Goal: Transaction & Acquisition: Purchase product/service

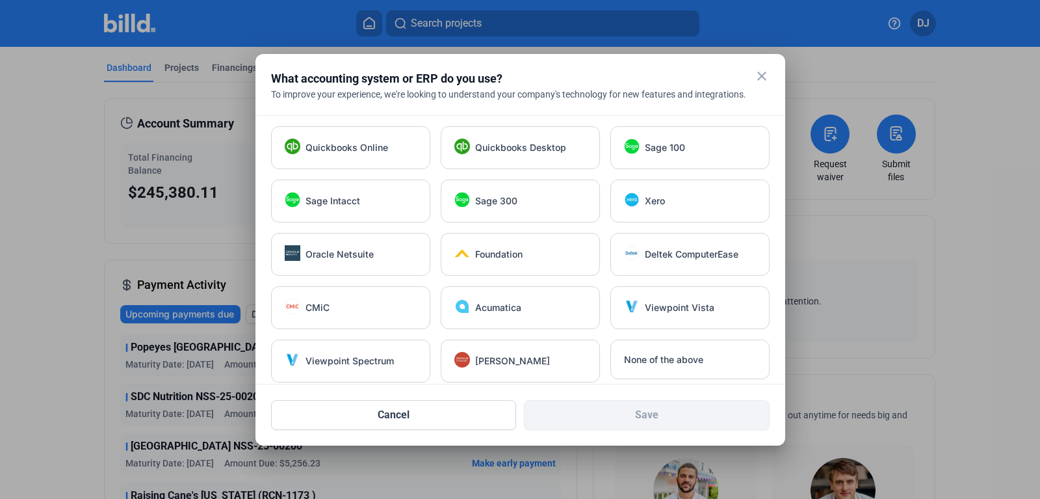
click at [761, 78] on mat-icon "close" at bounding box center [762, 76] width 16 height 16
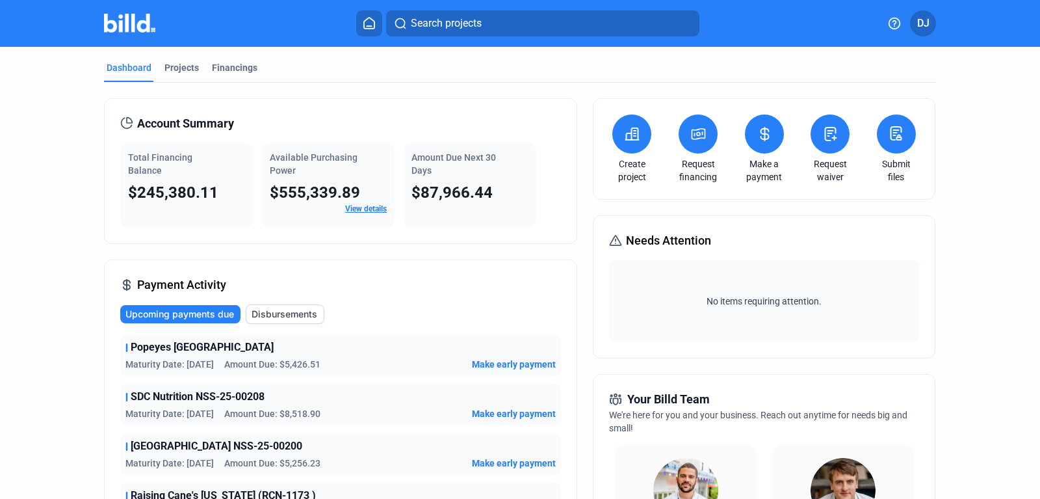
drag, startPoint x: 408, startPoint y: 116, endPoint x: 395, endPoint y: 82, distance: 37.1
click at [179, 66] on div "Projects" at bounding box center [181, 67] width 34 height 13
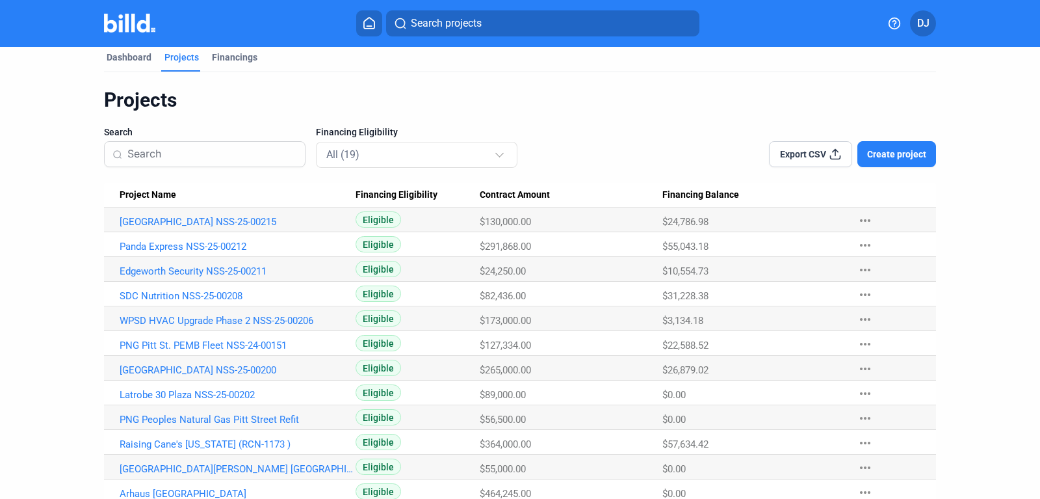
scroll to position [11, 0]
drag, startPoint x: 98, startPoint y: 339, endPoint x: 294, endPoint y: 341, distance: 196.3
click at [294, 341] on div "Dashboard Projects Financings Projects Search Financing Eligibility All (19) Ex…" at bounding box center [520, 356] width 884 height 640
copy link "PNG Pitt St. PEMB Fleet NSS-24-00151"
click at [204, 344] on link "PNG Pitt St. PEMB Fleet NSS-24-00151" at bounding box center [238, 345] width 236 height 12
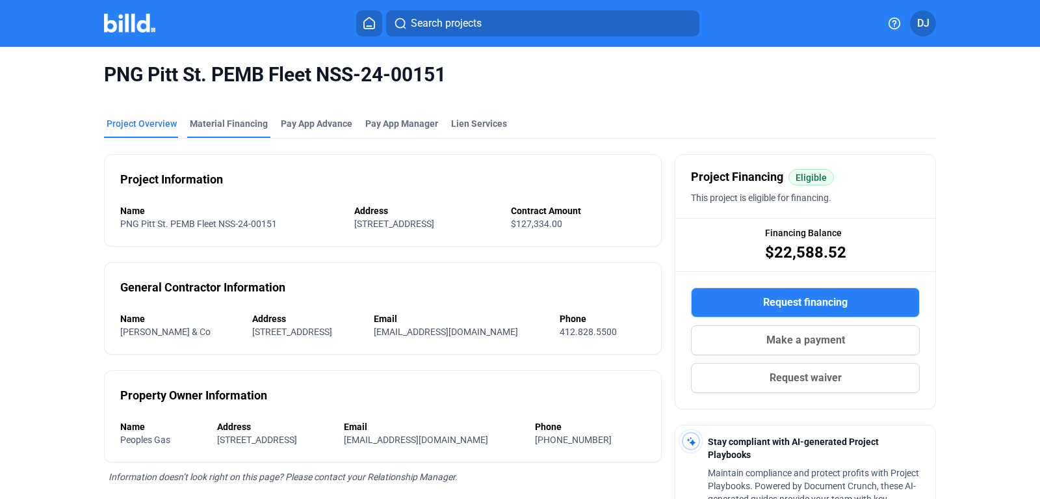
click at [224, 124] on div "Material Financing" at bounding box center [229, 123] width 78 height 13
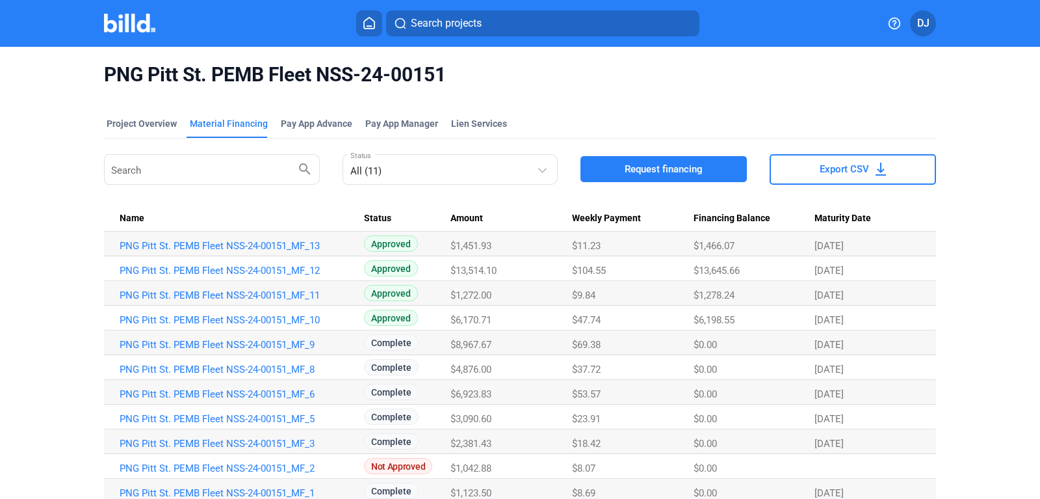
click at [630, 171] on span "Request financing" at bounding box center [664, 169] width 78 height 13
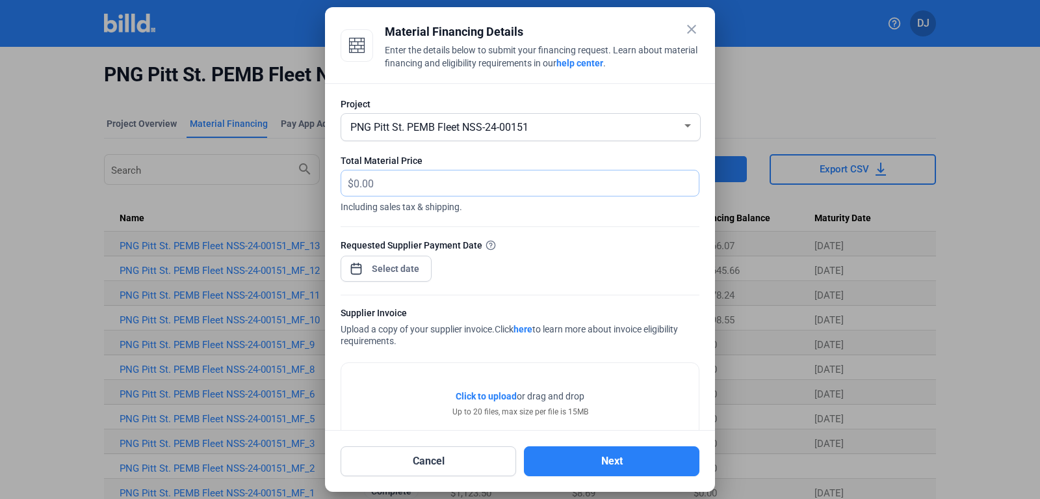
click at [442, 185] on input "text" at bounding box center [526, 182] width 345 height 25
type input "16,024.32"
click at [388, 278] on div at bounding box center [396, 268] width 56 height 23
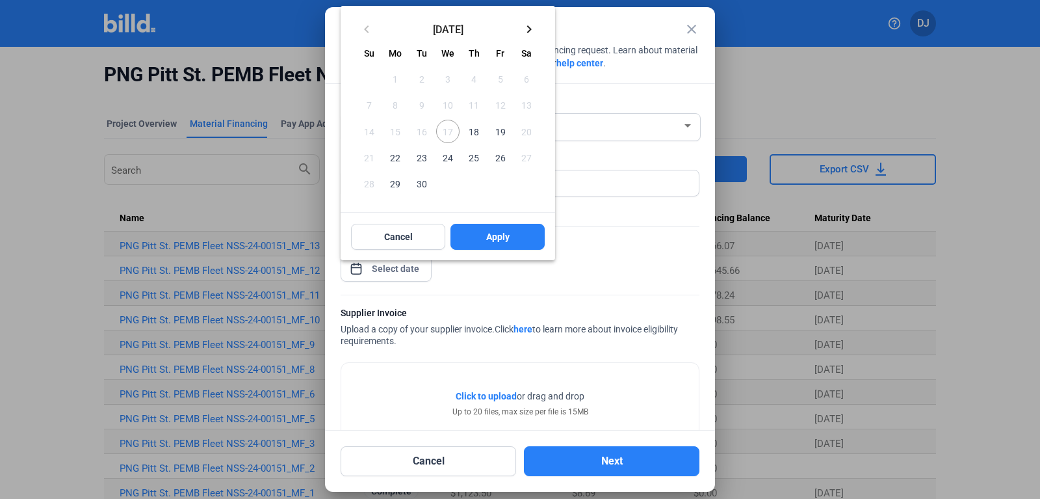
click at [477, 136] on span "18" at bounding box center [473, 131] width 23 height 23
click at [474, 230] on button "Apply" at bounding box center [497, 237] width 94 height 26
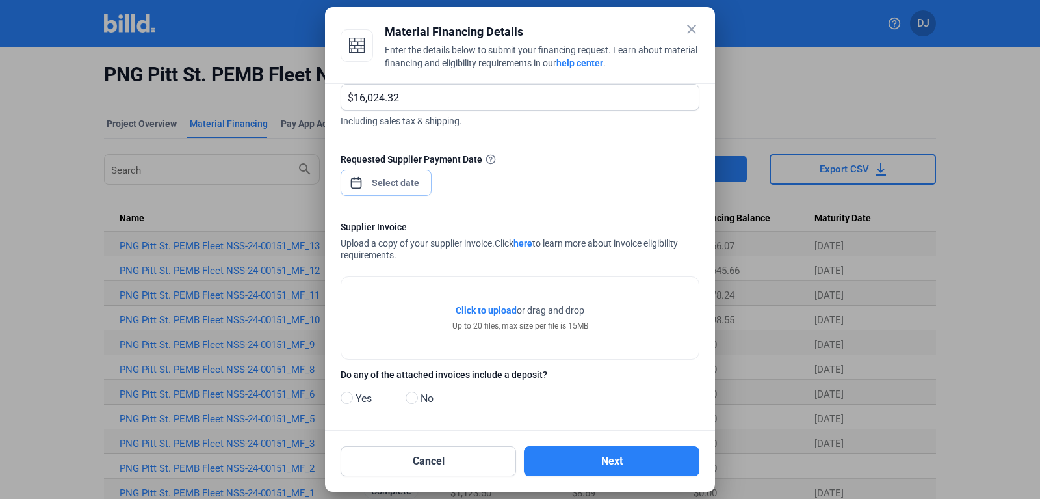
scroll to position [88, 0]
click at [489, 307] on span "Click to upload" at bounding box center [486, 307] width 61 height 10
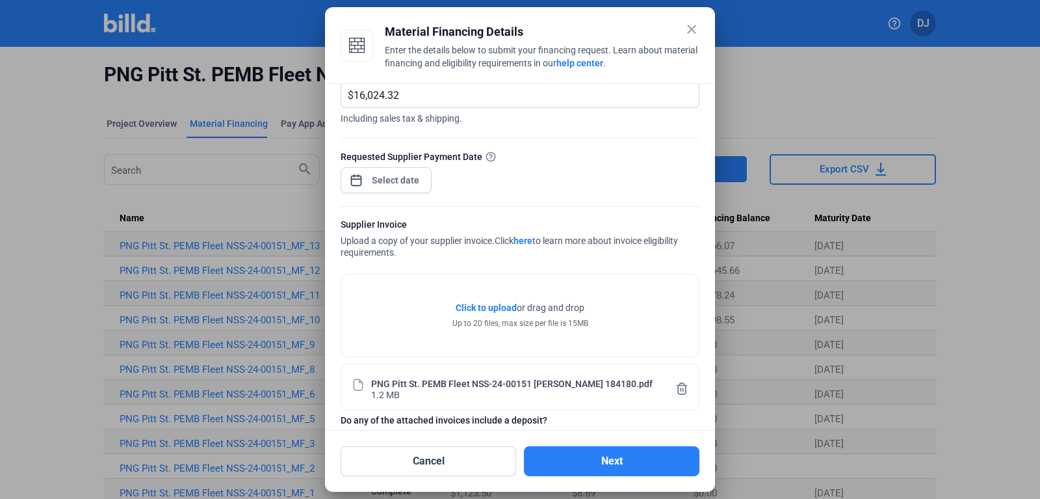
scroll to position [138, 0]
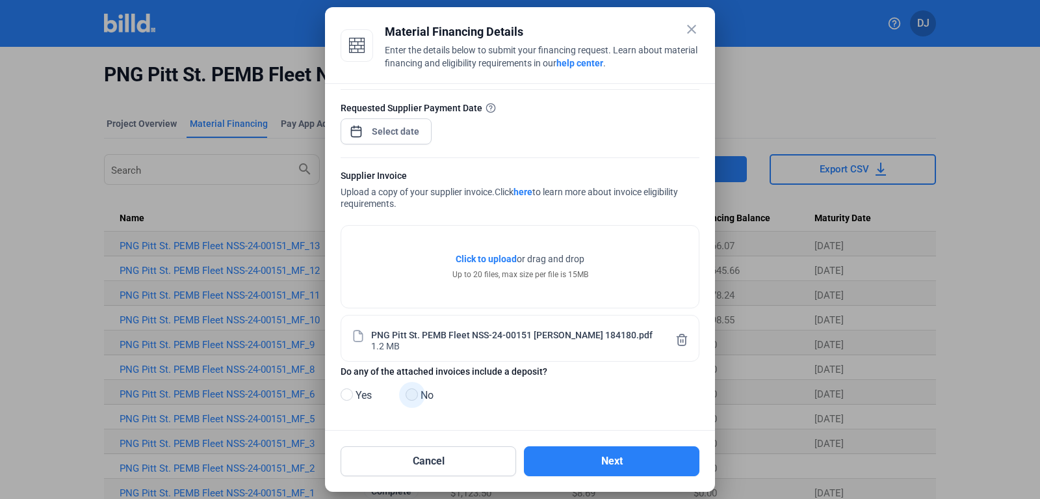
click at [411, 399] on span at bounding box center [412, 394] width 12 height 12
click at [411, 399] on input "No" at bounding box center [411, 395] width 10 height 10
radio input "true"
click at [586, 467] on button "Next" at bounding box center [612, 461] width 176 height 30
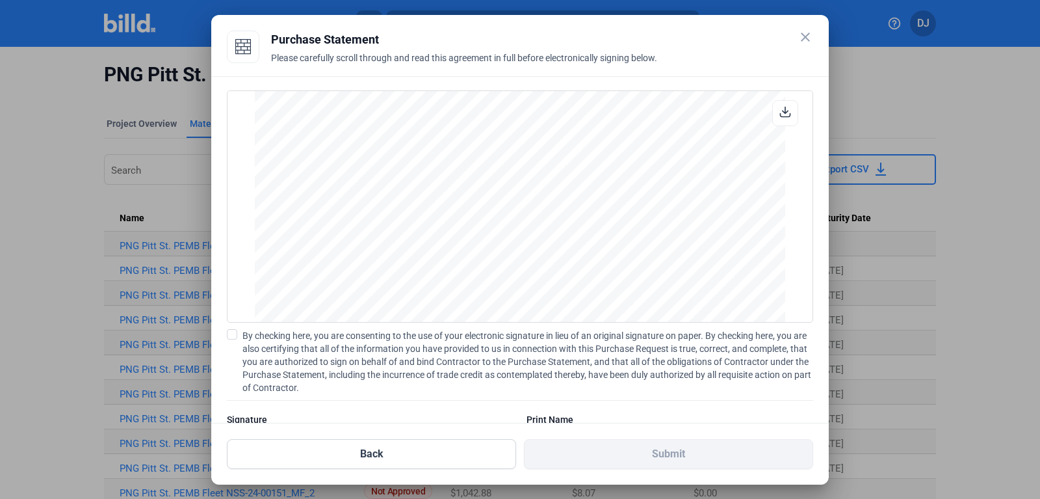
scroll to position [62, 0]
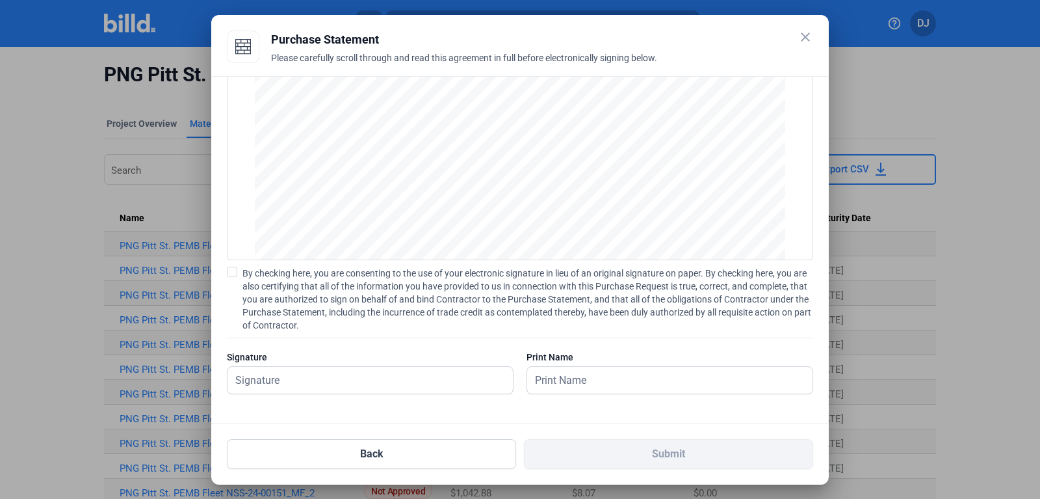
click at [232, 271] on span at bounding box center [232, 272] width 10 height 10
click at [0, 0] on input "By checking here, you are consenting to the use of your electronic signature in…" at bounding box center [0, 0] width 0 height 0
click at [307, 382] on input "text" at bounding box center [363, 380] width 271 height 27
type input "[PERSON_NAME]"
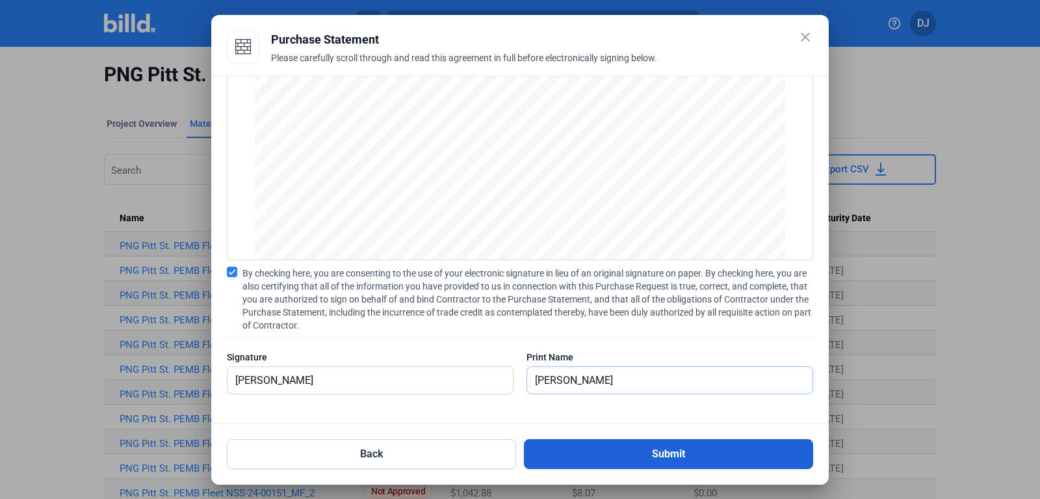
type input "[PERSON_NAME]"
click at [608, 458] on button "Submit" at bounding box center [668, 454] width 289 height 30
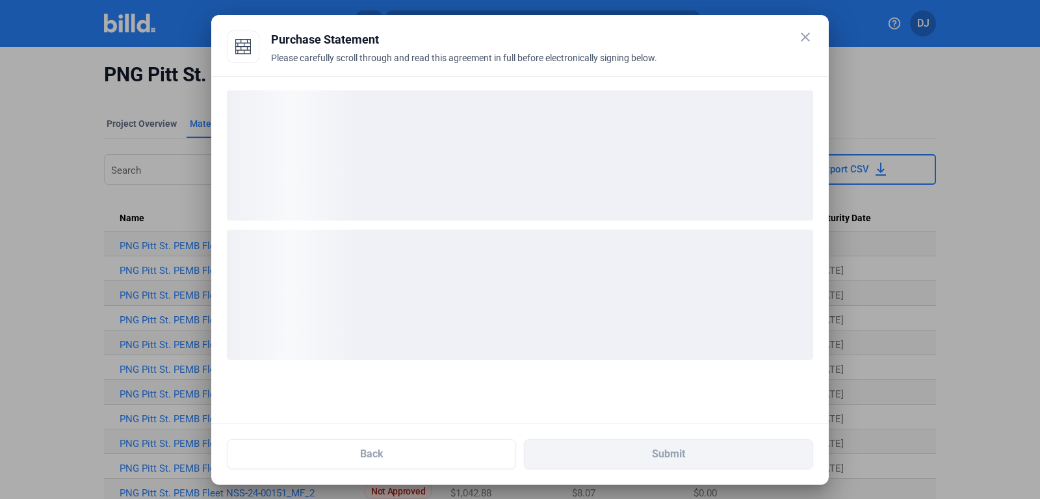
scroll to position [0, 0]
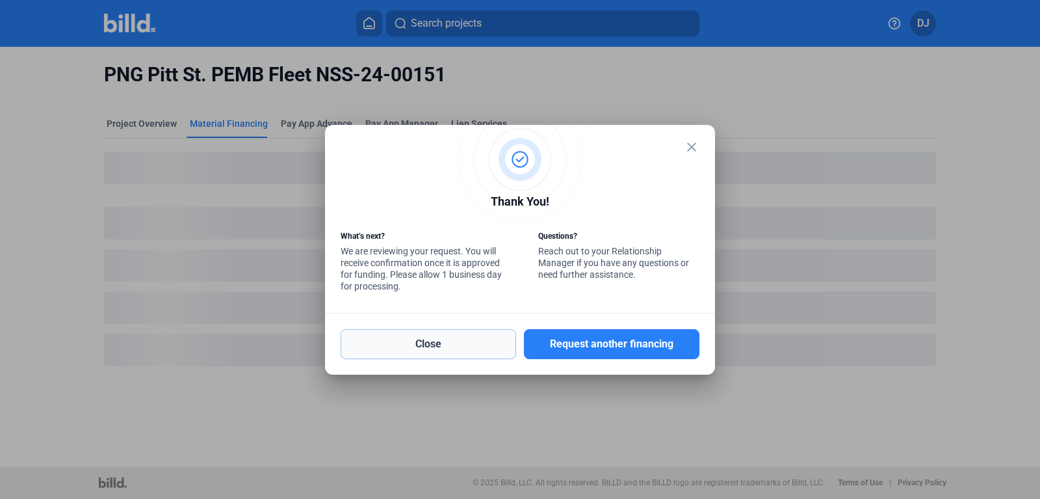
click at [465, 337] on button "Close" at bounding box center [429, 344] width 176 height 30
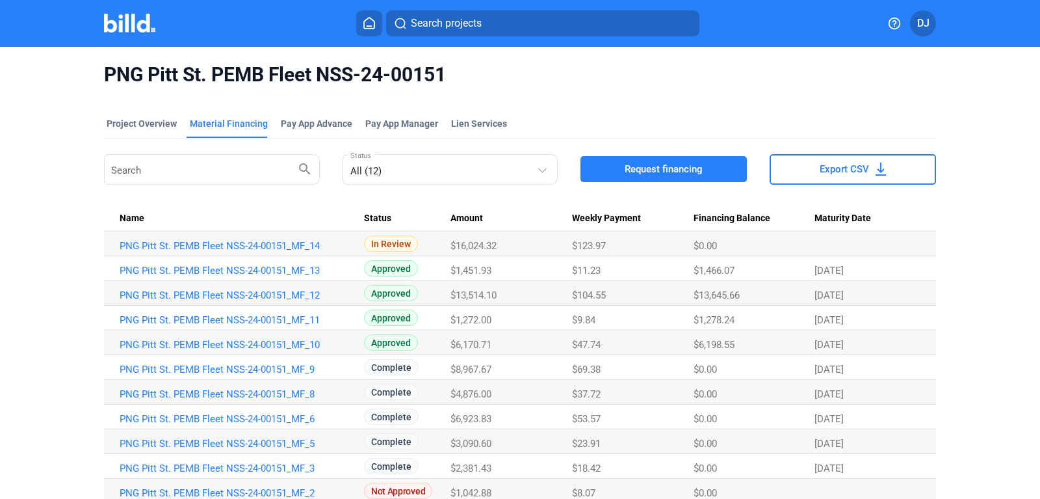
click at [657, 177] on button "Request financing" at bounding box center [663, 169] width 166 height 26
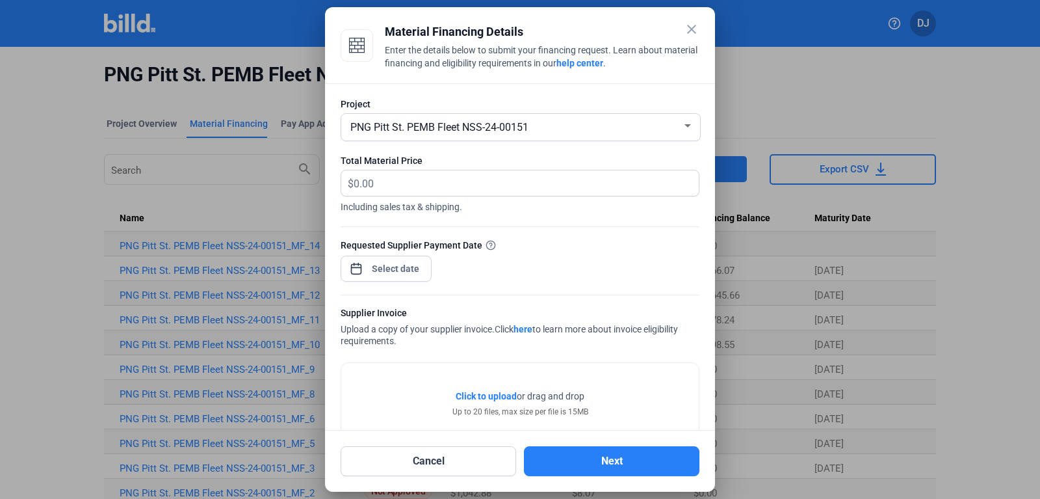
click at [463, 26] on div "Material Financing Details" at bounding box center [542, 32] width 315 height 18
click at [380, 268] on input at bounding box center [396, 269] width 56 height 16
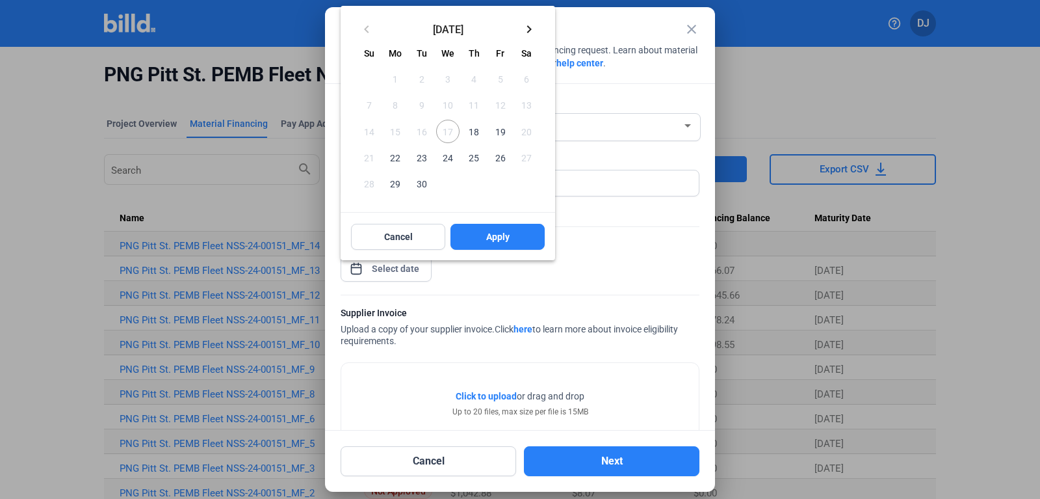
click at [473, 131] on span "18" at bounding box center [473, 131] width 23 height 23
click at [486, 231] on span "Apply" at bounding box center [497, 236] width 23 height 13
click at [475, 130] on span "18" at bounding box center [473, 131] width 23 height 23
click at [584, 223] on div at bounding box center [520, 249] width 1040 height 499
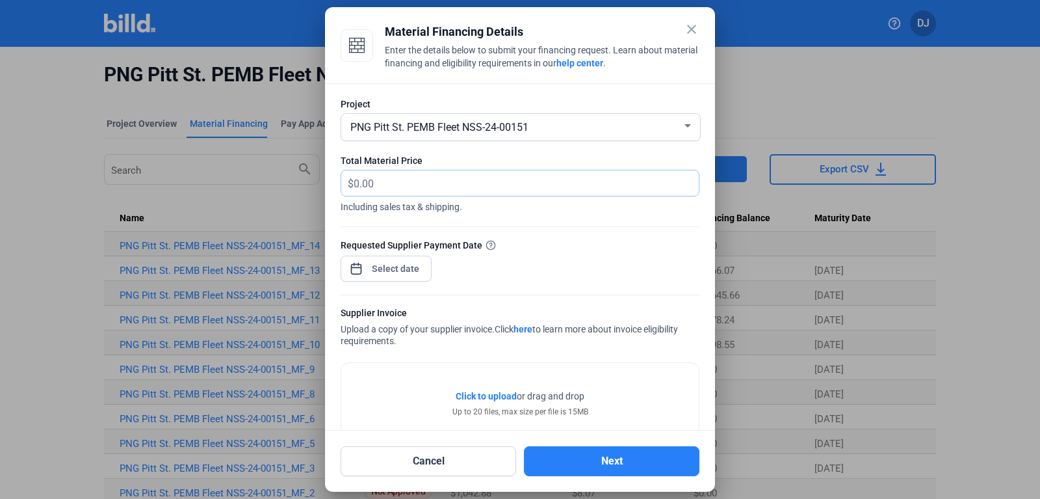
click at [437, 194] on input "text" at bounding box center [526, 182] width 345 height 25
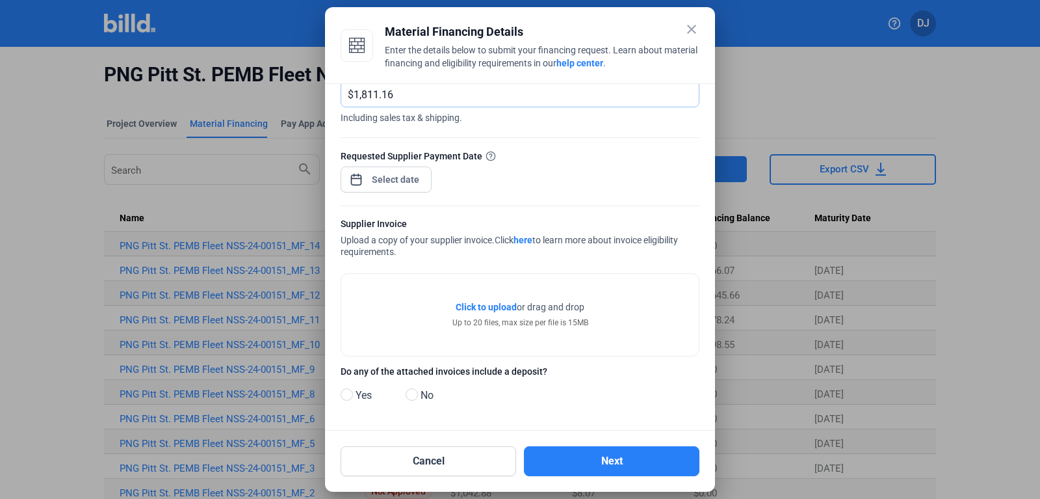
type input "1,811.16"
click at [480, 307] on span "Click to upload" at bounding box center [486, 307] width 61 height 10
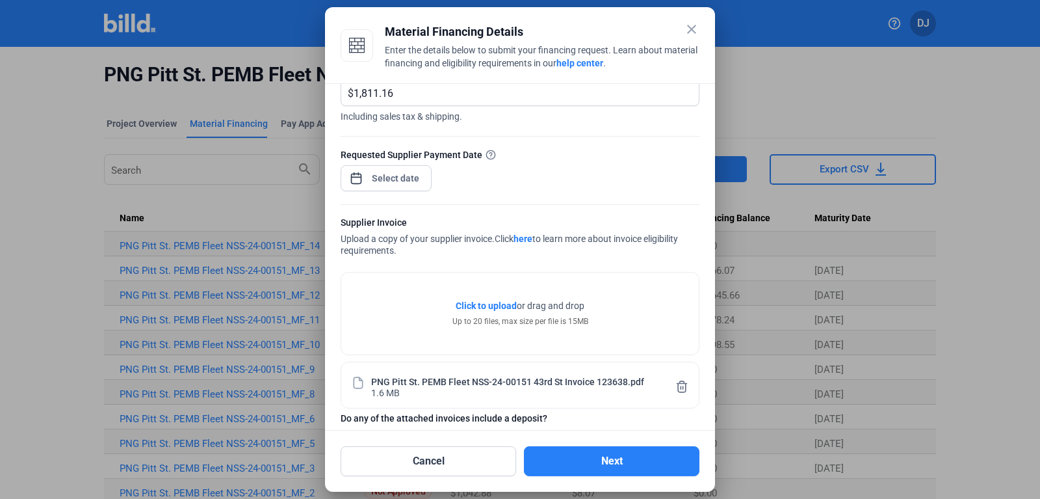
click at [411, 397] on div "PNG Pitt St. PEMB Fleet NSS-24-00151 43rd St Invoice 123638.pdf 1.6 MB" at bounding box center [520, 384] width 311 height 25
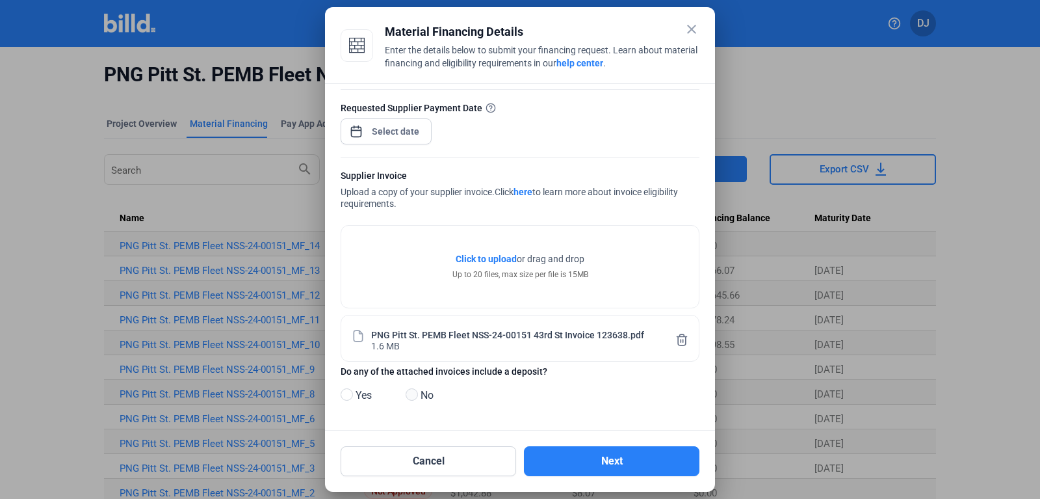
click at [413, 393] on span at bounding box center [412, 394] width 12 height 12
click at [413, 393] on input "No" at bounding box center [411, 395] width 10 height 10
radio input "true"
click at [629, 449] on button "Next" at bounding box center [612, 461] width 176 height 30
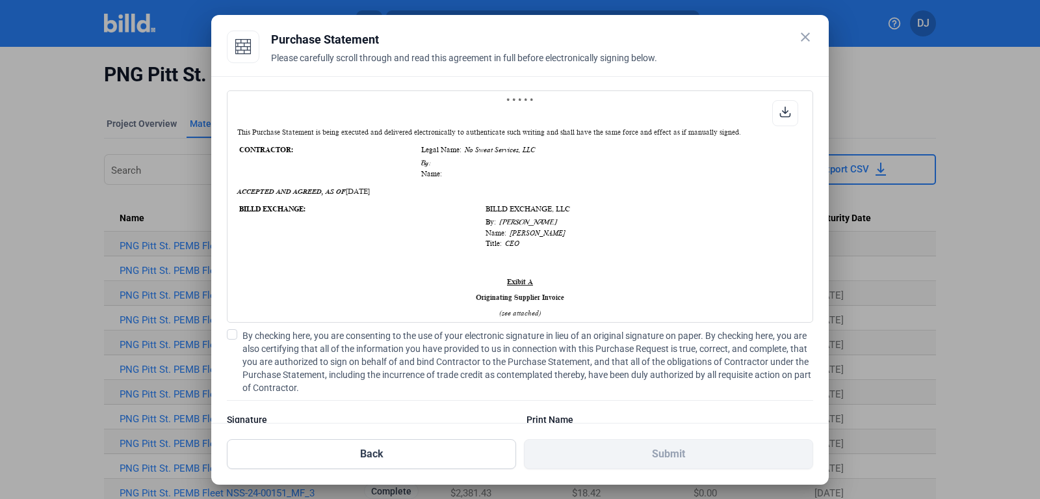
scroll to position [408, 0]
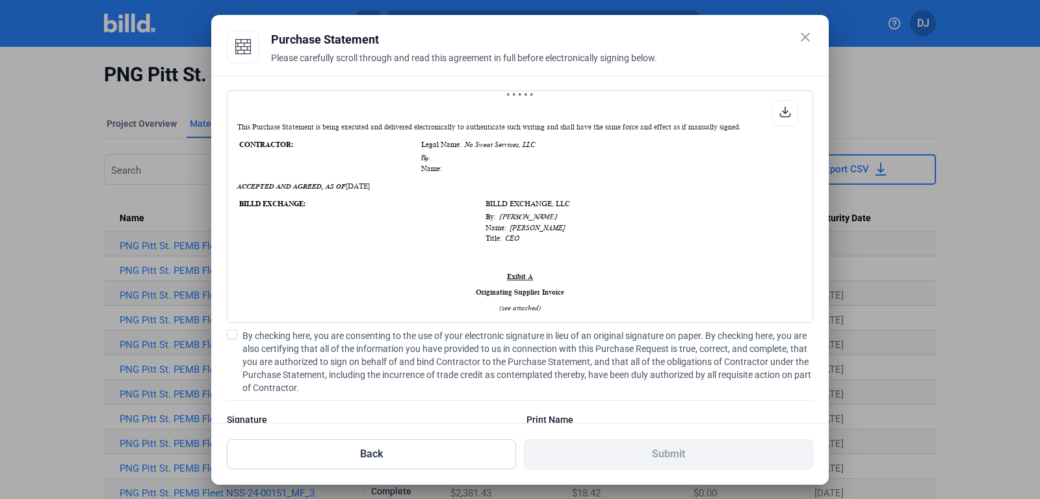
click at [232, 341] on label "By checking here, you are consenting to the use of your electronic signature in…" at bounding box center [520, 361] width 586 height 65
click at [0, 0] on input "By checking here, you are consenting to the use of your electronic signature in…" at bounding box center [0, 0] width 0 height 0
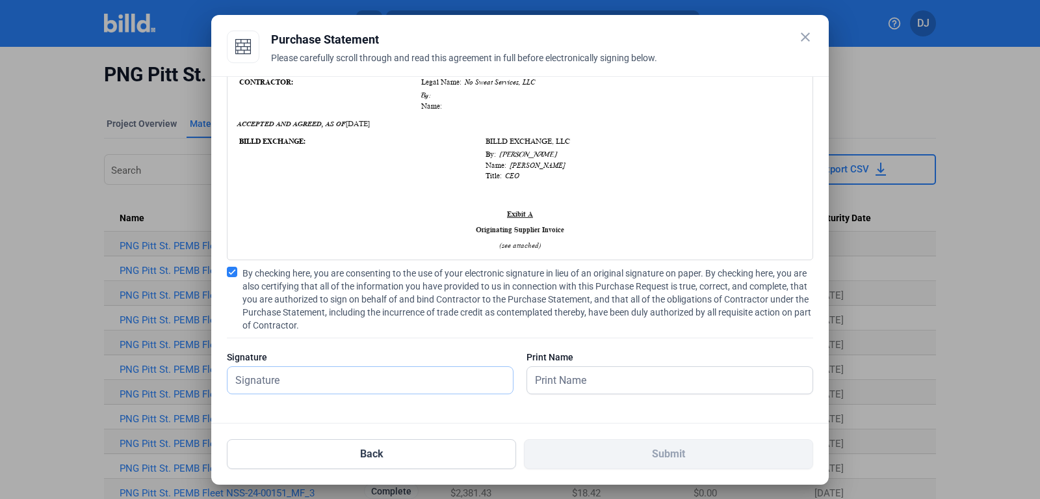
click at [287, 379] on input "text" at bounding box center [363, 380] width 271 height 27
type input "[PERSON_NAME]"
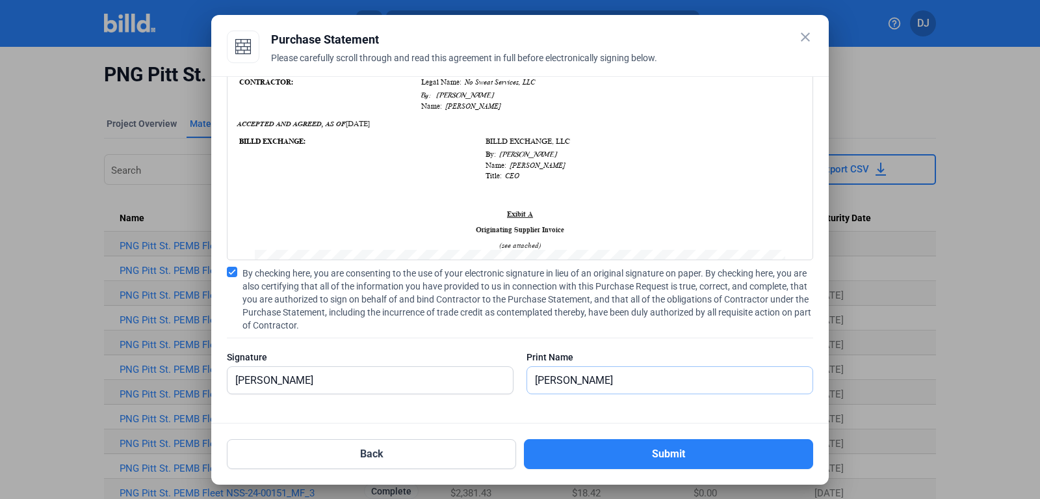
scroll to position [1, 0]
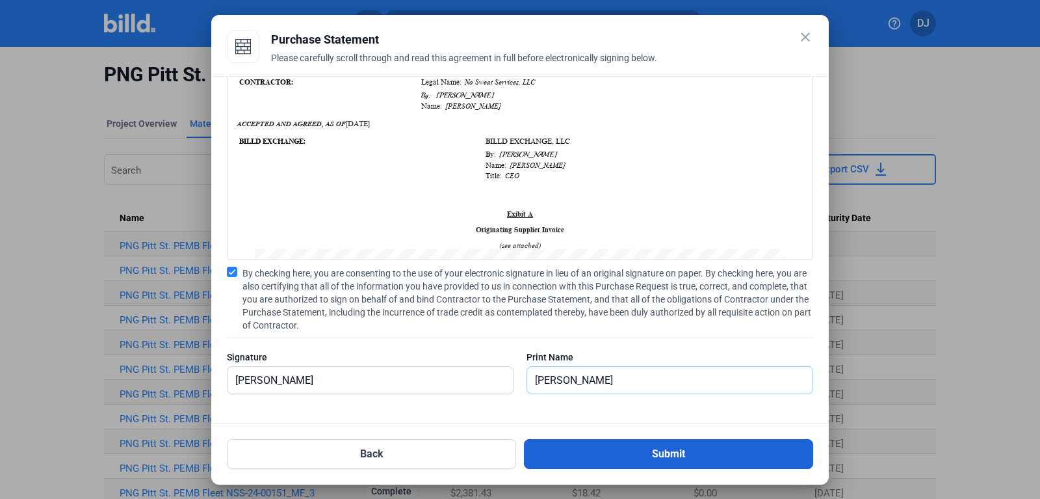
type input "[PERSON_NAME]"
click at [577, 466] on button "Submit" at bounding box center [668, 454] width 289 height 30
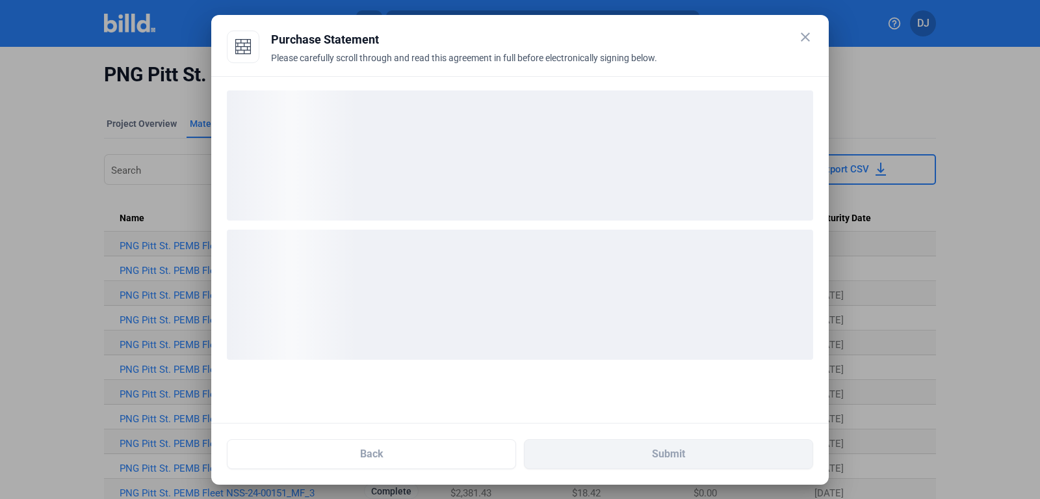
scroll to position [0, 0]
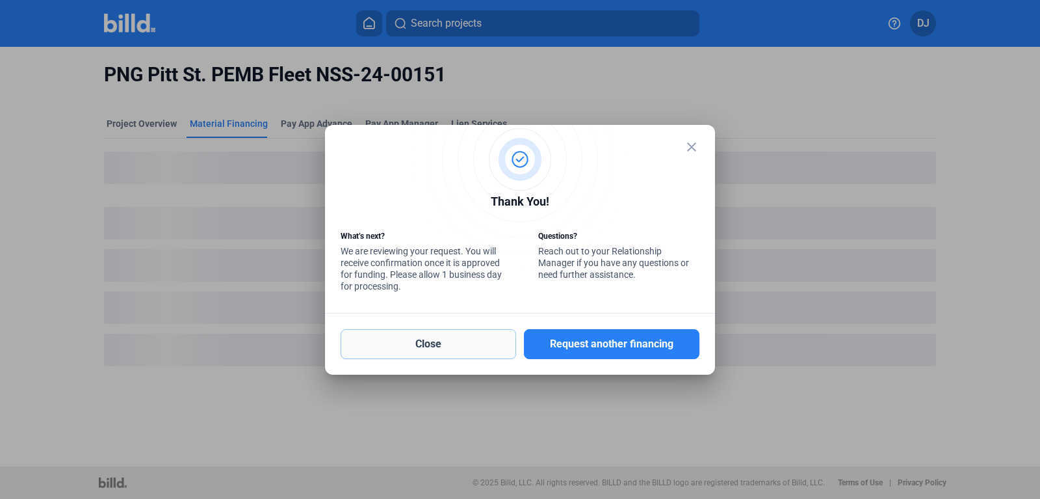
click at [469, 338] on button "Close" at bounding box center [429, 344] width 176 height 30
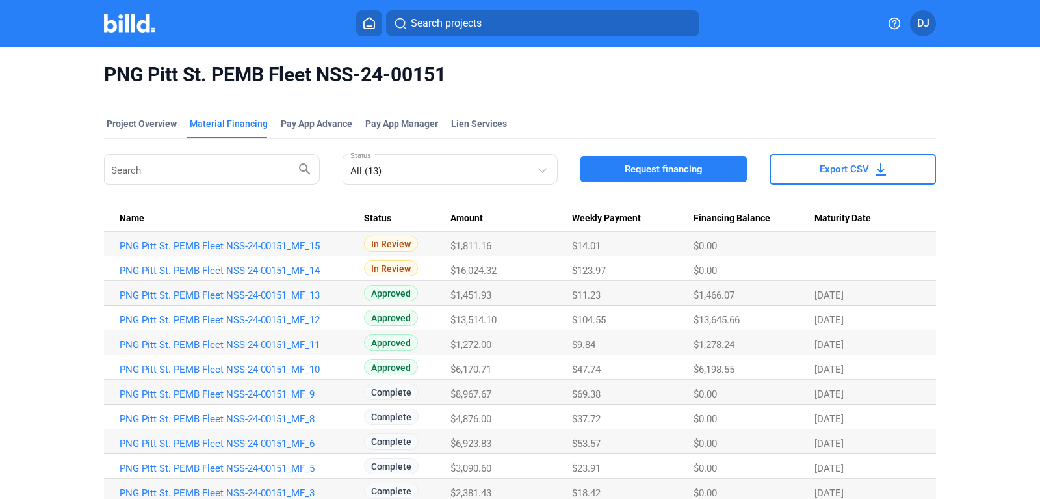
click at [133, 18] on img at bounding box center [129, 23] width 51 height 19
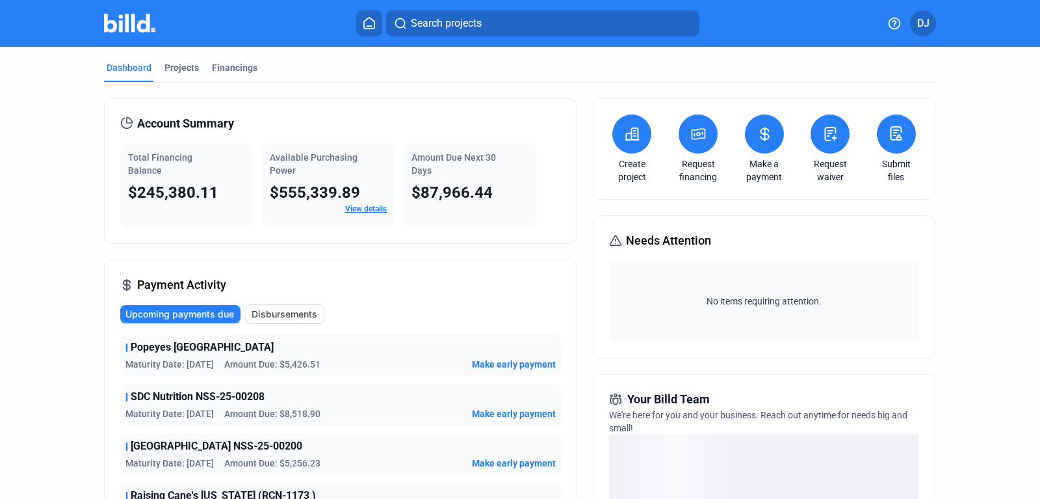
click at [183, 59] on mat-tab-group "Dashboard Projects Financings Account Summary Total Financing Balance $245,380.…" at bounding box center [520, 456] width 832 height 819
click at [181, 64] on div "Projects" at bounding box center [181, 67] width 34 height 13
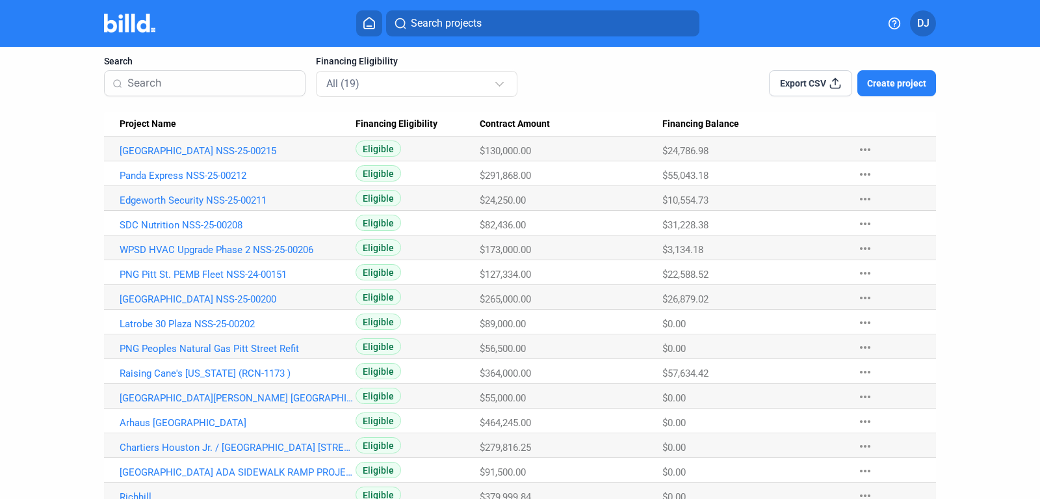
scroll to position [88, 0]
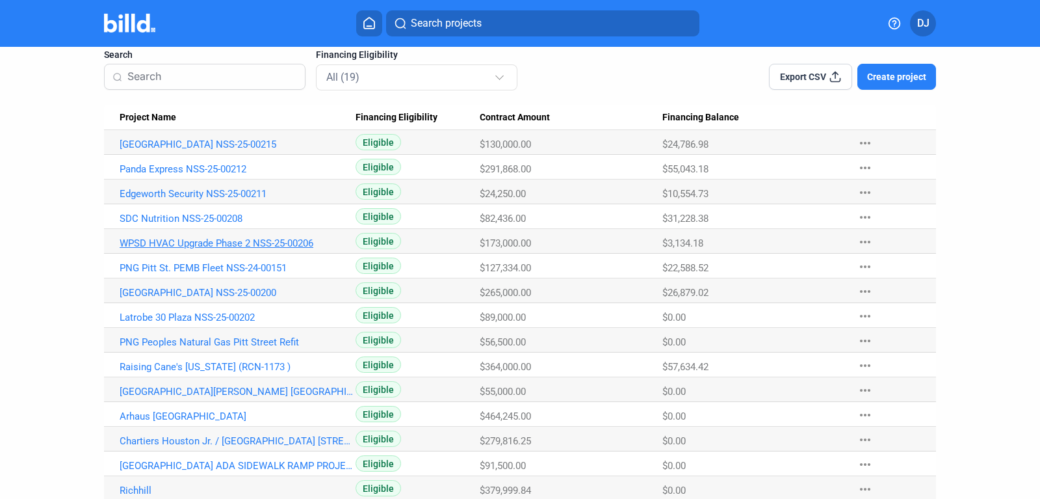
drag, startPoint x: 110, startPoint y: 242, endPoint x: 346, endPoint y: 242, distance: 236.0
click at [346, 242] on Name "WPSD HVAC Upgrade Phase 2 NSS-25-00206" at bounding box center [230, 241] width 252 height 25
copy link "WPSD HVAC Upgrade Phase 2 NSS-25-00206"
click at [250, 246] on link "WPSD HVAC Upgrade Phase 2 NSS-25-00206" at bounding box center [238, 243] width 236 height 12
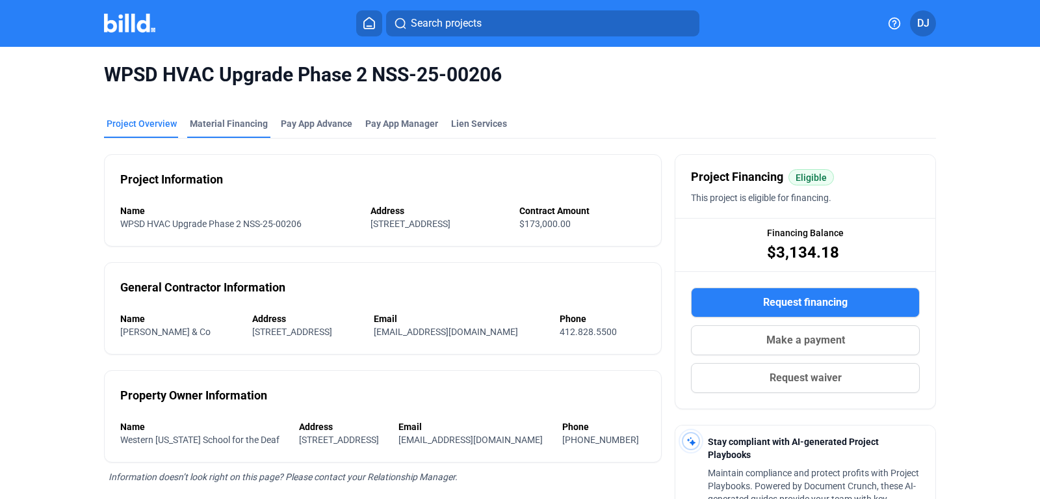
click at [222, 119] on div "Material Financing" at bounding box center [229, 123] width 78 height 13
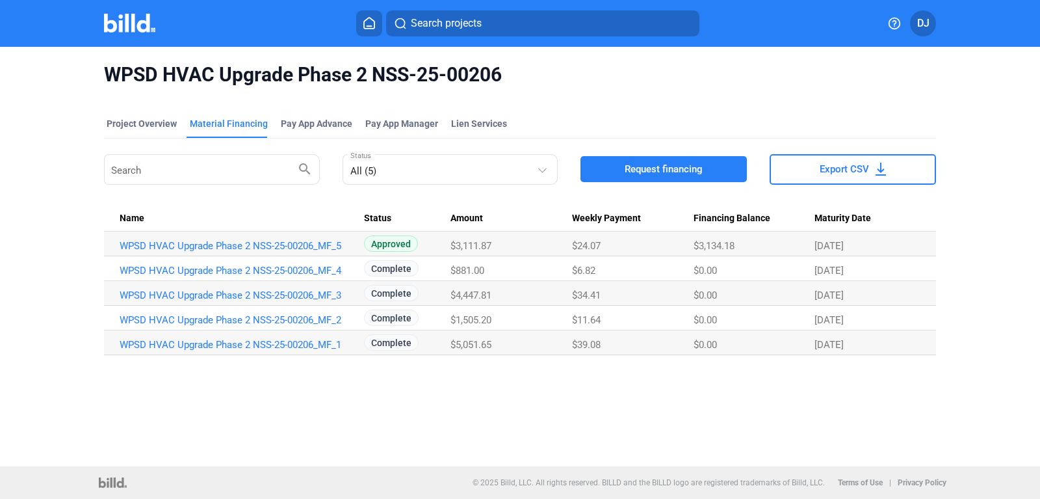
click at [663, 166] on span "Request financing" at bounding box center [664, 169] width 78 height 13
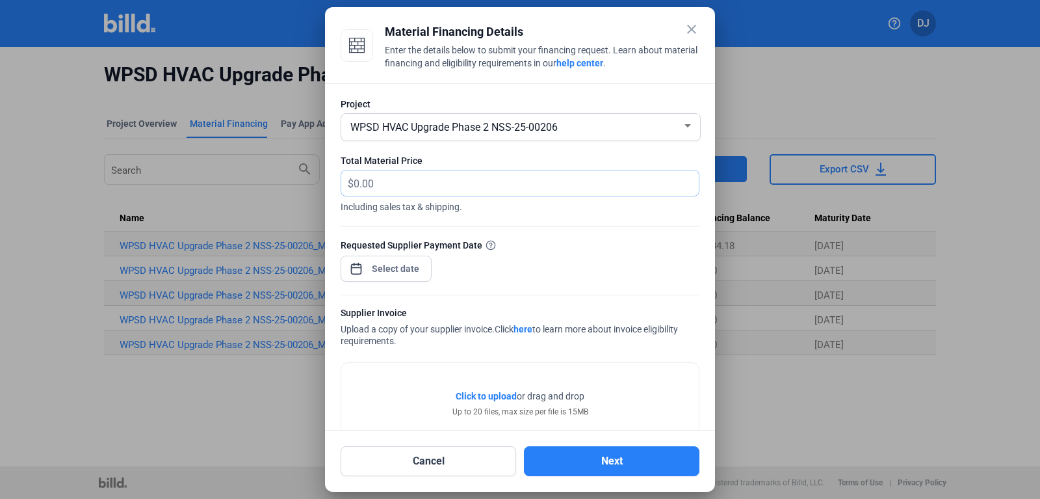
click at [367, 182] on input "text" at bounding box center [519, 182] width 330 height 25
type input "1,196.50"
click at [400, 268] on input at bounding box center [396, 269] width 56 height 16
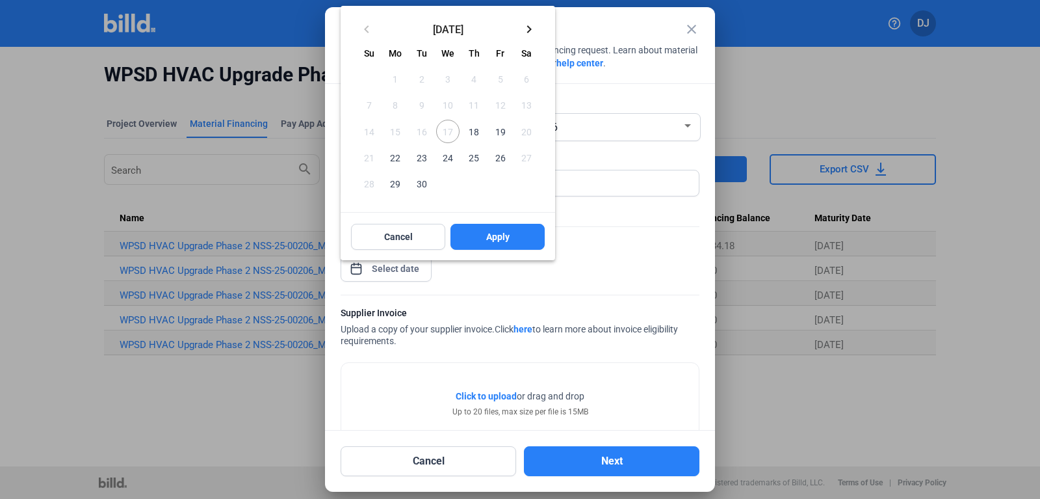
click at [475, 120] on span "18" at bounding box center [473, 131] width 23 height 23
click at [486, 241] on span "Apply" at bounding box center [497, 236] width 23 height 13
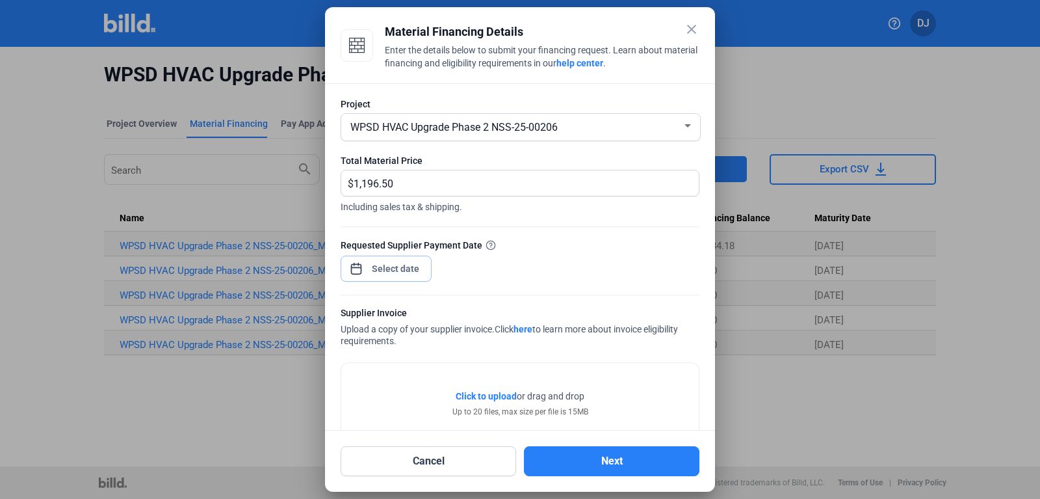
scroll to position [90, 0]
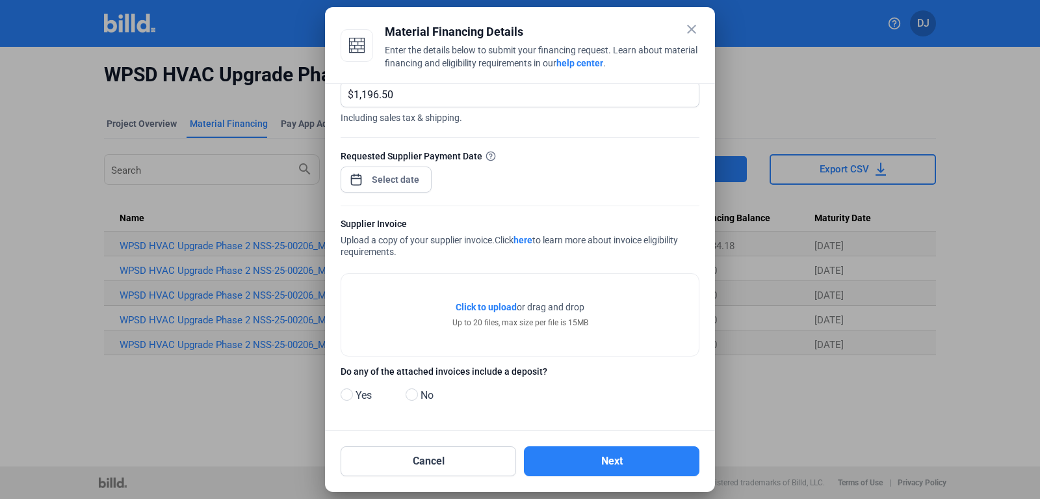
click at [489, 307] on span "Click to upload" at bounding box center [486, 307] width 61 height 10
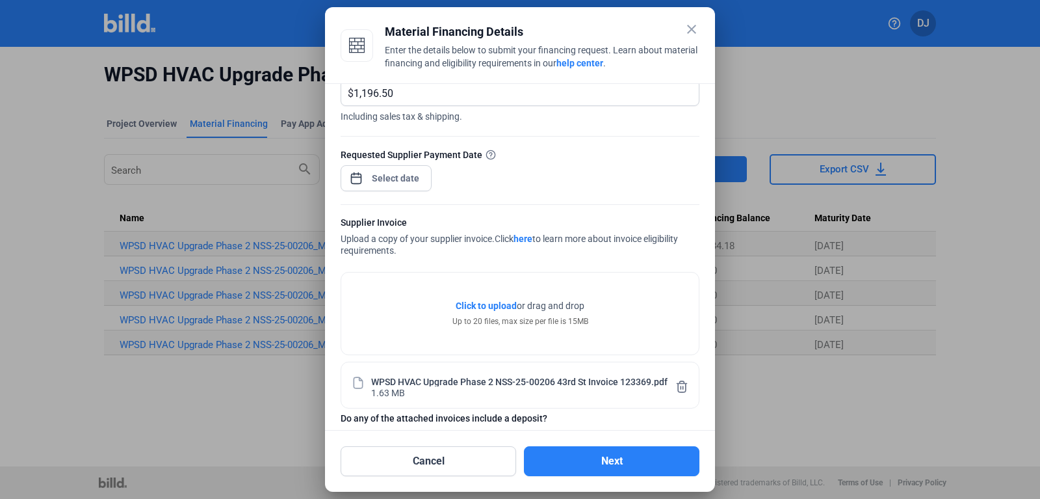
scroll to position [138, 0]
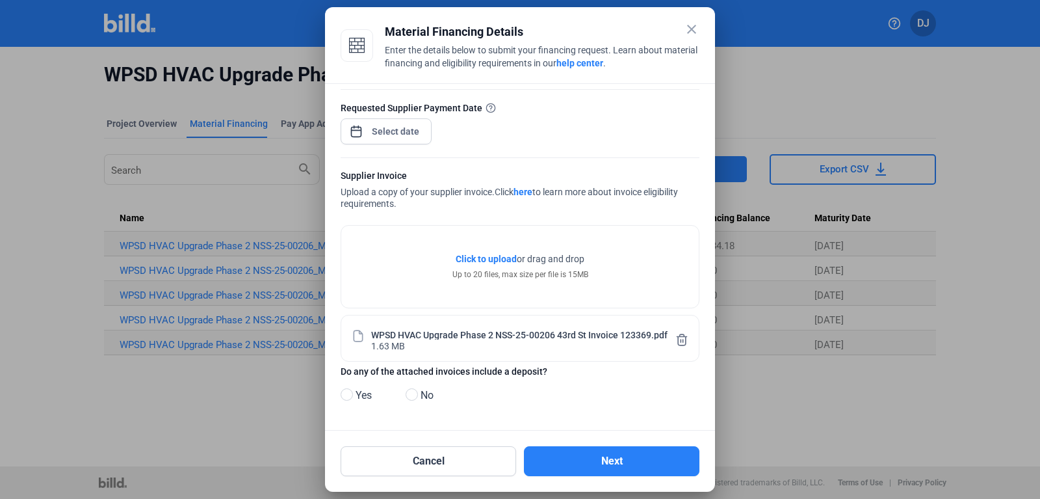
click at [413, 403] on label "No" at bounding box center [432, 396] width 52 height 19
click at [413, 400] on input "No" at bounding box center [411, 395] width 10 height 10
radio input "true"
click at [684, 463] on button "Next" at bounding box center [612, 461] width 176 height 30
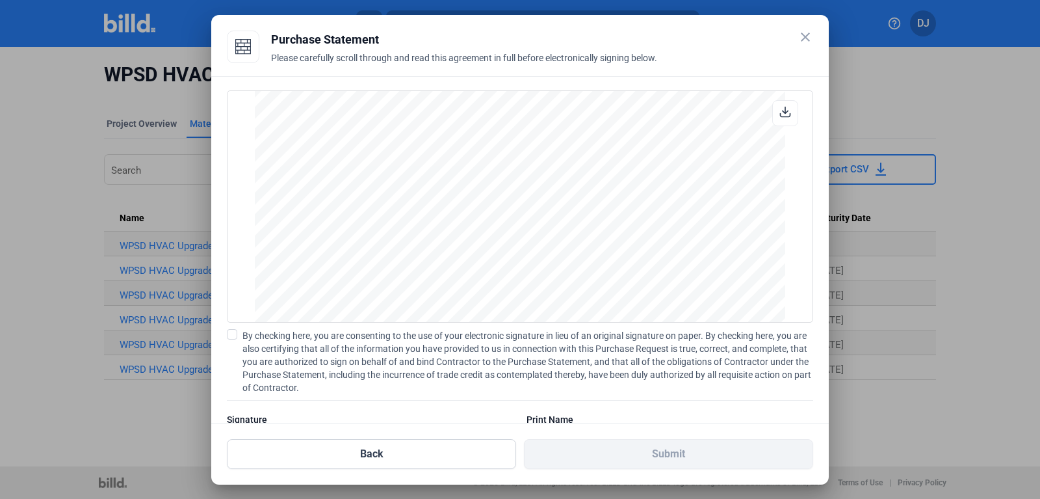
scroll to position [1084, 0]
click at [229, 337] on span at bounding box center [232, 334] width 10 height 10
click at [0, 0] on input "By checking here, you are consenting to the use of your electronic signature in…" at bounding box center [0, 0] width 0 height 0
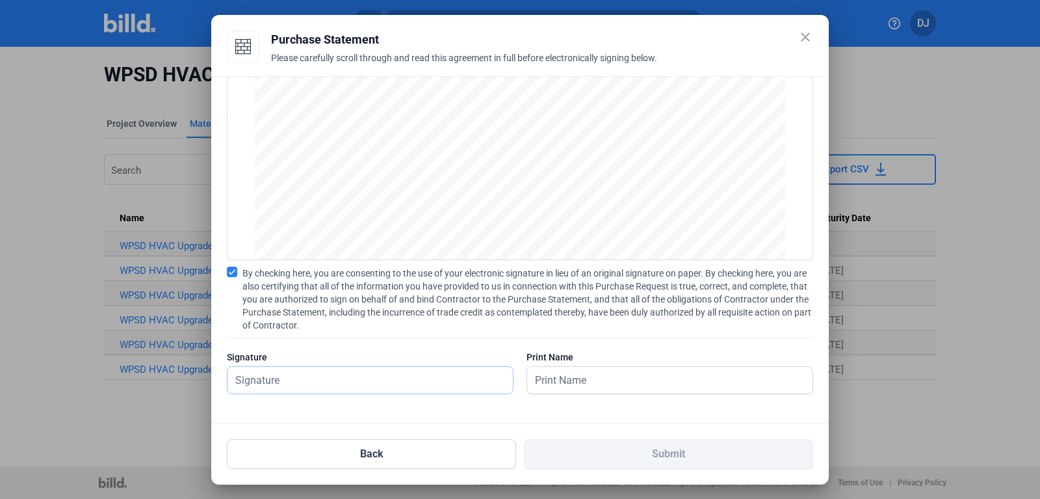
click at [293, 385] on input "text" at bounding box center [370, 380] width 285 height 27
type input "[PERSON_NAME]"
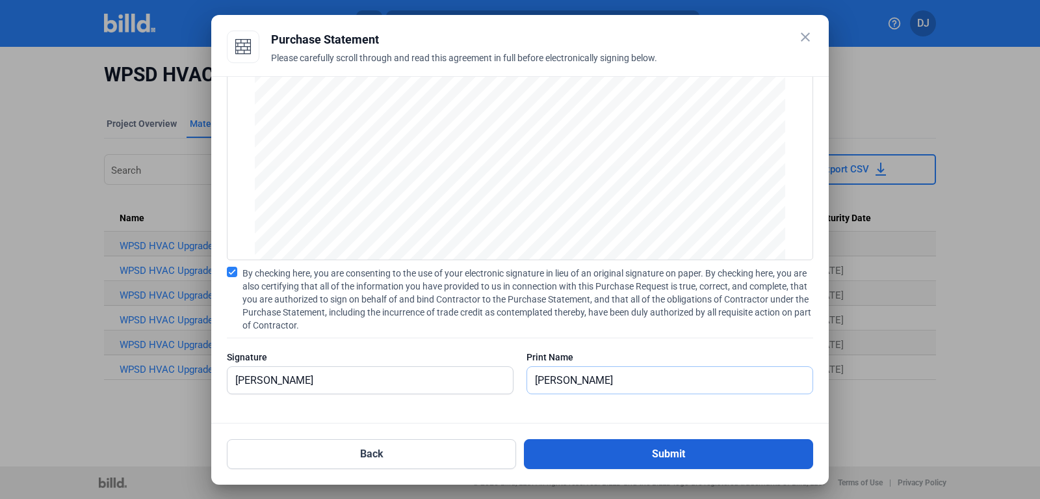
type input "[PERSON_NAME]"
click at [591, 461] on button "Submit" at bounding box center [668, 454] width 289 height 30
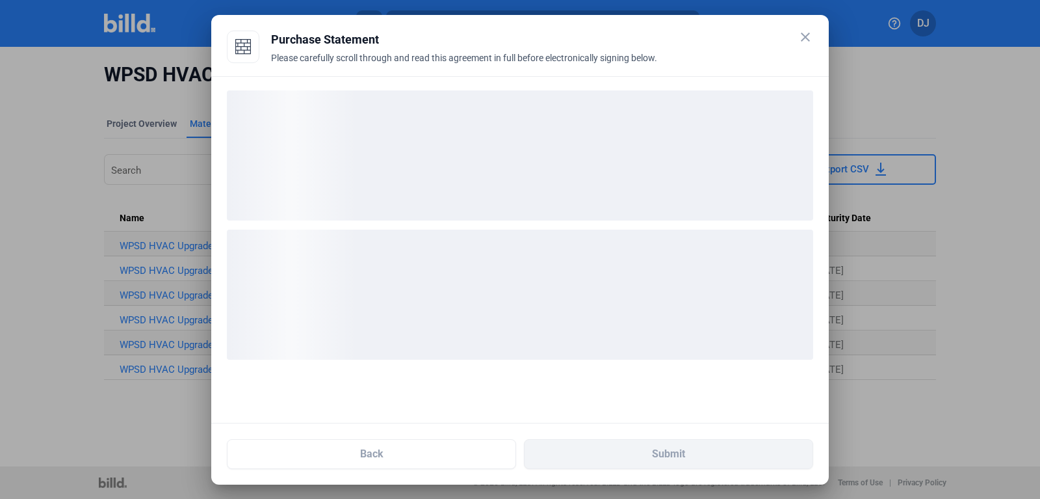
scroll to position [0, 0]
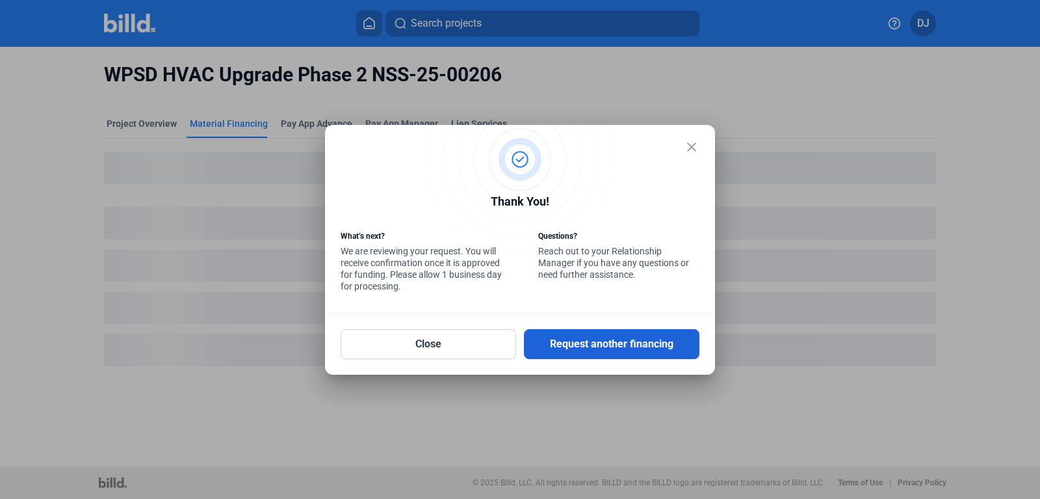
click at [584, 350] on button "Request another financing" at bounding box center [612, 344] width 176 height 30
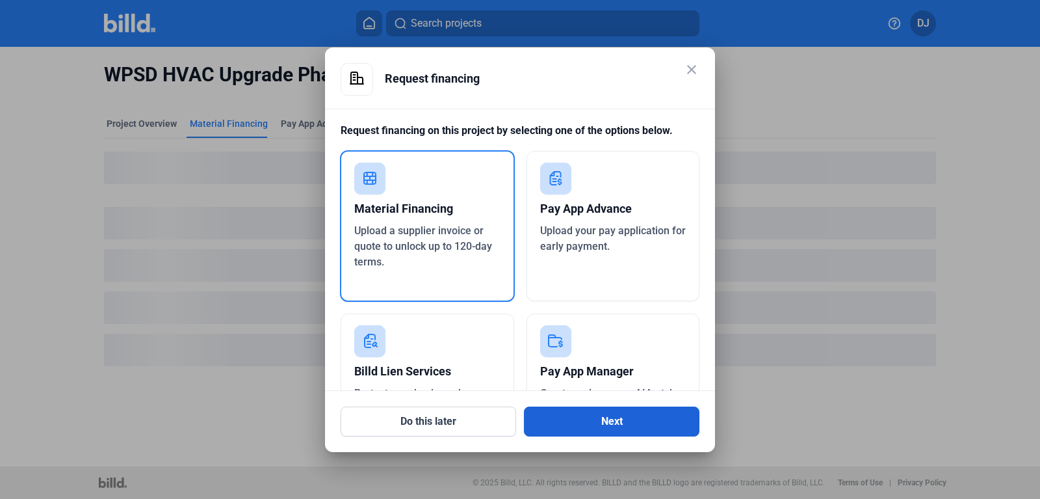
click at [573, 428] on button "Next" at bounding box center [612, 421] width 176 height 30
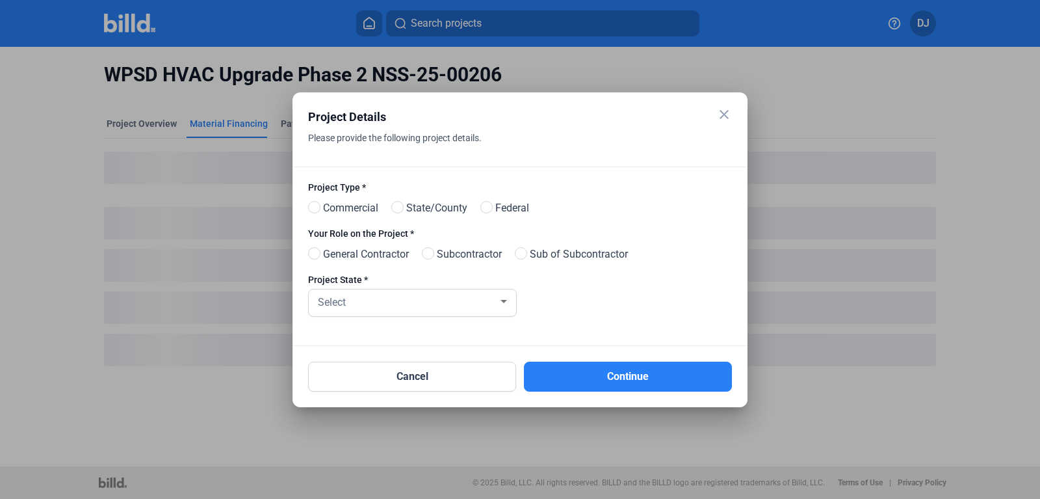
click at [711, 124] on div "close Project Details Please provide the following project details." at bounding box center [520, 137] width 424 height 59
click at [726, 118] on mat-icon "close" at bounding box center [724, 115] width 16 height 16
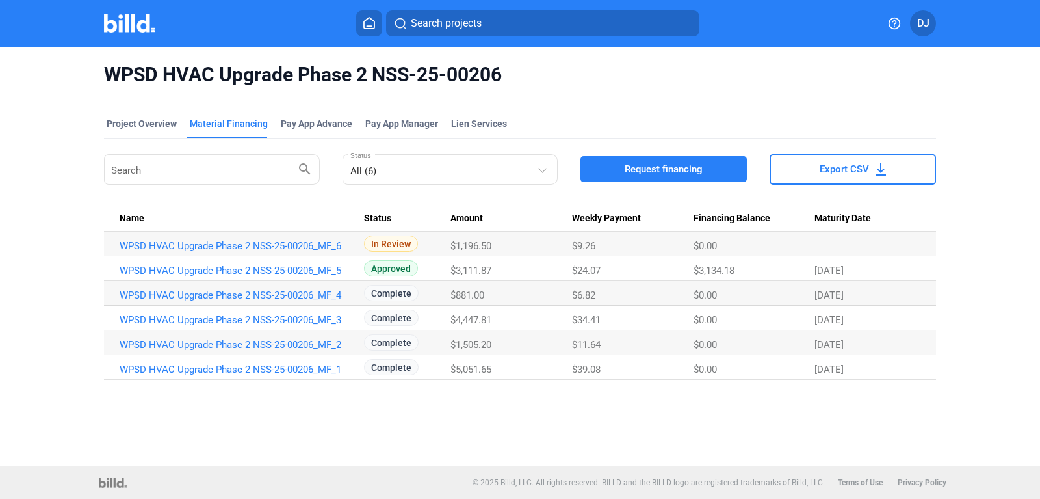
click at [137, 25] on img at bounding box center [129, 23] width 51 height 19
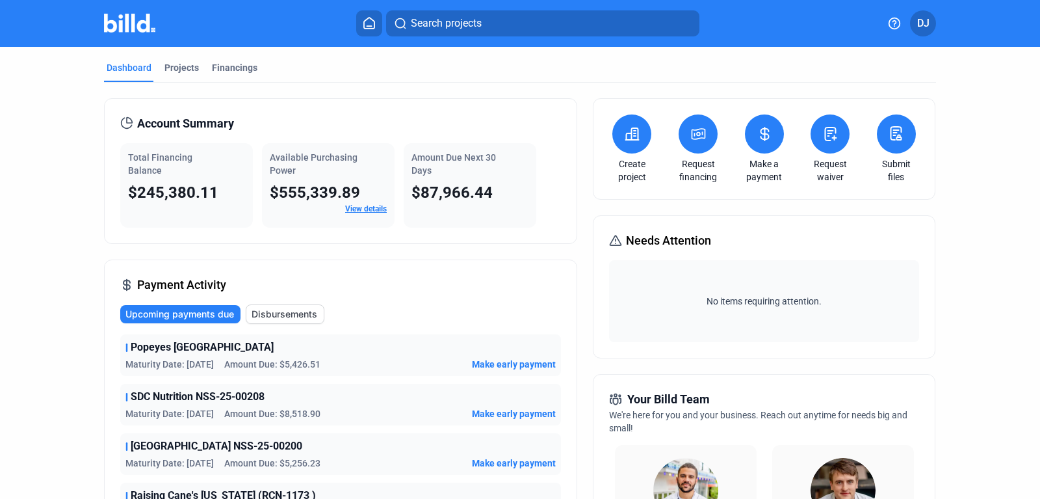
click at [174, 60] on mat-tab-group "Dashboard Projects Financings Account Summary Total Financing Balance $245,380.…" at bounding box center [520, 496] width 832 height 899
click at [174, 66] on div "Projects" at bounding box center [181, 67] width 34 height 13
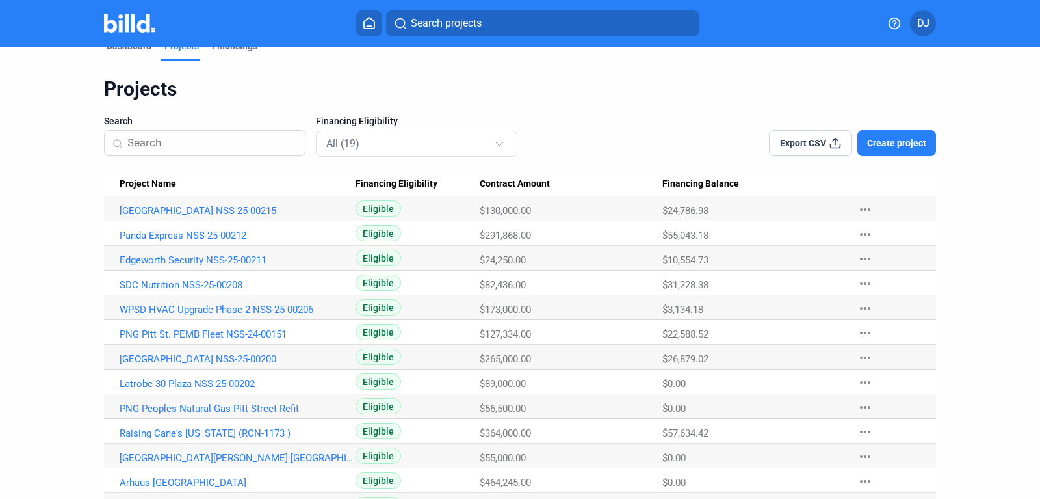
scroll to position [29, 0]
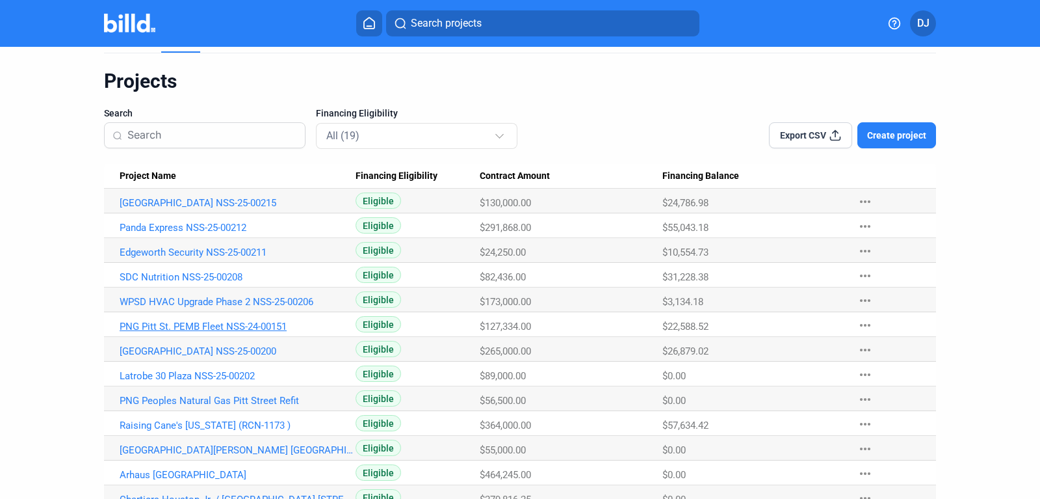
click at [253, 332] on link "PNG Pitt St. PEMB Fleet NSS-24-00151" at bounding box center [238, 326] width 236 height 12
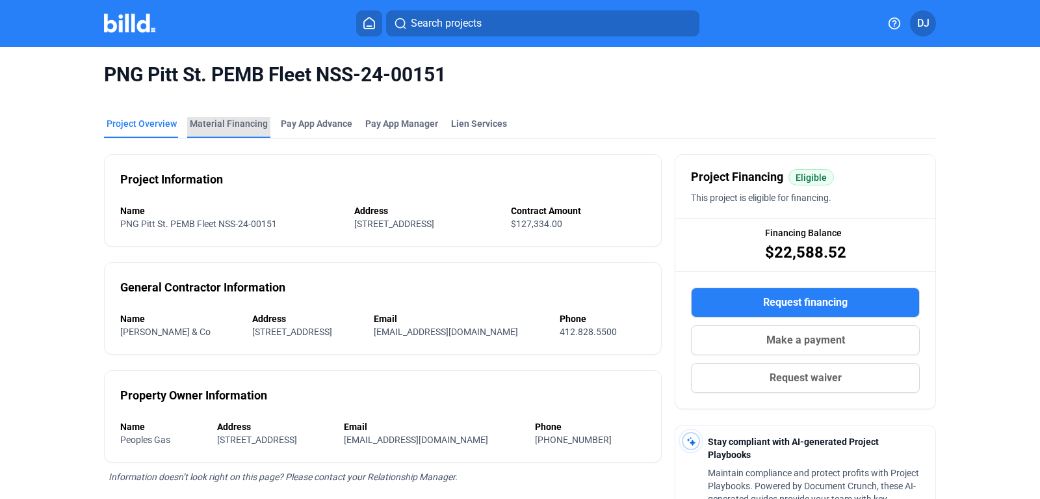
click at [245, 124] on div "Material Financing" at bounding box center [229, 123] width 78 height 13
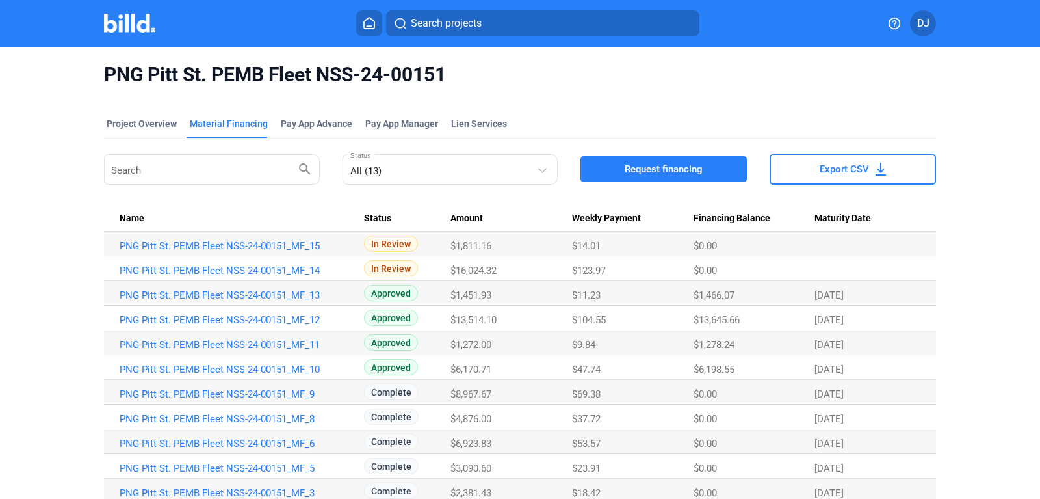
click at [625, 166] on span "Request financing" at bounding box center [664, 169] width 78 height 13
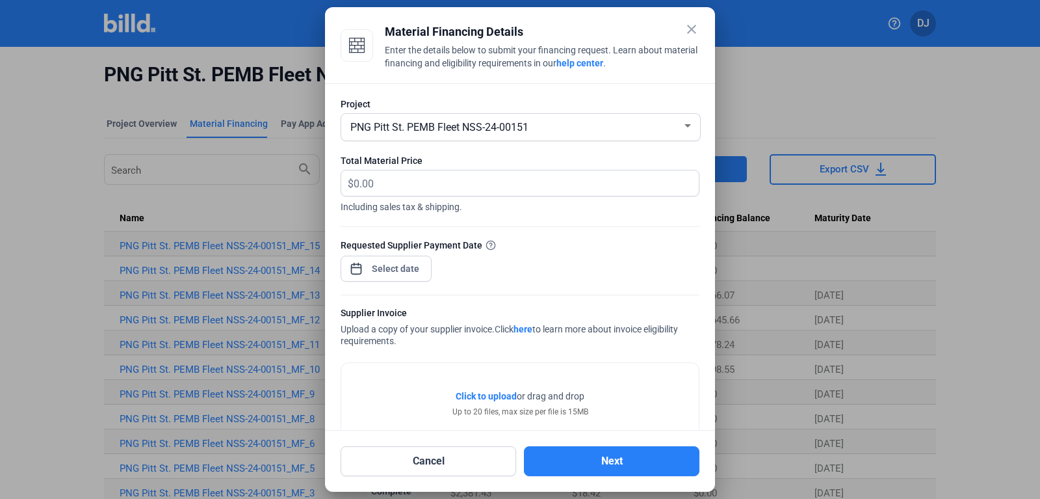
click at [696, 38] on div "close" at bounding box center [692, 30] width 16 height 18
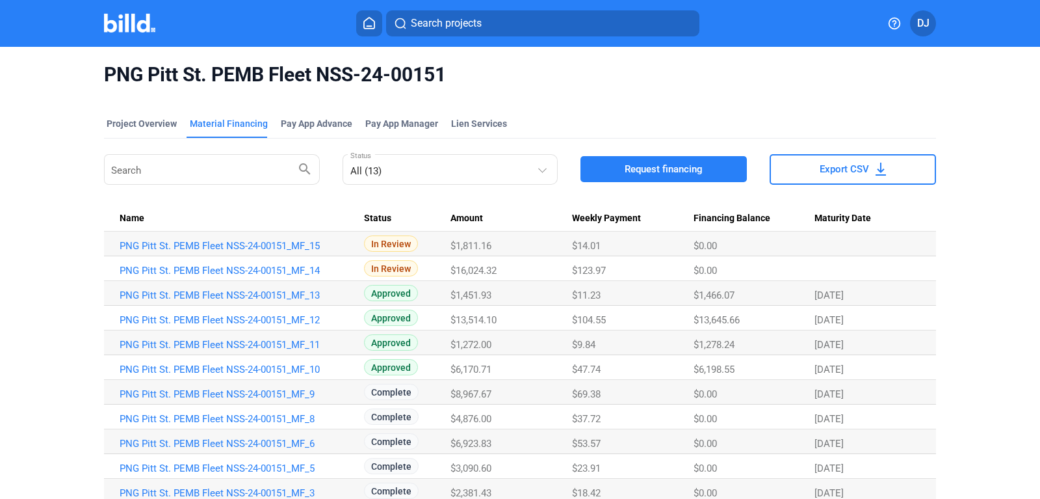
click at [265, 252] on td "PNG Pitt St. PEMB Fleet NSS-24-00151_MF_15" at bounding box center [234, 243] width 260 height 25
click at [265, 249] on link "PNG Pitt St. PEMB Fleet NSS-24-00151_MF_15" at bounding box center [238, 246] width 236 height 12
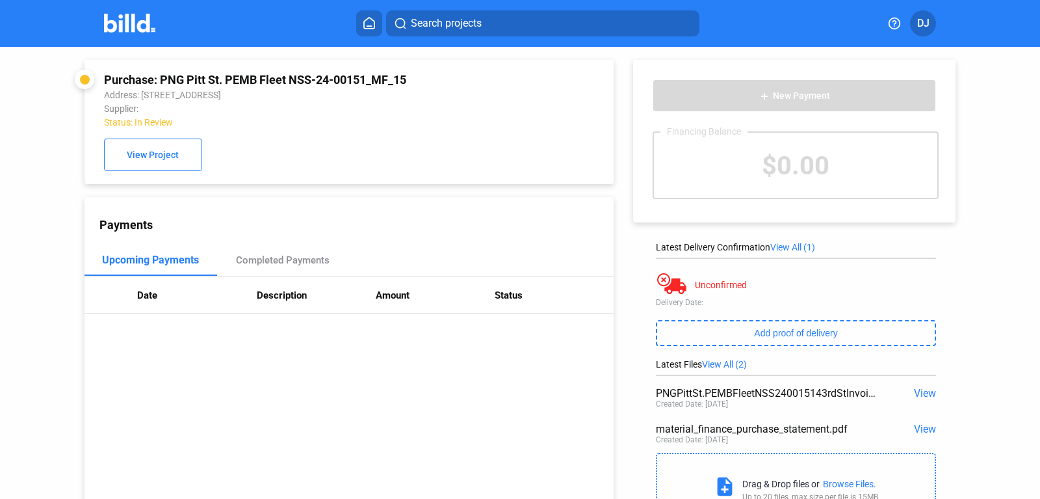
click at [459, 76] on div "Purchase: PNG Pitt St. PEMB Fleet NSS-24-00151_MF_15" at bounding box center [300, 80] width 392 height 14
click at [930, 399] on span "View" at bounding box center [925, 393] width 22 height 12
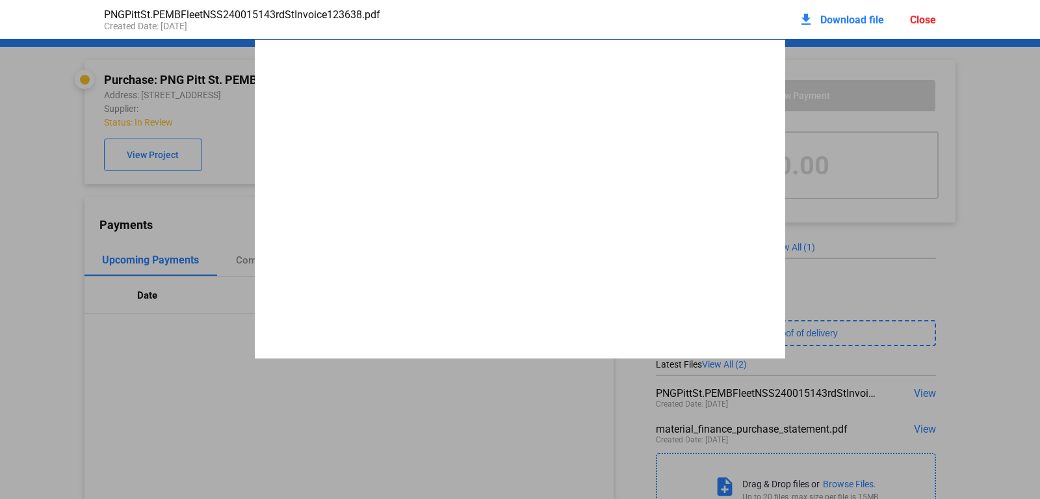
scroll to position [7, 0]
click at [484, 374] on pdf-viewer at bounding box center [520, 238] width 1040 height 399
click at [933, 20] on div "Close" at bounding box center [923, 20] width 26 height 12
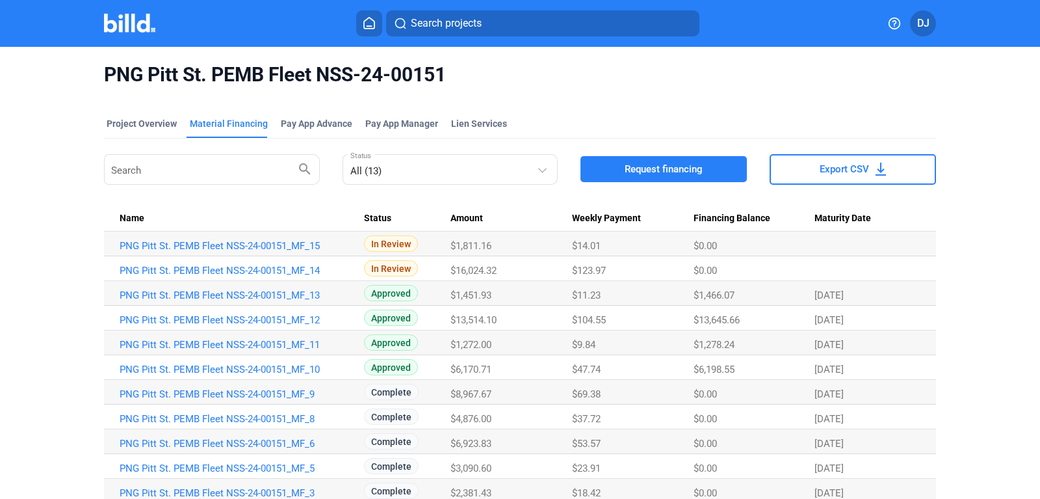
click at [699, 168] on span "Request financing" at bounding box center [664, 169] width 78 height 13
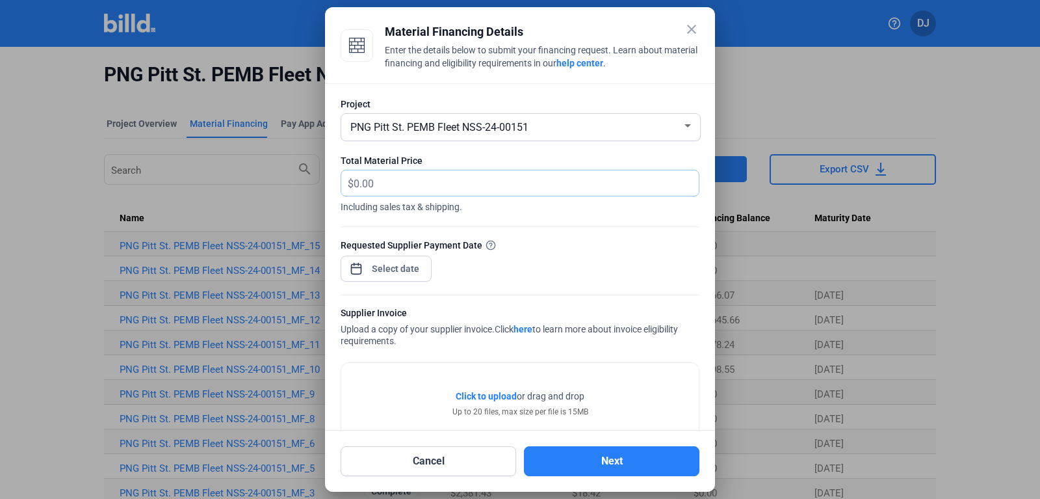
click at [393, 187] on input "text" at bounding box center [519, 182] width 330 height 25
type input "1,122.04"
click at [383, 268] on input at bounding box center [396, 269] width 56 height 16
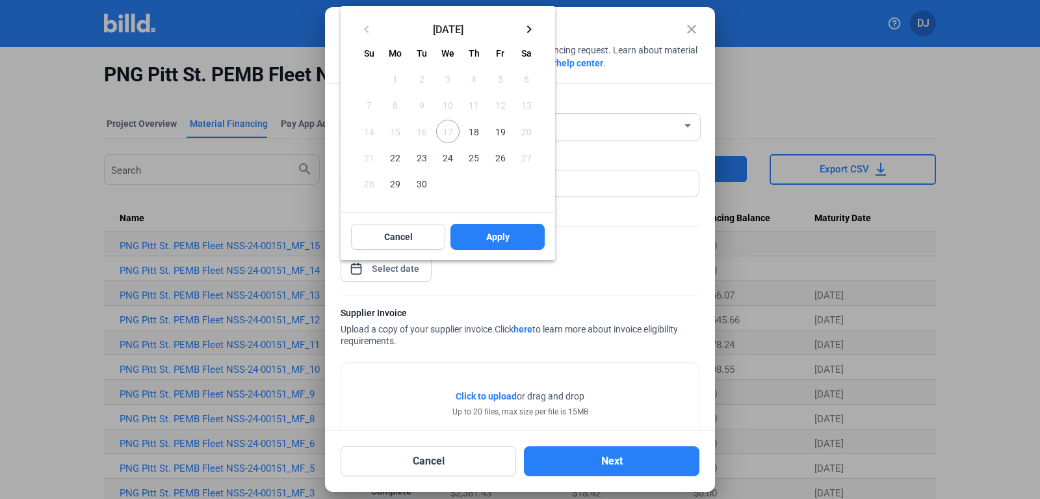
click at [475, 140] on span "18" at bounding box center [473, 131] width 23 height 23
click at [486, 235] on span "Apply" at bounding box center [497, 236] width 23 height 13
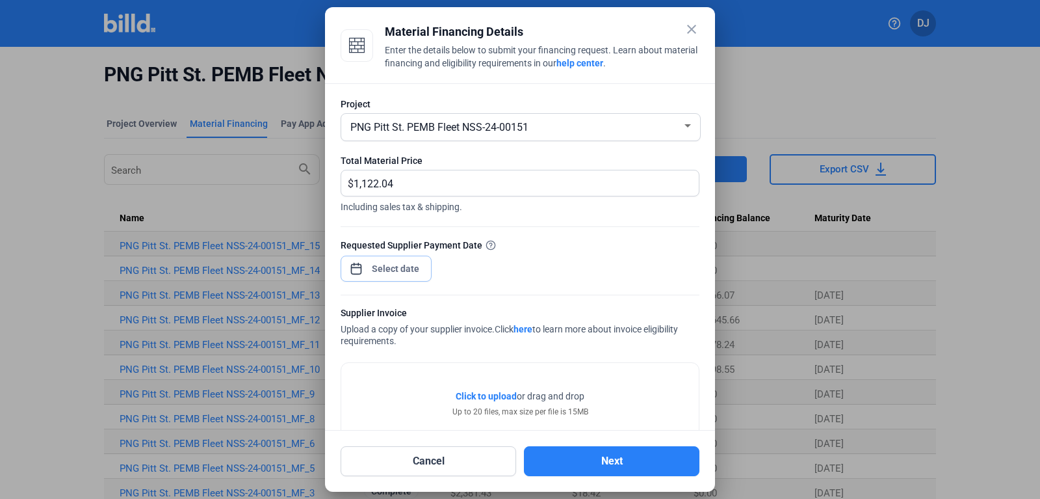
scroll to position [90, 0]
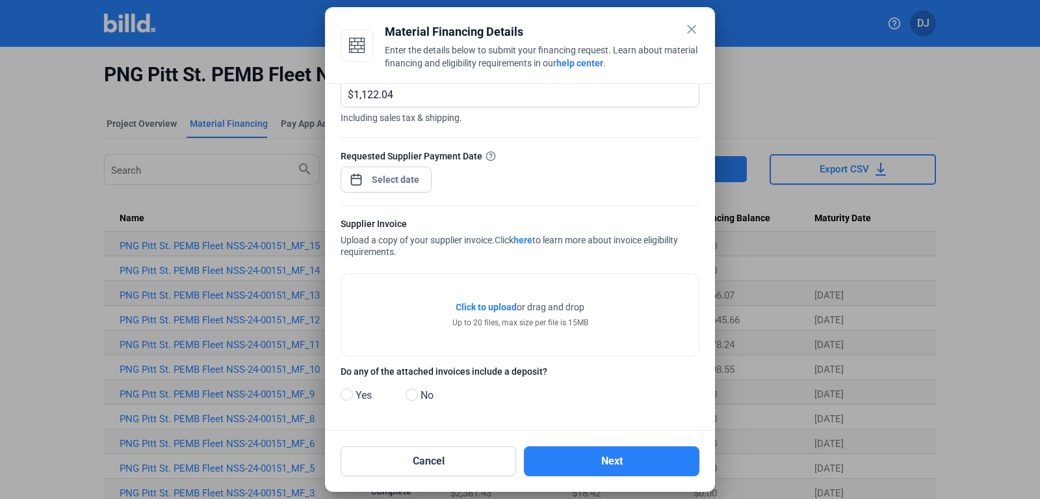
click at [488, 306] on span "Click to upload" at bounding box center [486, 307] width 61 height 10
click at [480, 308] on span "Click to upload" at bounding box center [486, 307] width 61 height 10
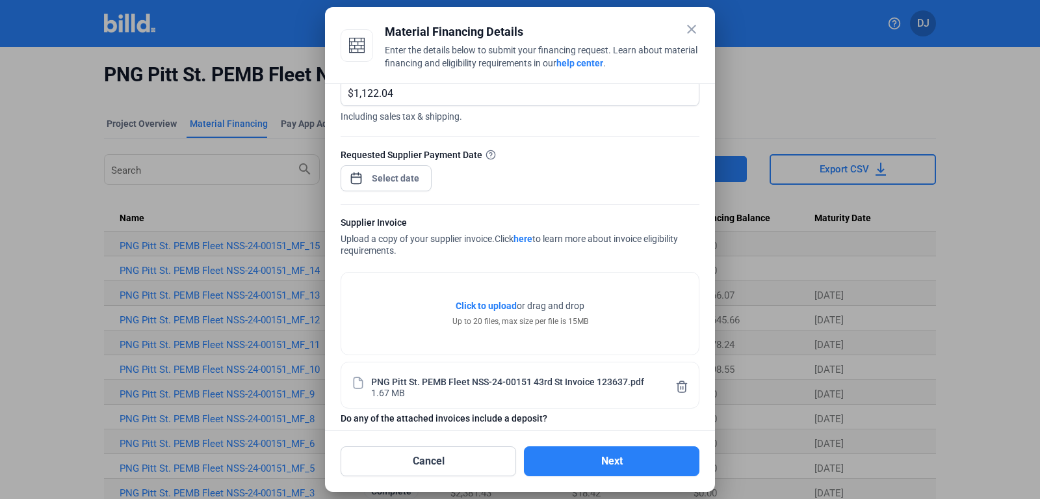
scroll to position [138, 0]
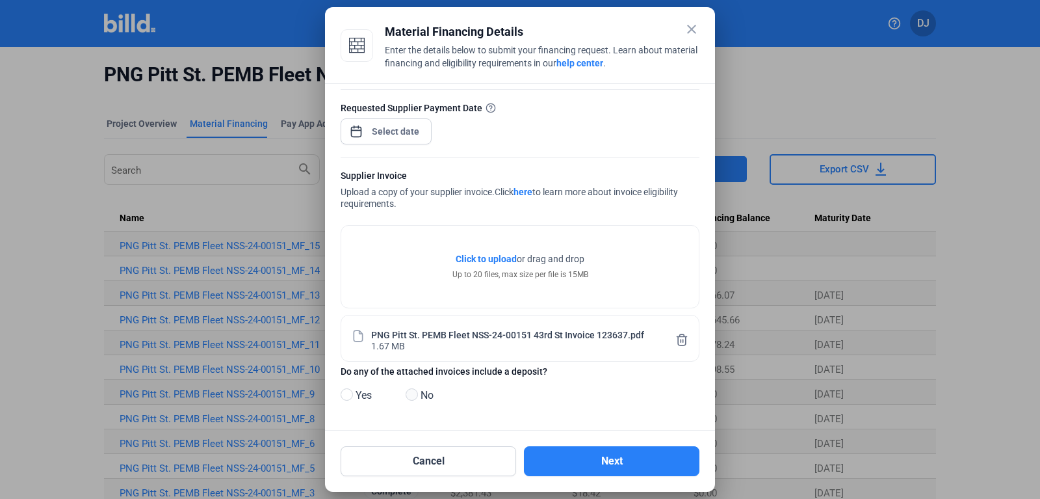
click at [412, 398] on span at bounding box center [412, 394] width 12 height 12
click at [412, 398] on input "No" at bounding box center [411, 395] width 10 height 10
radio input "true"
click at [617, 462] on button "Next" at bounding box center [612, 461] width 176 height 30
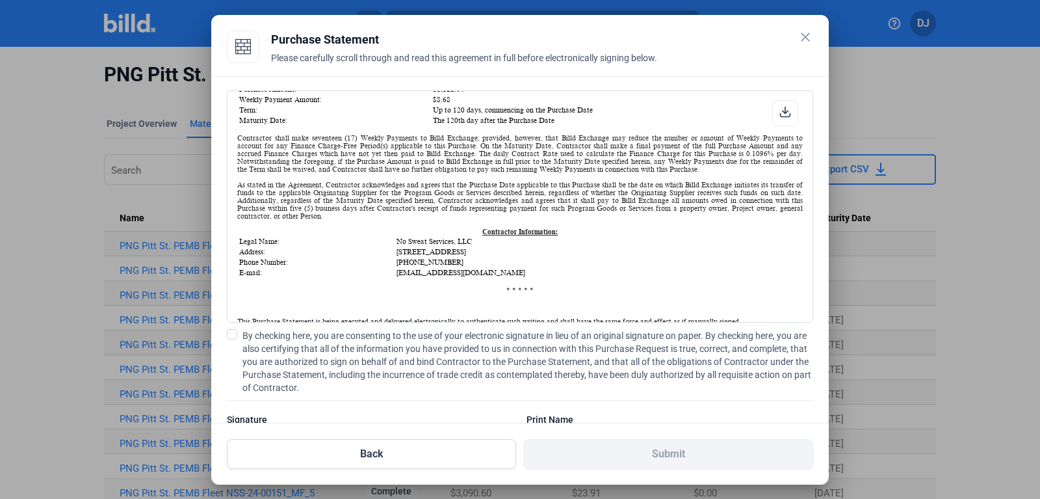
scroll to position [214, 0]
click at [233, 337] on span at bounding box center [232, 334] width 10 height 10
click at [0, 0] on input "By checking here, you are consenting to the use of your electronic signature in…" at bounding box center [0, 0] width 0 height 0
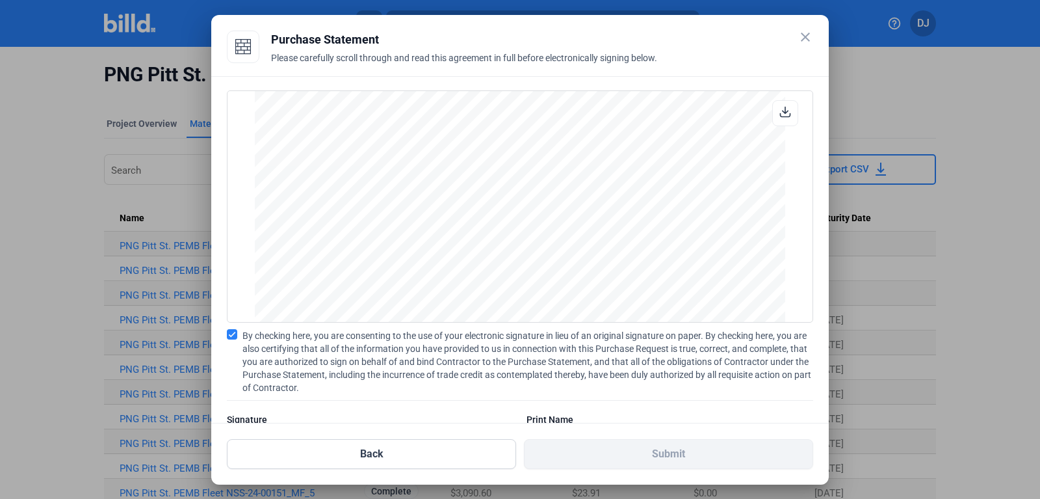
scroll to position [62, 0]
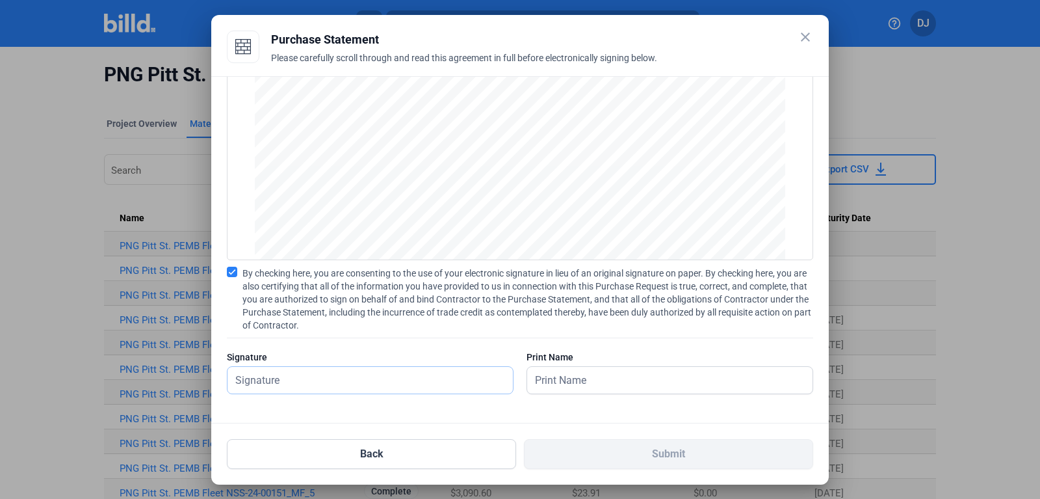
click at [350, 377] on input "text" at bounding box center [363, 380] width 271 height 27
type input "[PERSON_NAME]"
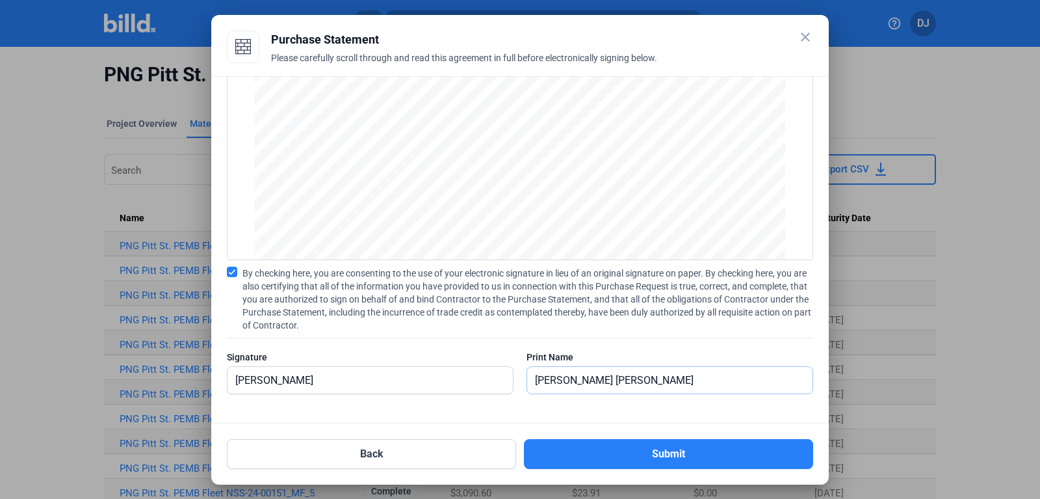
type input "[PERSON_NAME]"
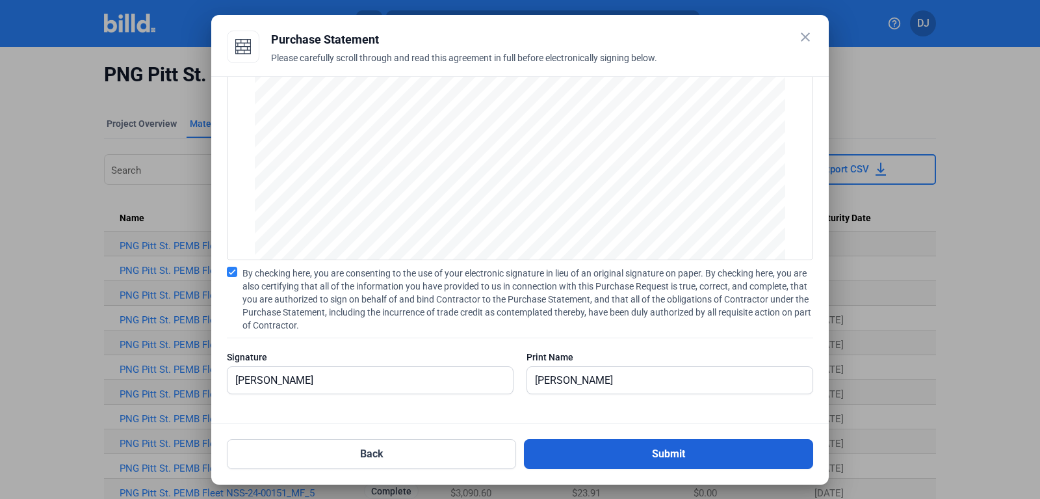
click at [625, 462] on button "Submit" at bounding box center [668, 454] width 289 height 30
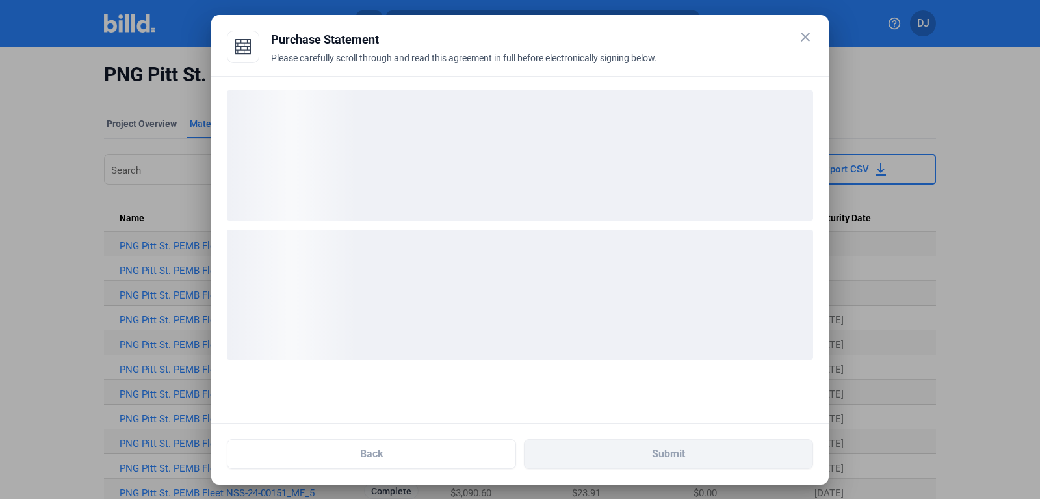
scroll to position [0, 0]
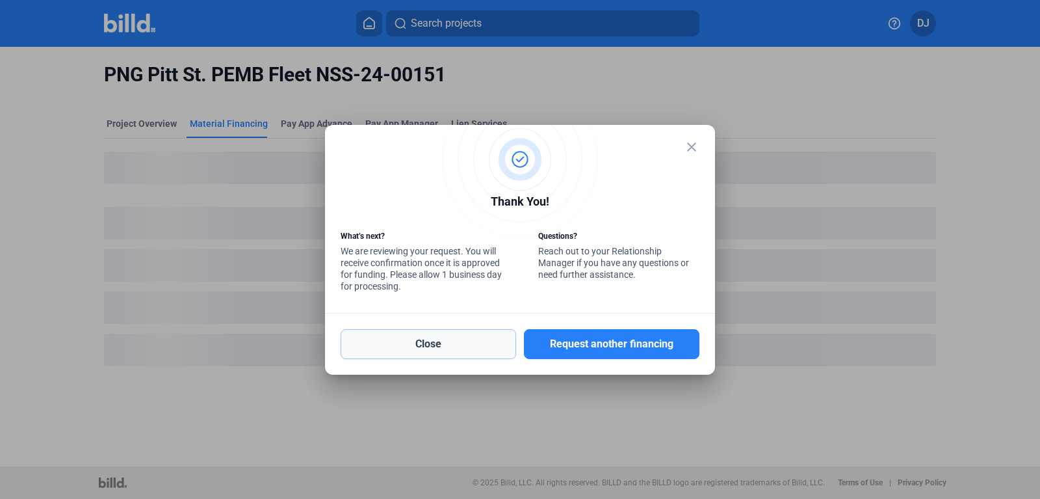
click at [471, 346] on button "Close" at bounding box center [429, 344] width 176 height 30
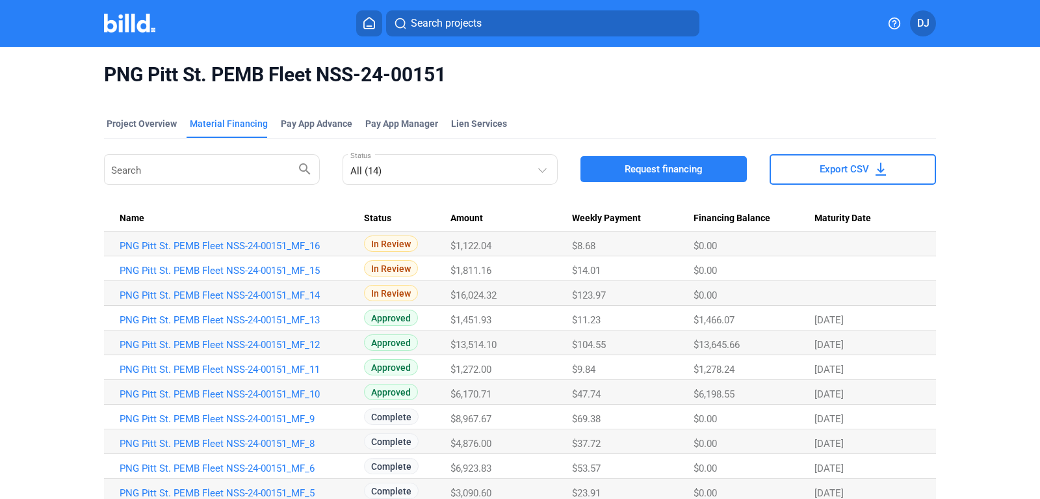
click at [129, 29] on img at bounding box center [129, 23] width 51 height 19
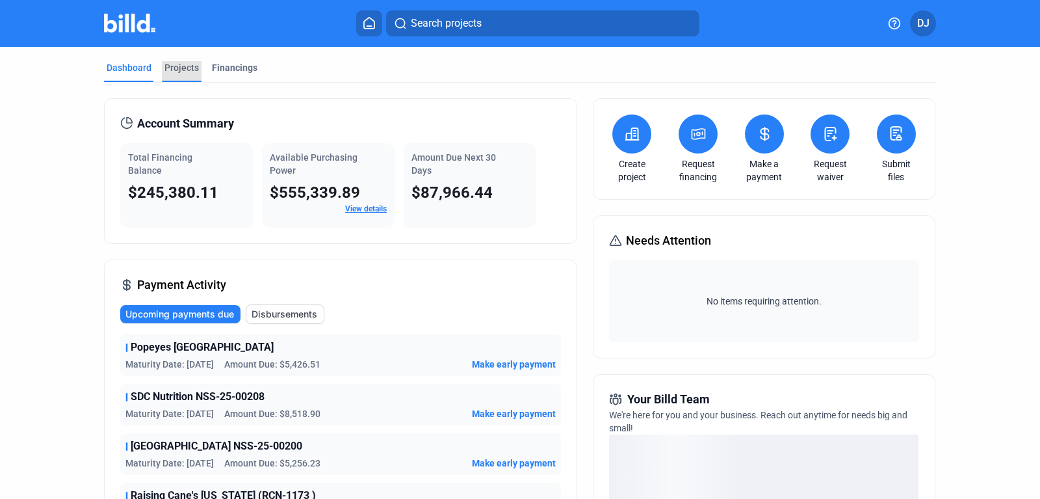
click at [176, 70] on div "Projects" at bounding box center [181, 67] width 34 height 13
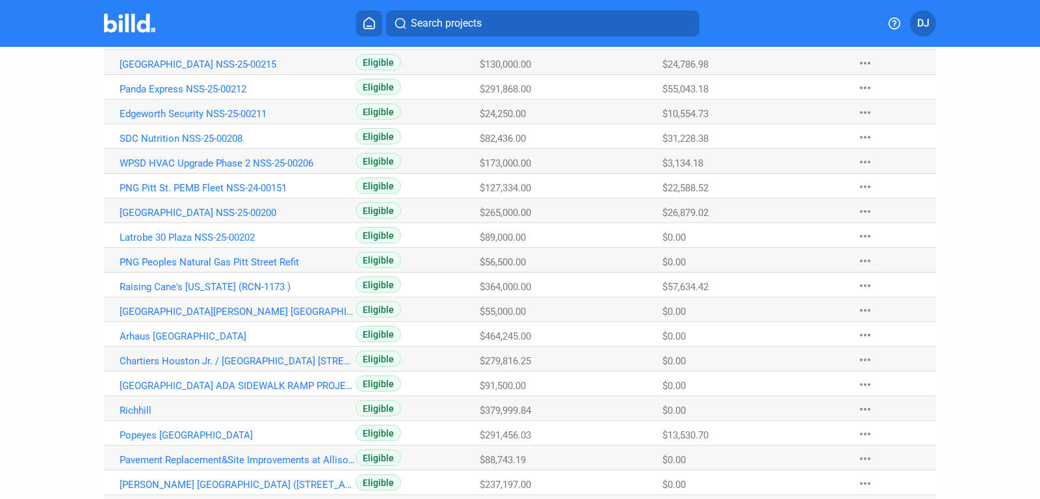
scroll to position [171, 0]
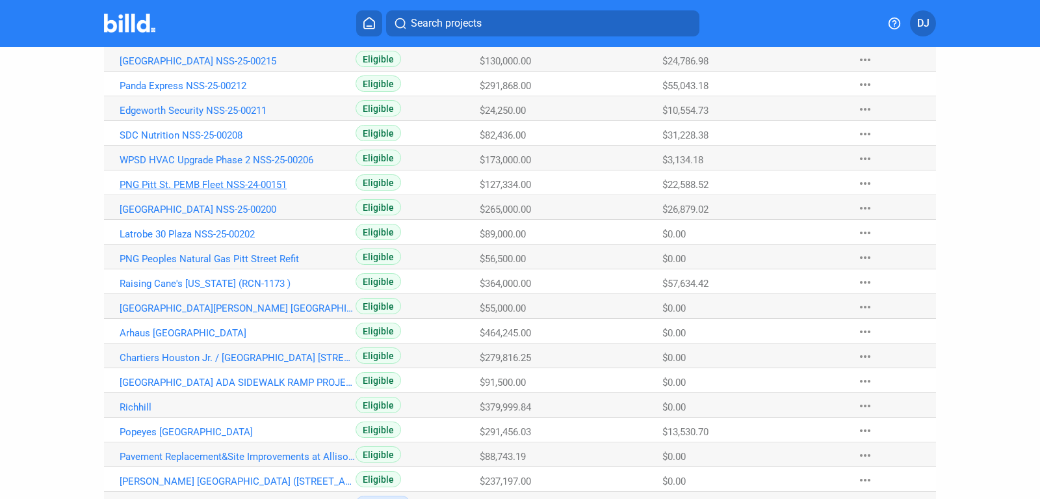
drag, startPoint x: 120, startPoint y: 186, endPoint x: 57, endPoint y: 179, distance: 63.5
click at [120, 179] on link "PNG Pitt St. PEMB Fleet NSS-24-00151" at bounding box center [238, 185] width 236 height 12
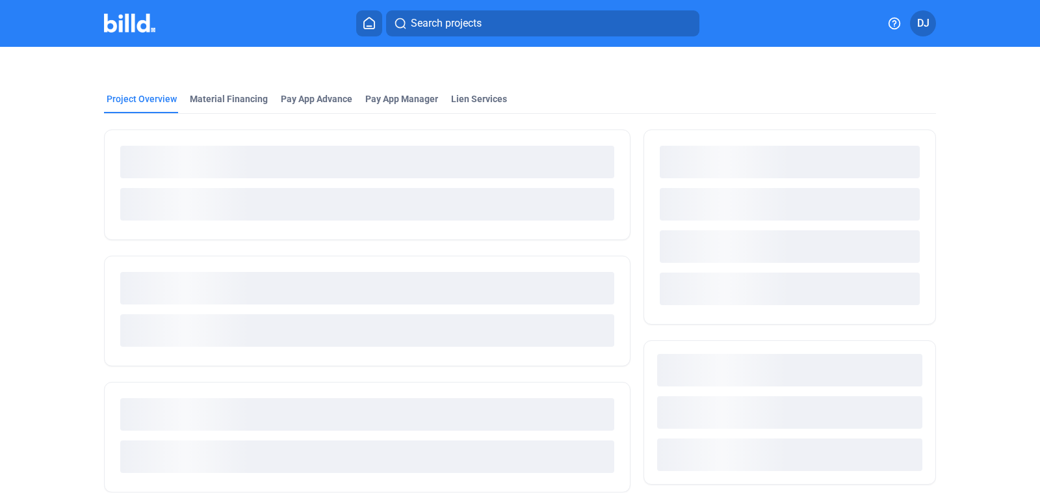
click at [311, 179] on div at bounding box center [367, 184] width 527 height 111
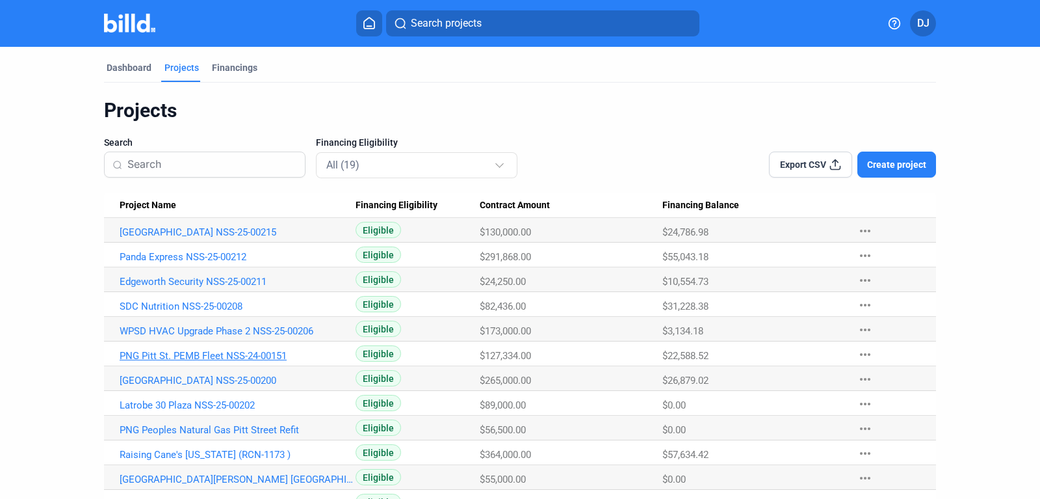
drag, startPoint x: 105, startPoint y: 353, endPoint x: 291, endPoint y: 352, distance: 185.9
click at [291, 352] on Name "PNG Pitt St. PEMB Fleet NSS-24-00151" at bounding box center [230, 353] width 252 height 25
copy link "PNG Pitt St. PEMB Fleet NSS-24-00151"
click at [196, 353] on link "PNG Pitt St. PEMB Fleet NSS-24-00151" at bounding box center [238, 356] width 236 height 12
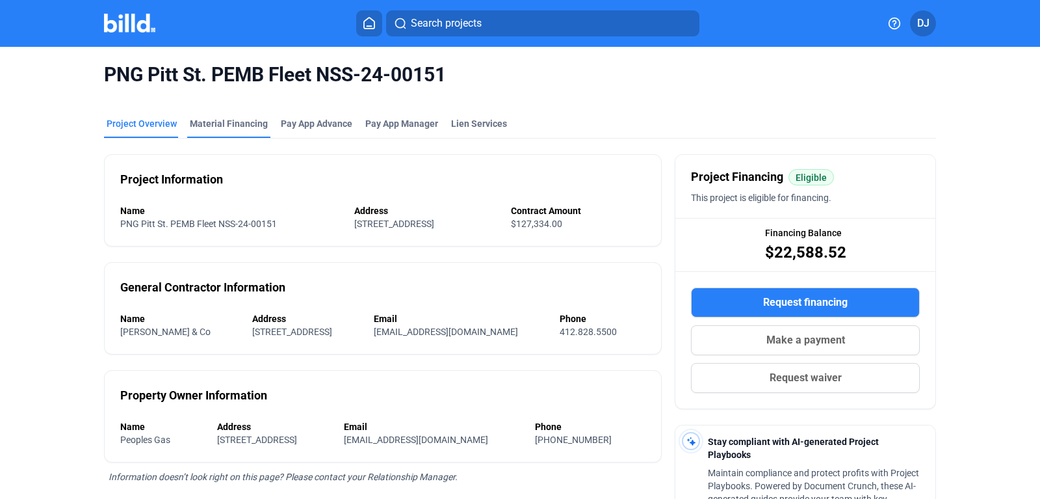
click at [240, 122] on div "Material Financing" at bounding box center [229, 123] width 78 height 13
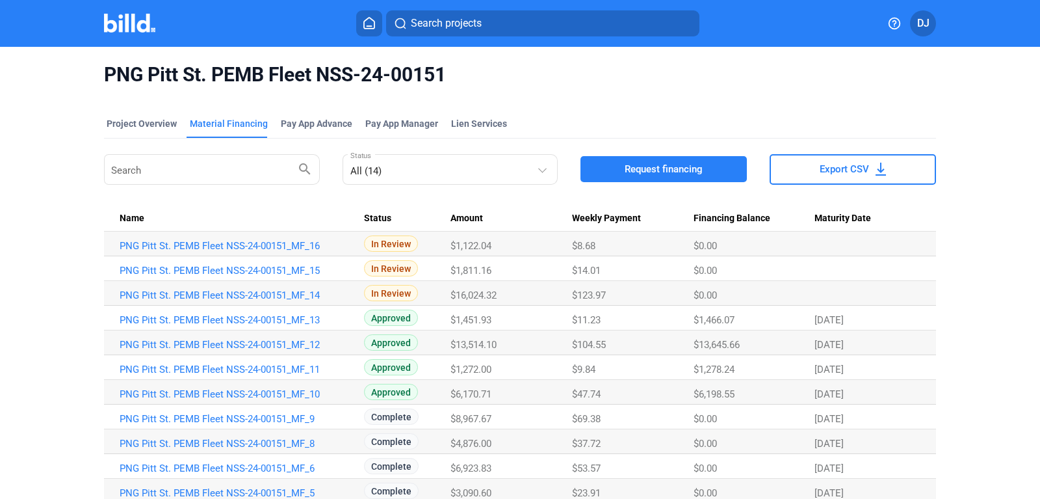
click at [660, 166] on span "Request financing" at bounding box center [664, 169] width 78 height 13
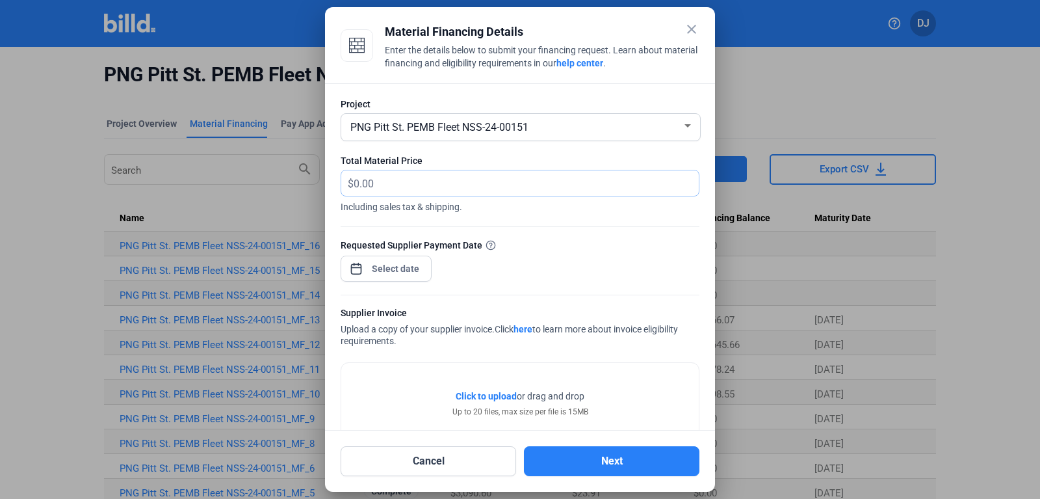
click at [417, 175] on input "text" at bounding box center [519, 182] width 330 height 25
type input "3,586.64"
click at [389, 267] on input at bounding box center [396, 269] width 56 height 16
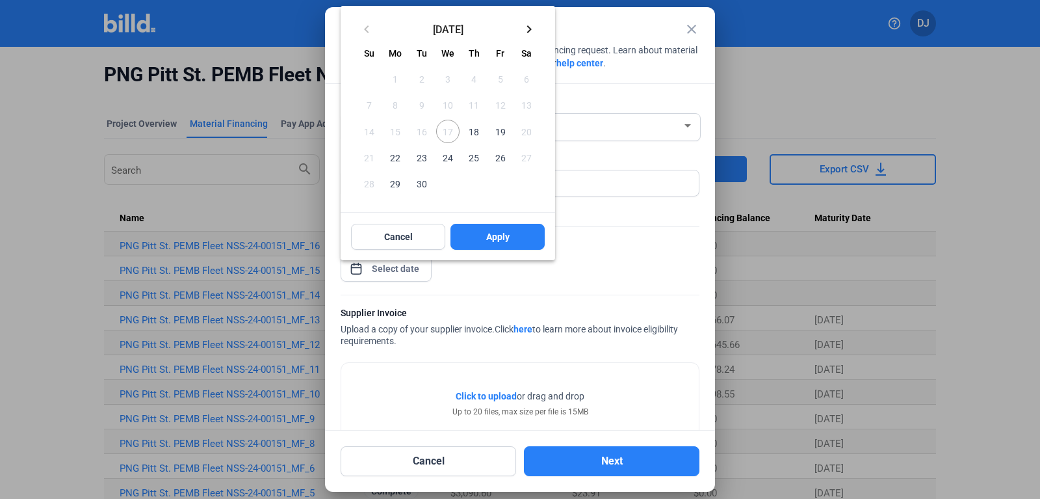
click at [470, 136] on span "18" at bounding box center [473, 131] width 23 height 23
click at [486, 240] on span "Apply" at bounding box center [497, 236] width 23 height 13
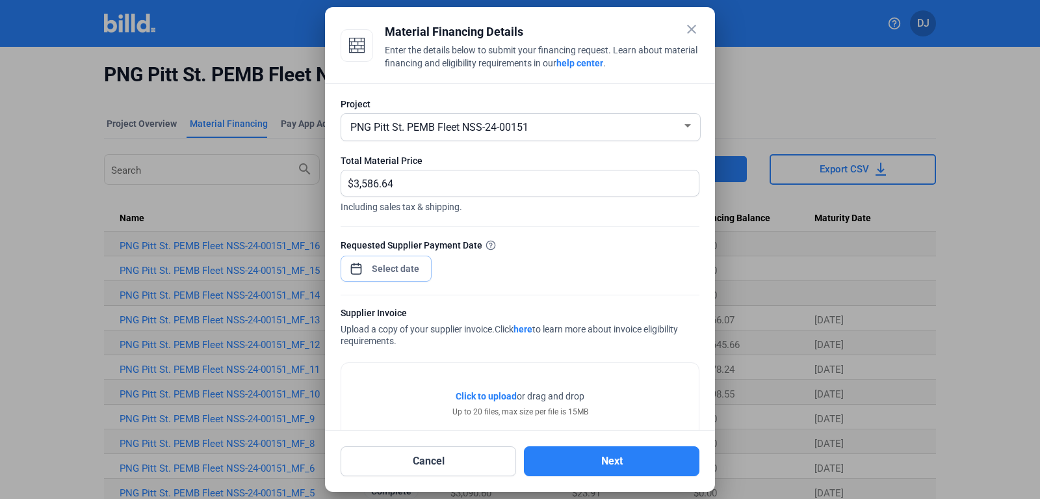
scroll to position [90, 0]
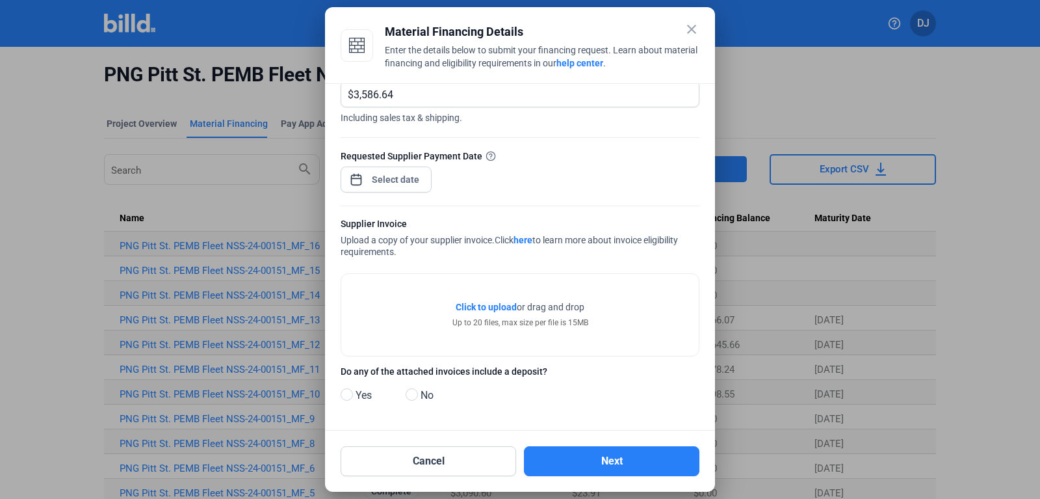
click at [491, 302] on span "Click to upload" at bounding box center [486, 307] width 61 height 10
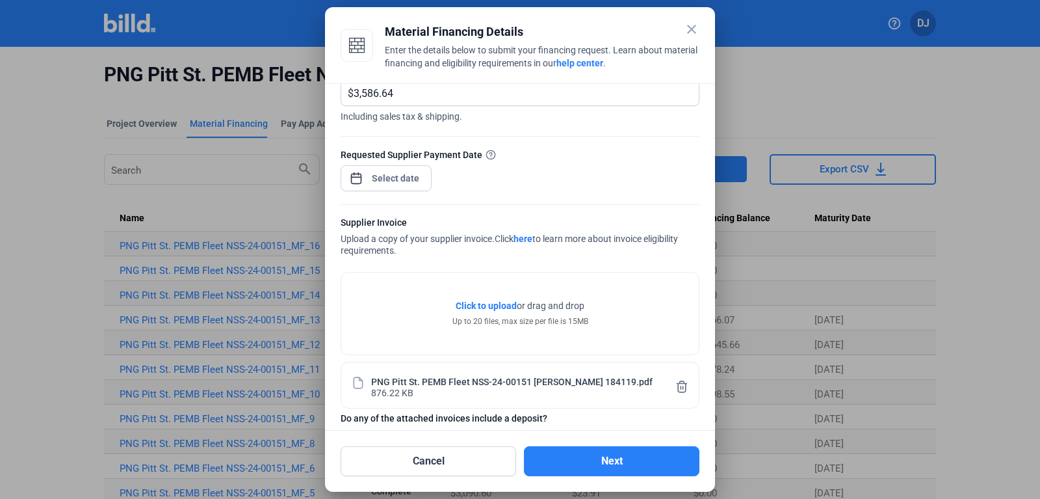
scroll to position [138, 0]
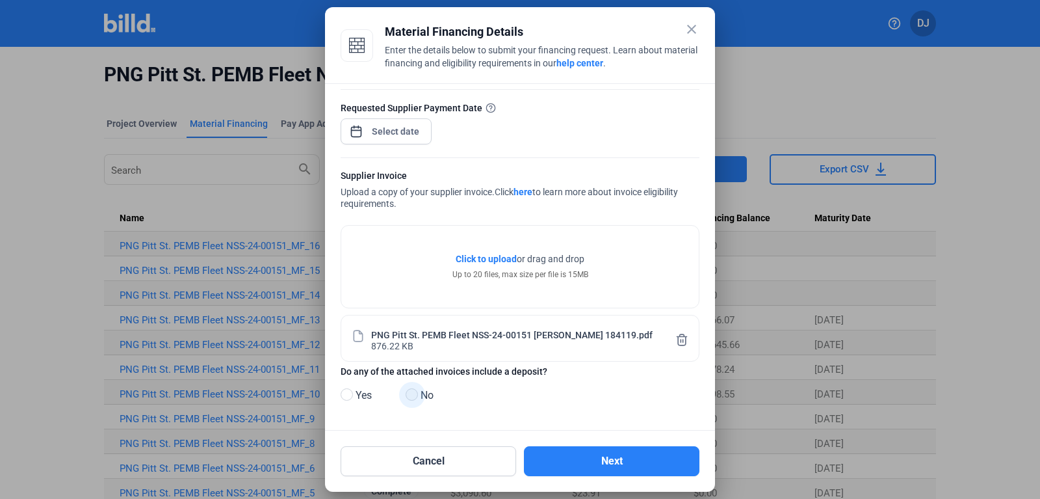
click at [413, 395] on span at bounding box center [412, 394] width 12 height 12
click at [413, 395] on input "No" at bounding box center [411, 395] width 10 height 10
radio input "true"
click at [580, 462] on button "Next" at bounding box center [612, 461] width 176 height 30
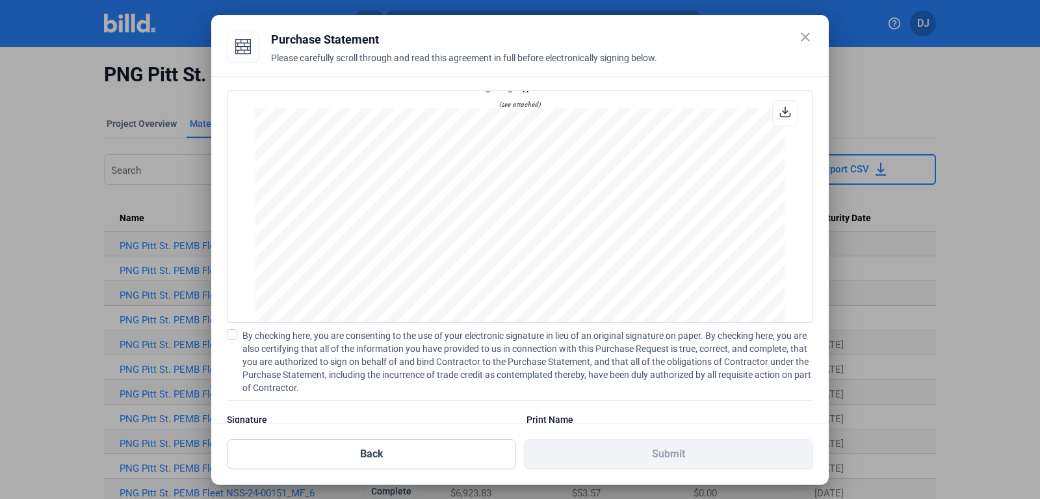
scroll to position [628, 0]
click at [230, 337] on span at bounding box center [232, 334] width 10 height 10
click at [0, 0] on input "By checking here, you are consenting to the use of your electronic signature in…" at bounding box center [0, 0] width 0 height 0
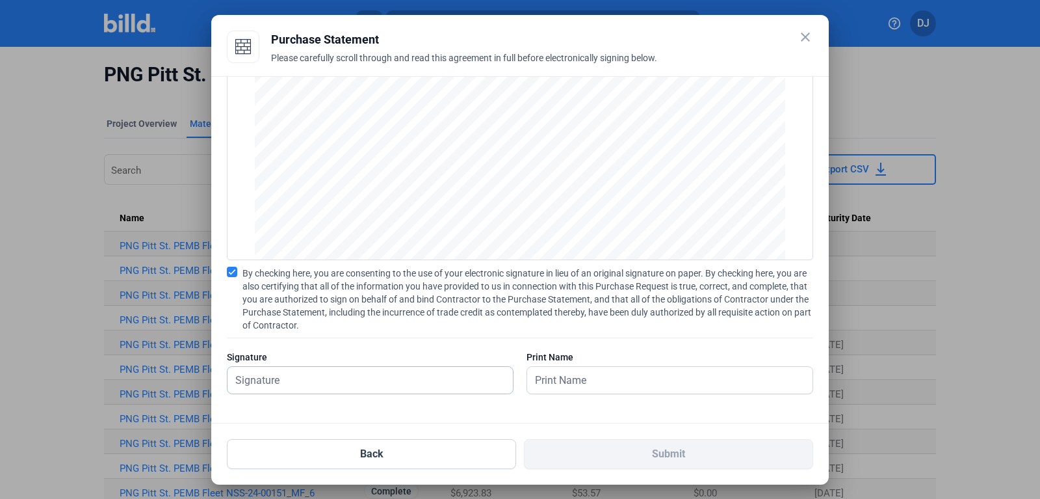
click at [285, 385] on input "text" at bounding box center [363, 380] width 271 height 27
type input "[PERSON_NAME]"
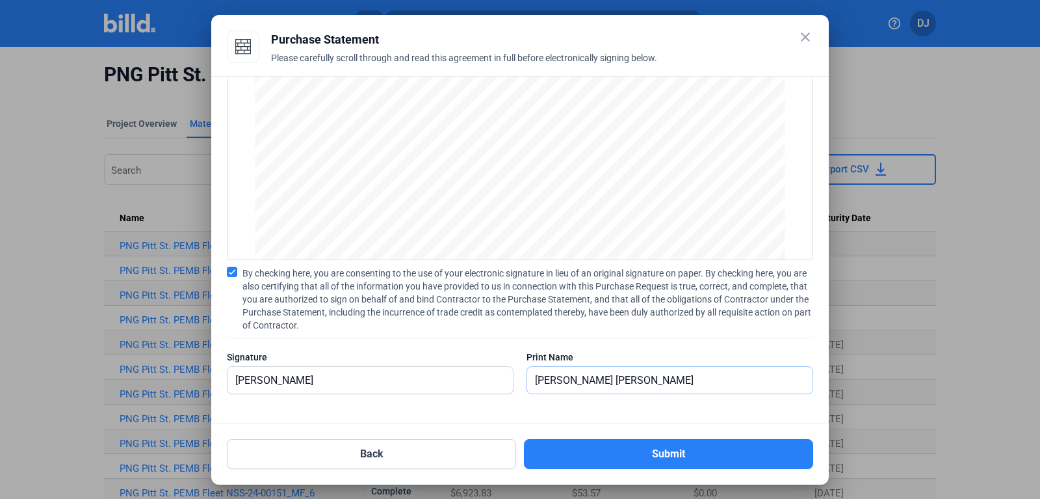
type input "[PERSON_NAME]"
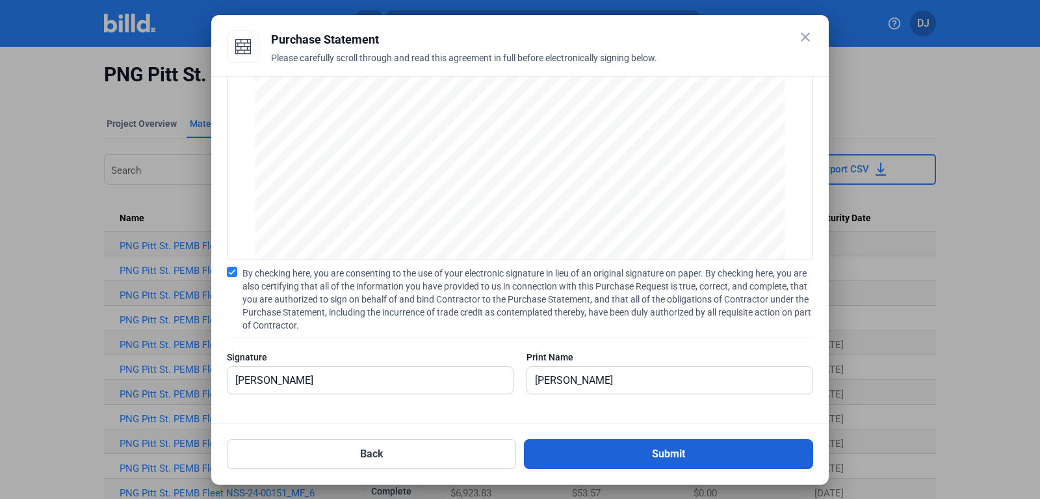
click at [575, 466] on button "Submit" at bounding box center [668, 454] width 289 height 30
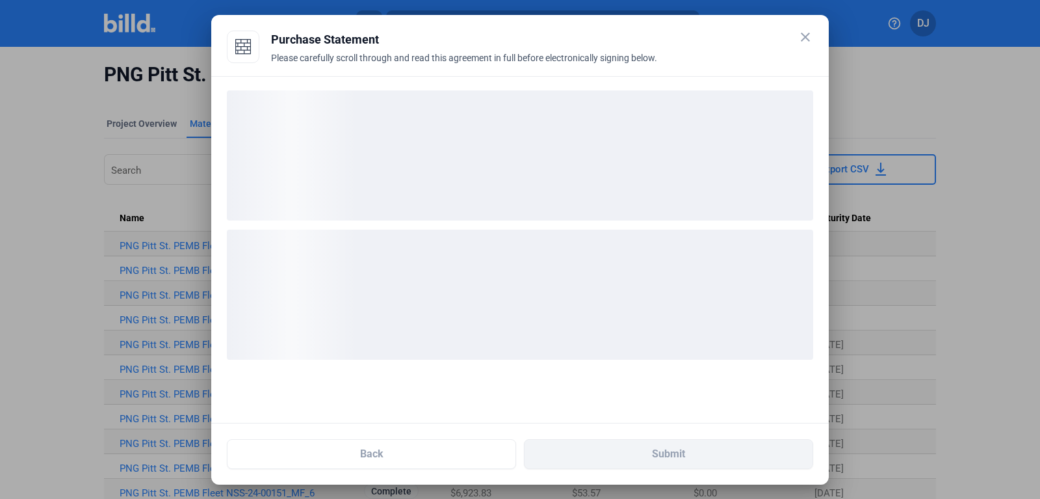
scroll to position [0, 0]
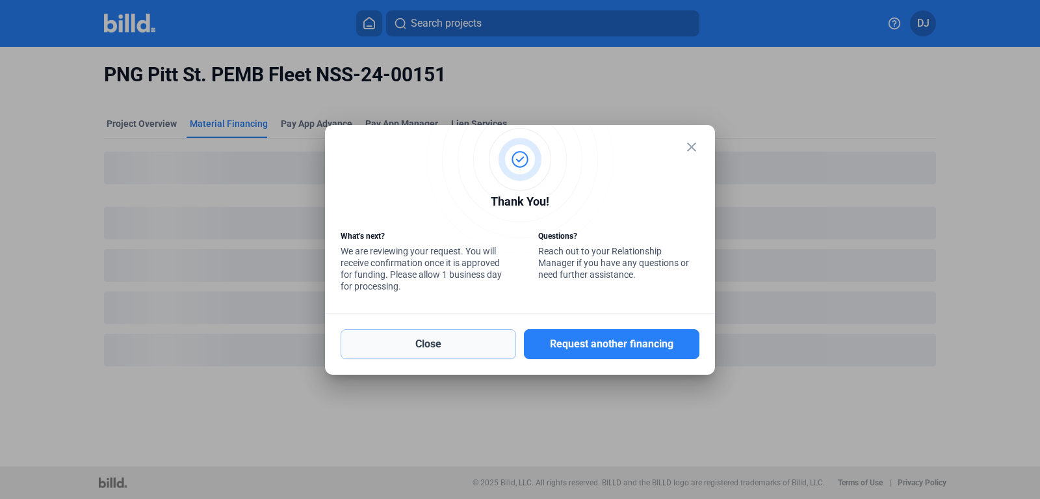
click at [463, 343] on button "Close" at bounding box center [429, 344] width 176 height 30
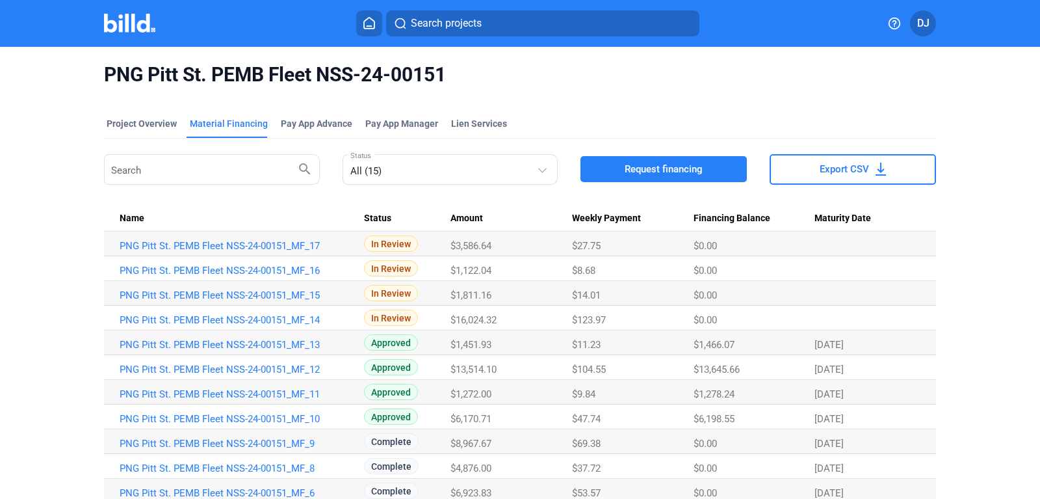
click at [610, 172] on button "Request financing" at bounding box center [663, 169] width 166 height 26
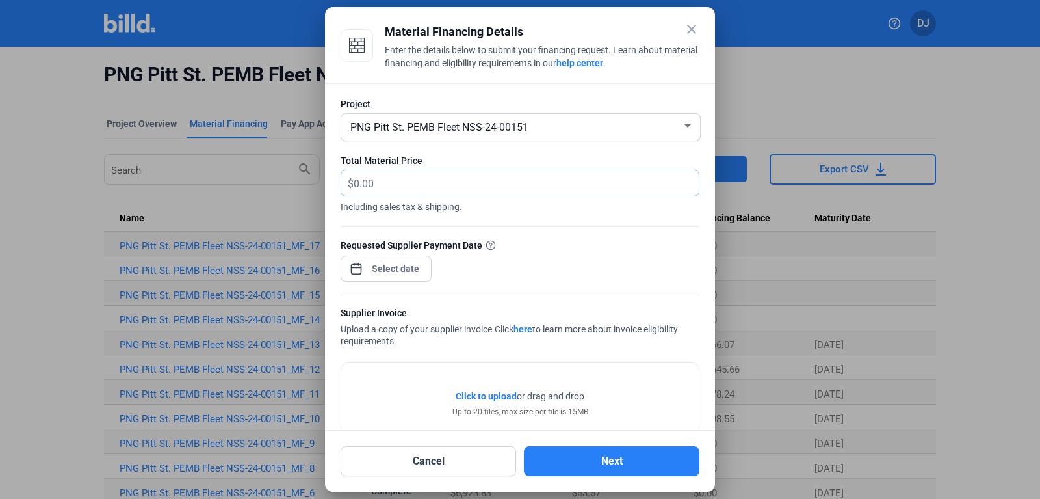
click at [429, 177] on input "text" at bounding box center [519, 182] width 330 height 25
type input "1,150.00"
click at [390, 271] on input at bounding box center [396, 269] width 56 height 16
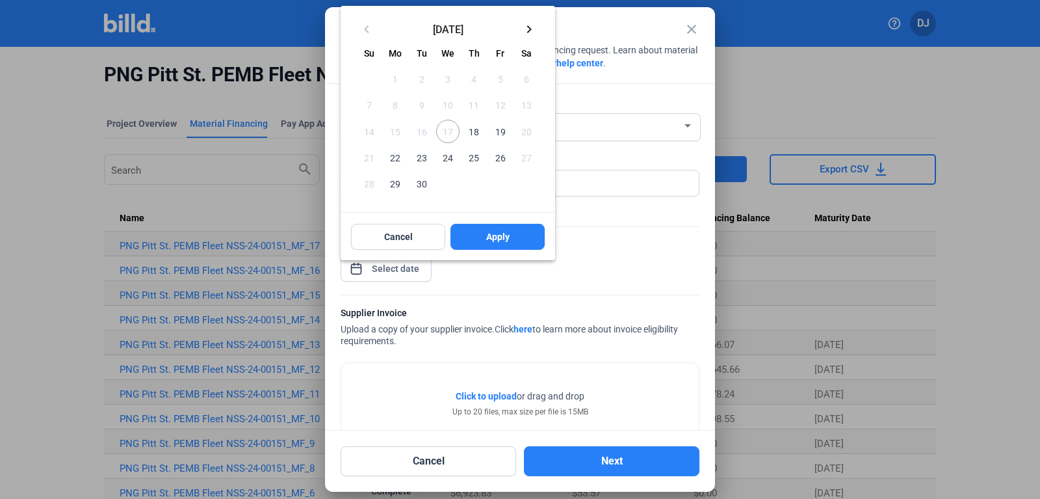
click at [476, 135] on span "18" at bounding box center [473, 131] width 23 height 23
click at [486, 234] on span "Apply" at bounding box center [497, 236] width 23 height 13
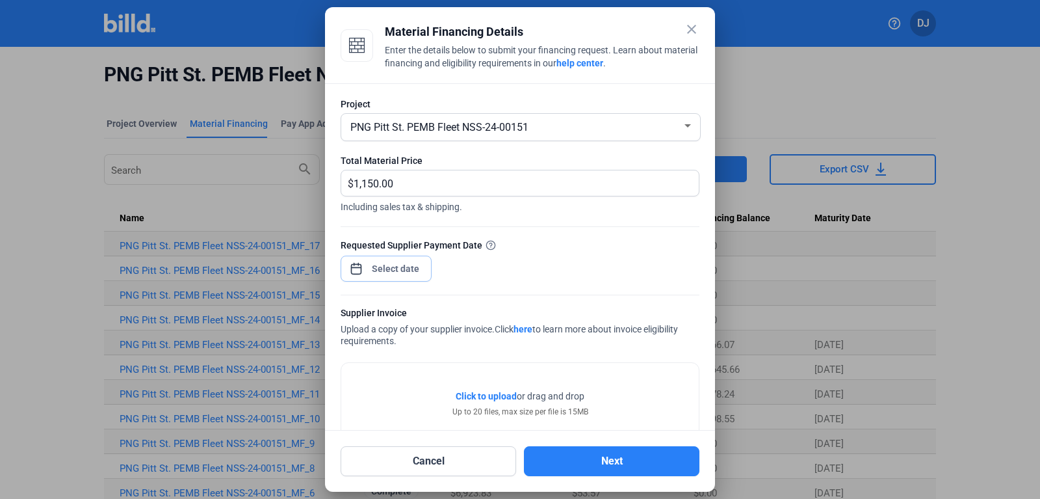
scroll to position [90, 0]
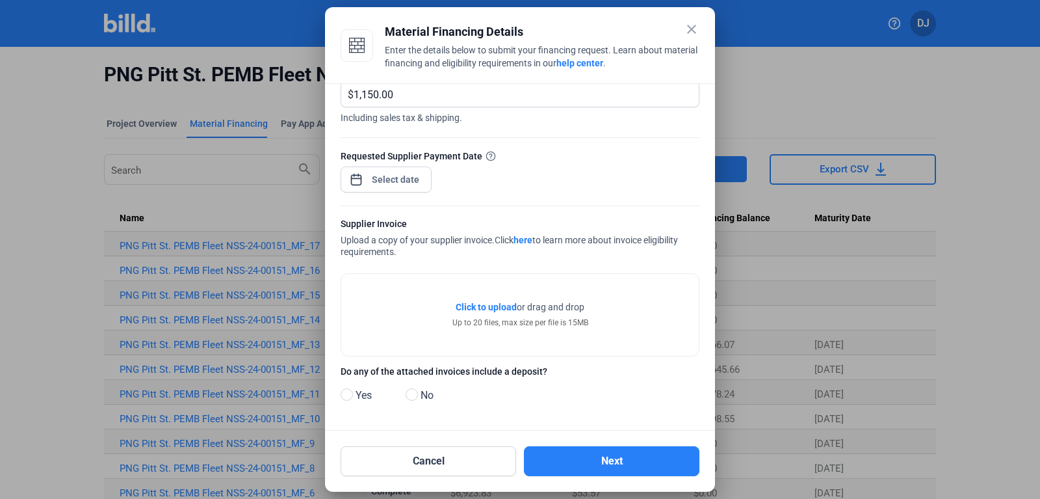
click at [489, 307] on span "Click to upload" at bounding box center [486, 307] width 61 height 10
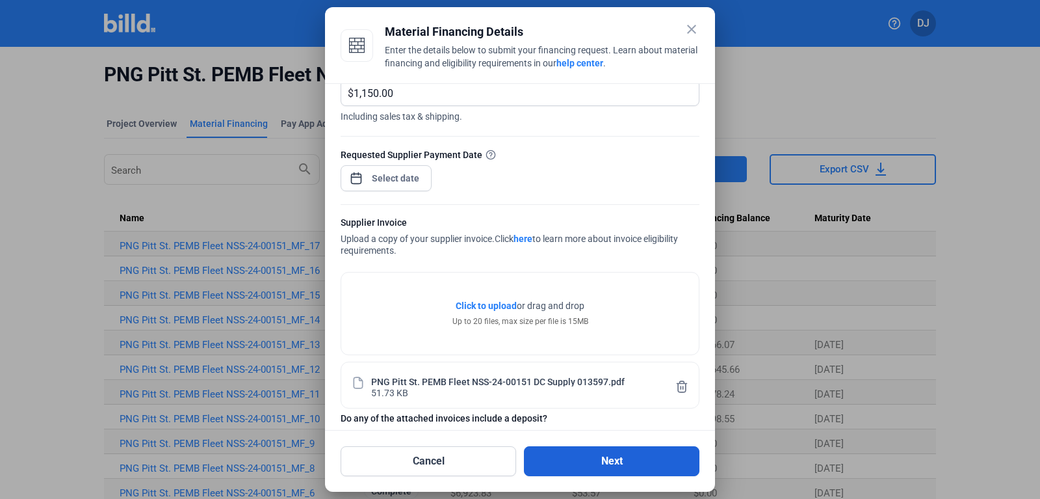
click at [599, 463] on button "Next" at bounding box center [612, 461] width 176 height 30
click at [608, 458] on button "Next" at bounding box center [612, 461] width 176 height 30
click at [594, 460] on button "Next" at bounding box center [612, 461] width 176 height 30
click at [627, 459] on button "Next" at bounding box center [612, 461] width 176 height 30
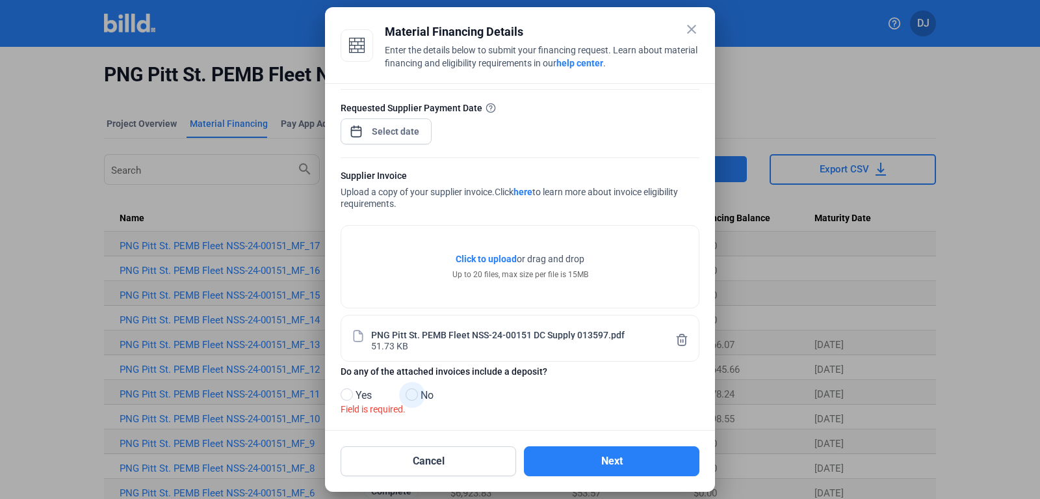
click at [413, 387] on label "No" at bounding box center [432, 396] width 52 height 19
click at [413, 390] on input "No" at bounding box center [411, 395] width 10 height 10
radio input "true"
click at [618, 453] on button "Next" at bounding box center [612, 461] width 176 height 30
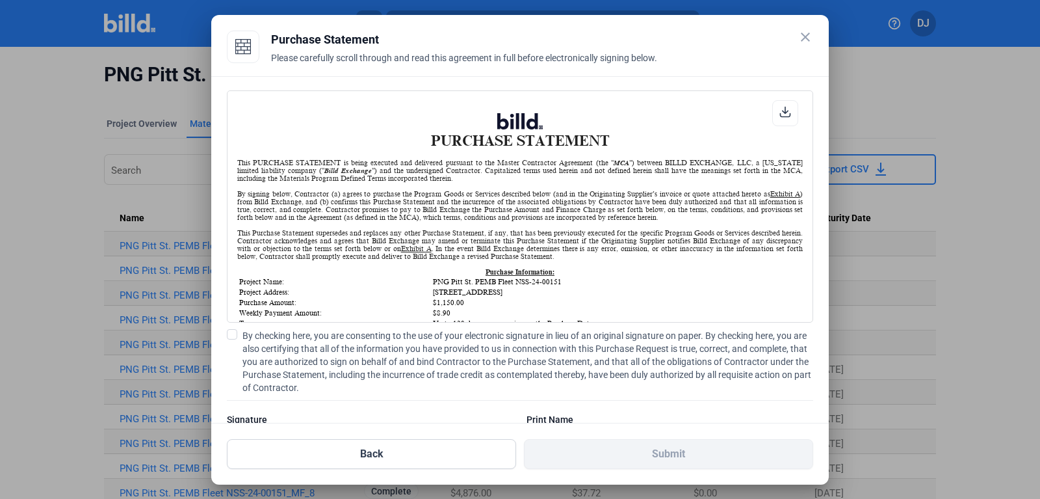
scroll to position [172, 0]
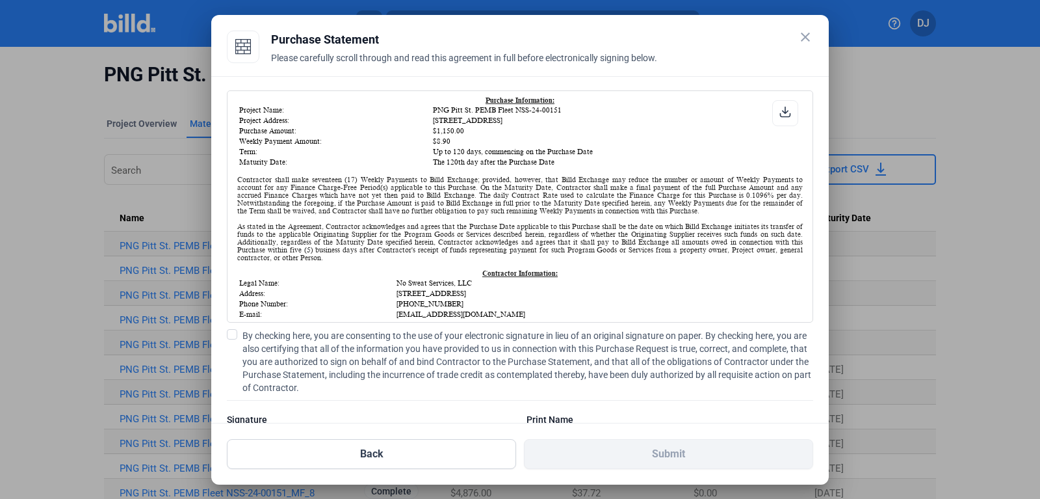
click at [239, 333] on label "By checking here, you are consenting to the use of your electronic signature in…" at bounding box center [520, 361] width 586 height 65
click at [0, 0] on input "By checking here, you are consenting to the use of your electronic signature in…" at bounding box center [0, 0] width 0 height 0
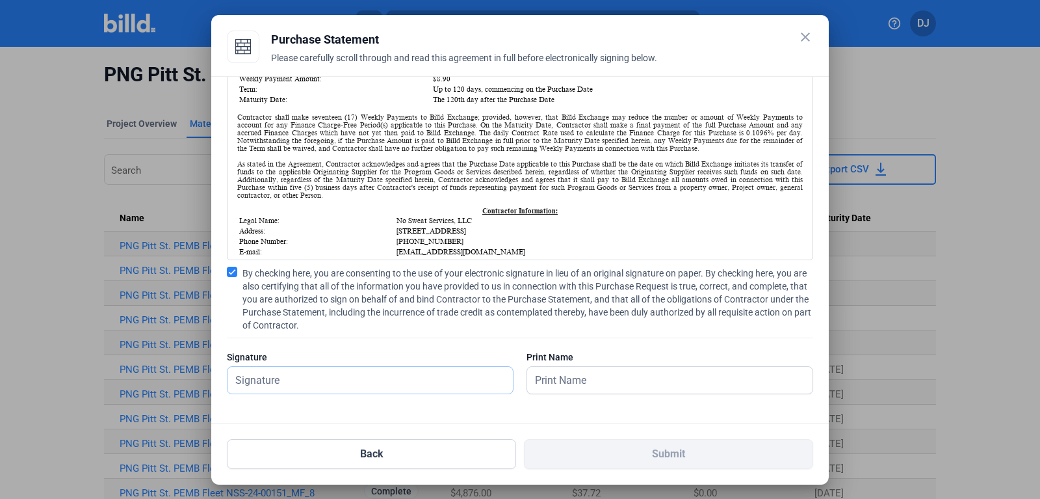
click at [294, 385] on input "text" at bounding box center [363, 380] width 271 height 27
type input "[PERSON_NAME]"
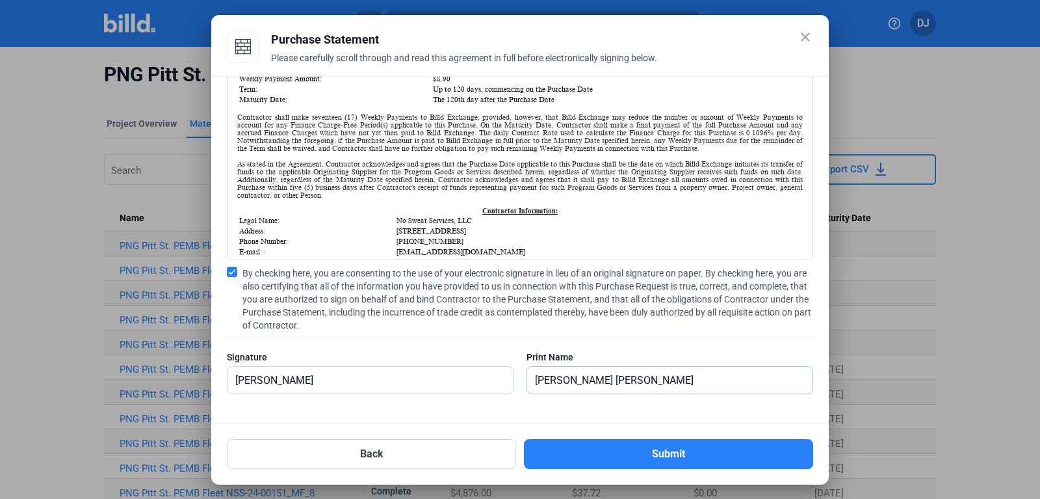
type input "[PERSON_NAME]"
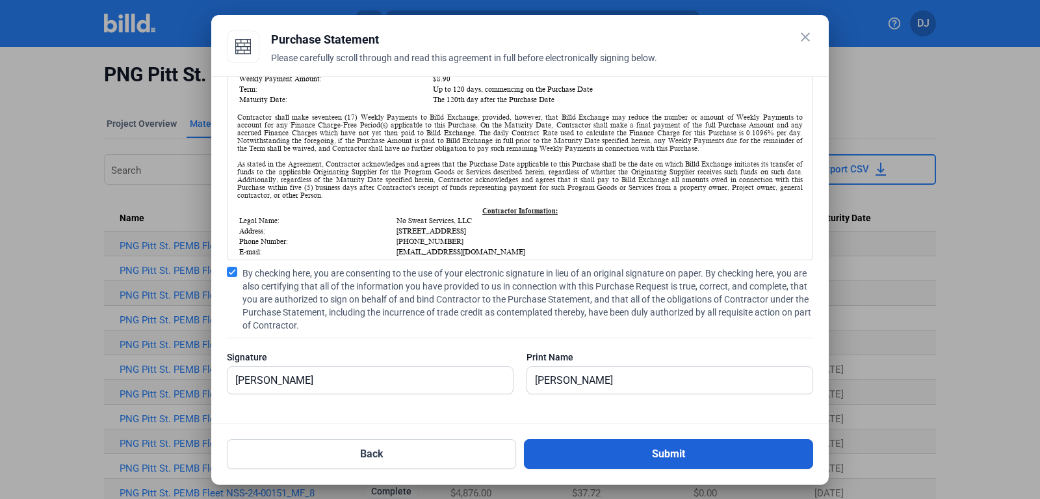
click at [587, 452] on button "Submit" at bounding box center [668, 454] width 289 height 30
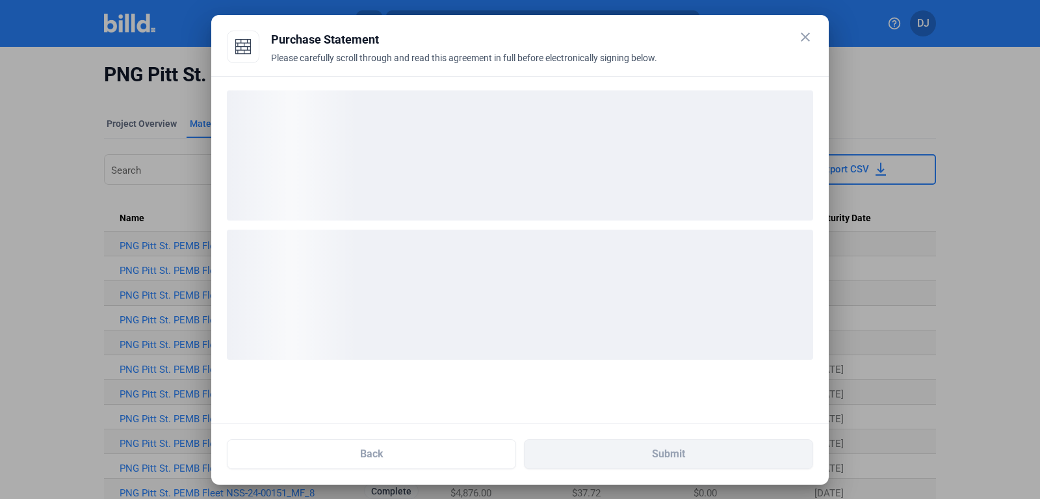
scroll to position [0, 0]
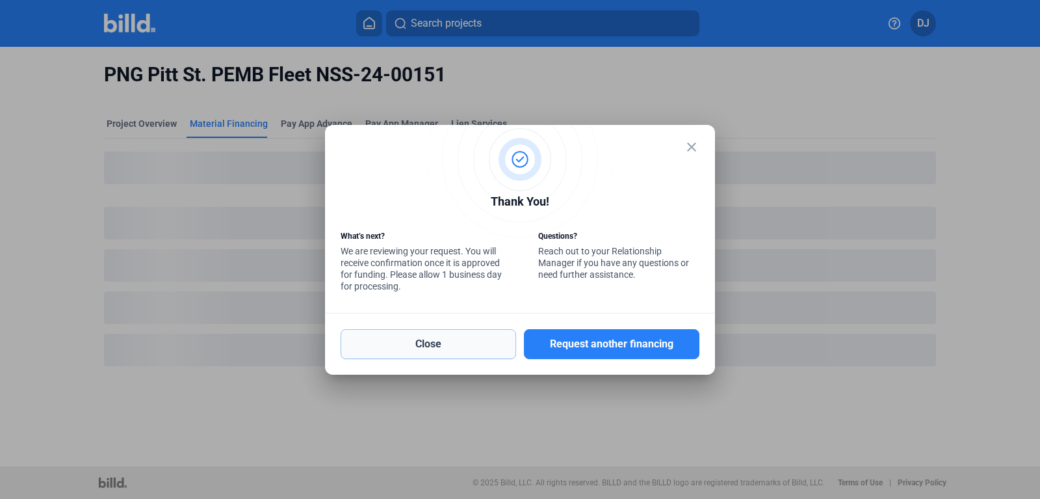
click at [467, 351] on button "Close" at bounding box center [429, 344] width 176 height 30
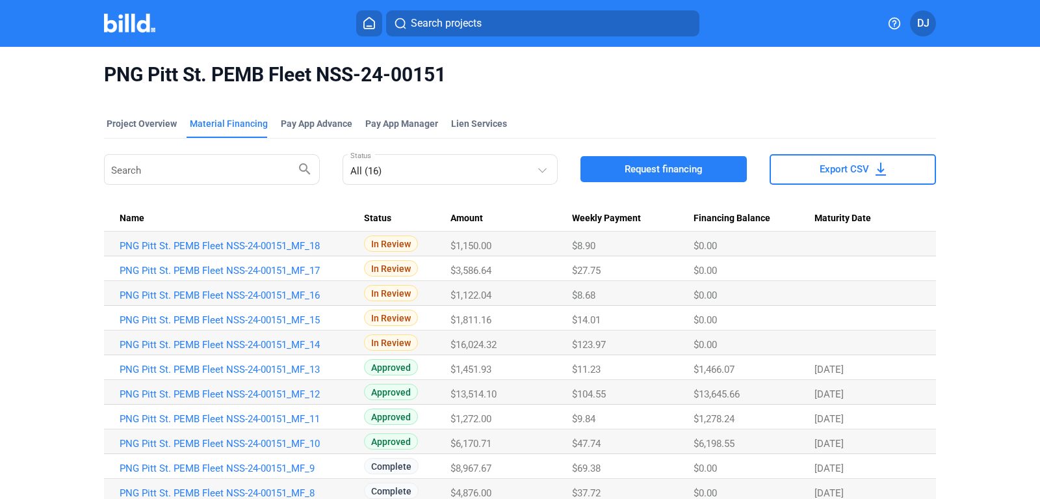
click at [643, 179] on button "Request financing" at bounding box center [663, 169] width 166 height 26
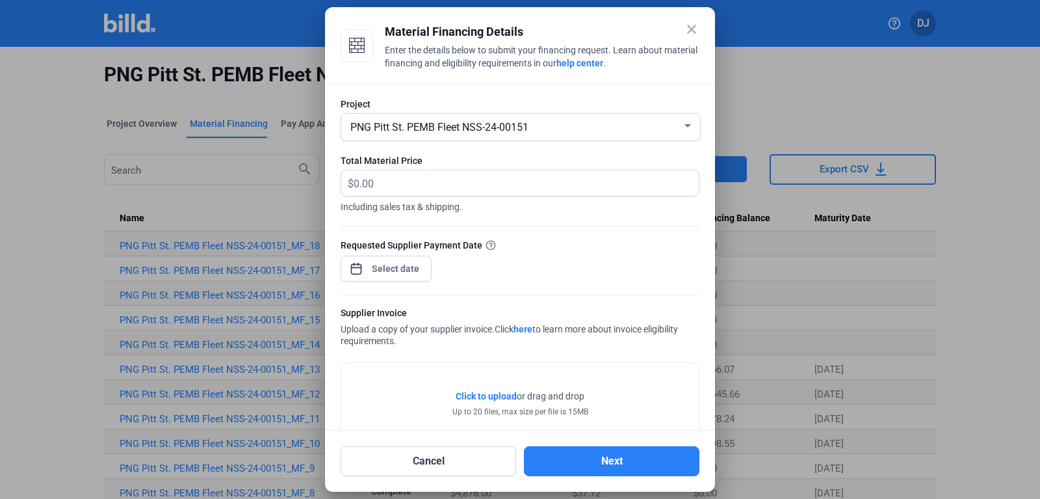
click at [627, 167] on div "Total Material Price" at bounding box center [520, 160] width 359 height 13
click at [524, 172] on input "text" at bounding box center [526, 182] width 345 height 25
type input "3,422.82"
click at [386, 285] on div at bounding box center [520, 287] width 359 height 13
click at [397, 274] on input at bounding box center [396, 269] width 56 height 16
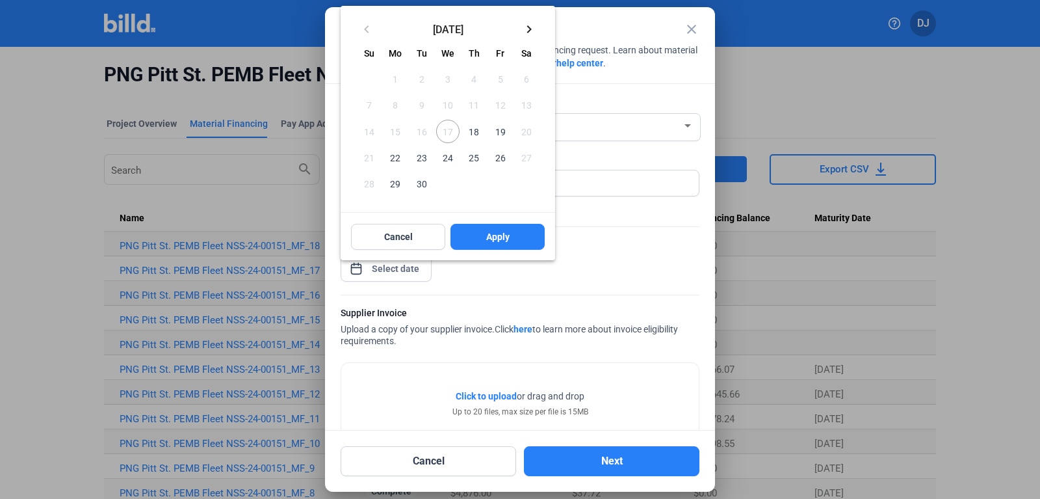
click at [476, 133] on span "18" at bounding box center [473, 131] width 23 height 23
click at [473, 243] on button "Apply" at bounding box center [497, 237] width 94 height 26
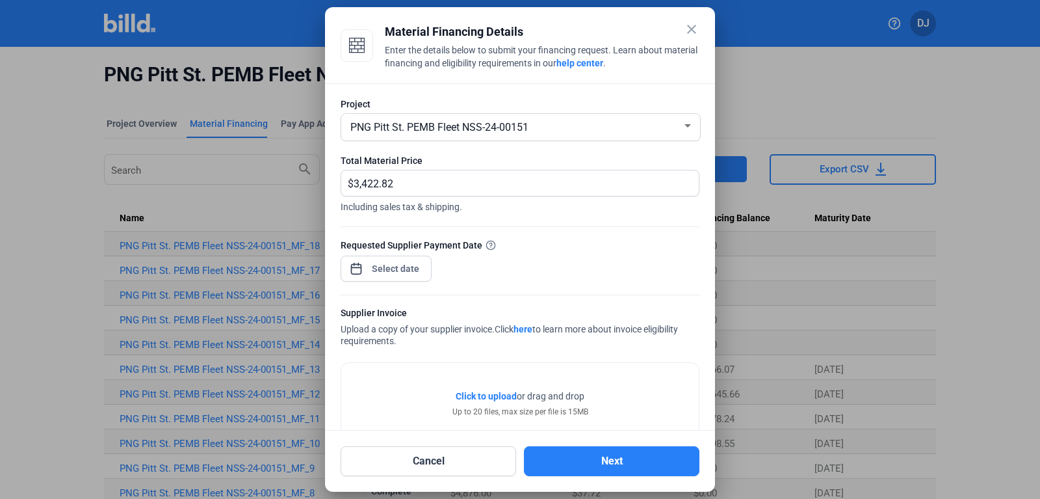
click at [498, 390] on div "Click to upload Tap to upload or drag and drop Up to 20 files, max size per fil…" at bounding box center [520, 404] width 358 height 82
click at [496, 394] on span "Click to upload" at bounding box center [486, 396] width 61 height 10
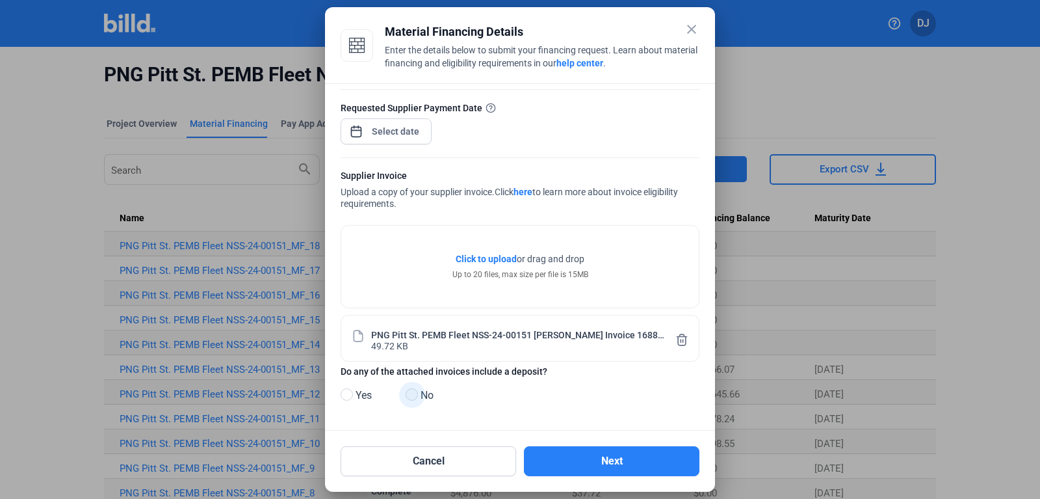
click at [416, 391] on span at bounding box center [412, 394] width 12 height 12
click at [415, 391] on input "No" at bounding box center [411, 395] width 10 height 10
radio input "true"
click at [545, 454] on button "Next" at bounding box center [612, 461] width 176 height 30
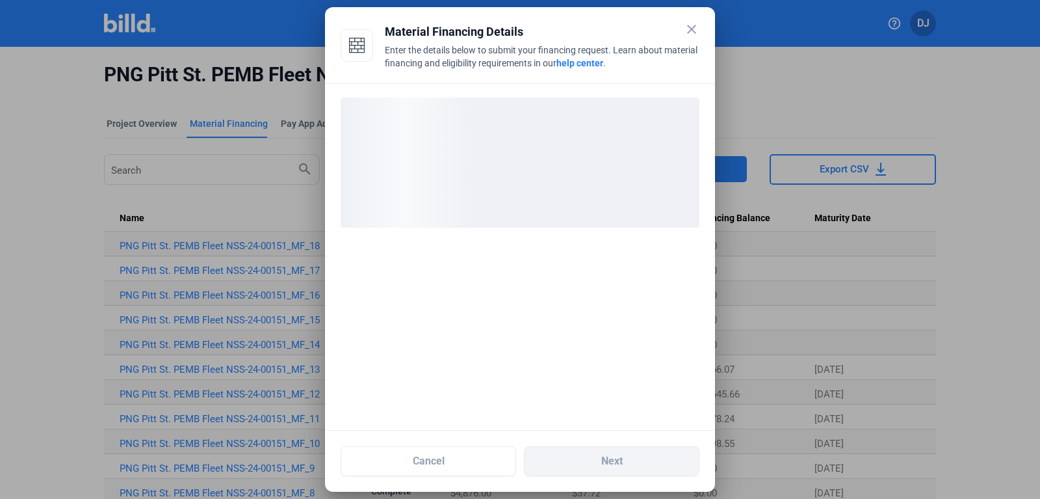
scroll to position [0, 0]
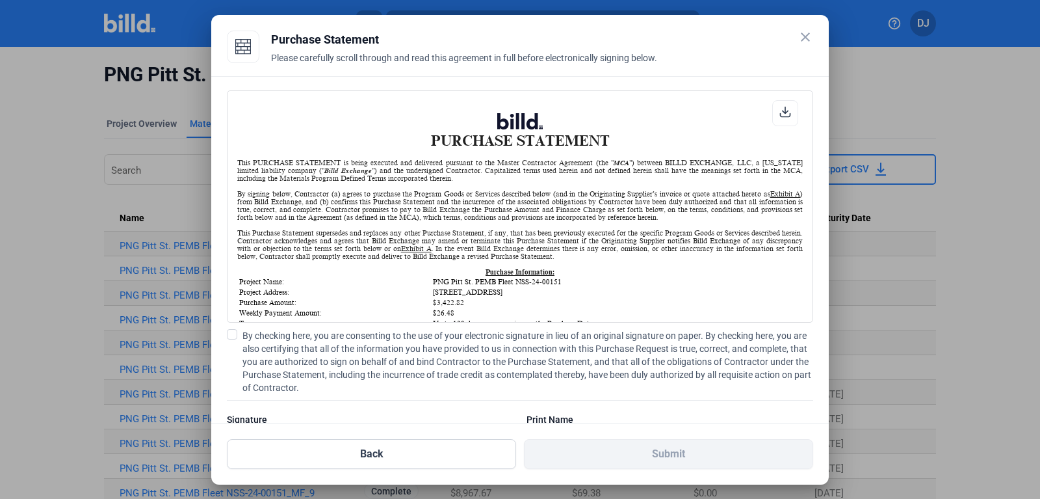
click at [233, 341] on label "By checking here, you are consenting to the use of your electronic signature in…" at bounding box center [520, 361] width 586 height 65
click at [0, 0] on input "By checking here, you are consenting to the use of your electronic signature in…" at bounding box center [0, 0] width 0 height 0
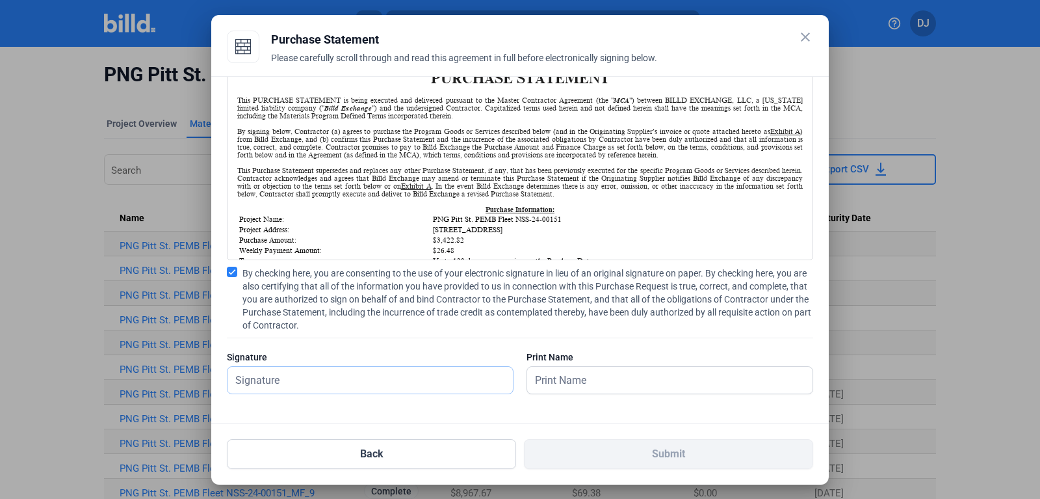
click at [291, 391] on input "text" at bounding box center [363, 380] width 271 height 27
type input "[PERSON_NAME]"
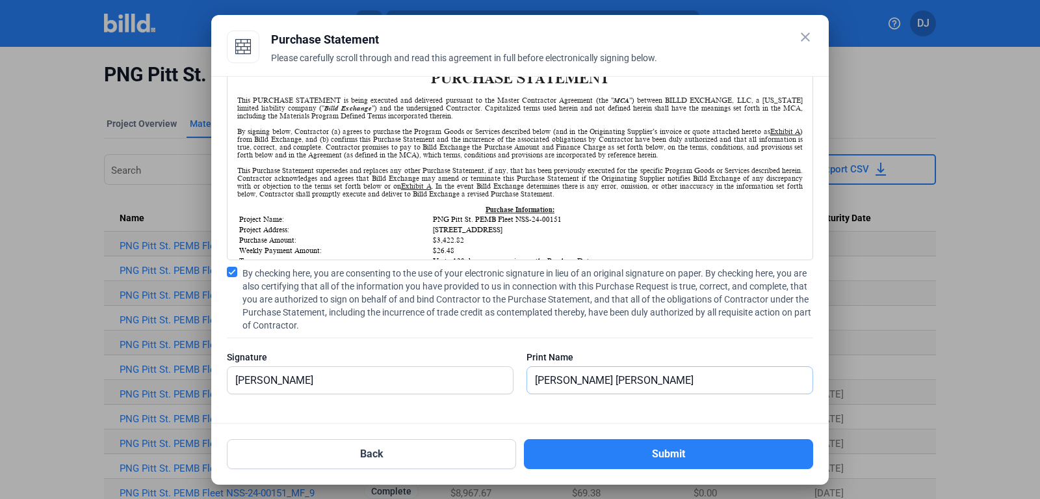
type input "[PERSON_NAME]"
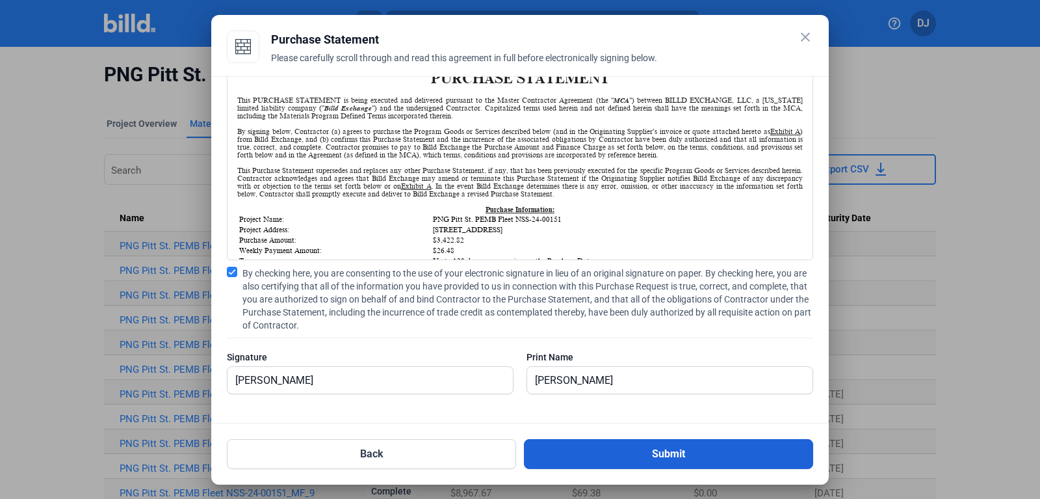
click at [558, 459] on button "Submit" at bounding box center [668, 454] width 289 height 30
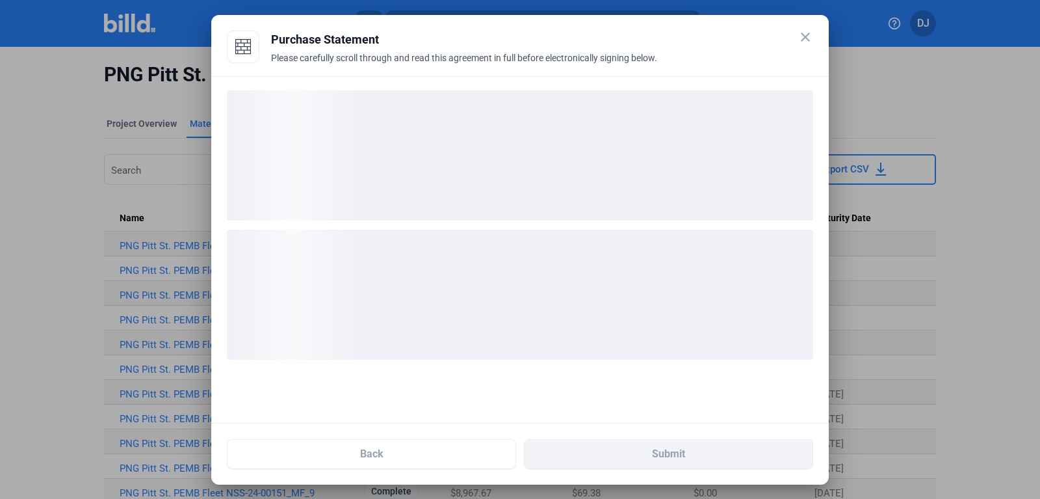
scroll to position [0, 0]
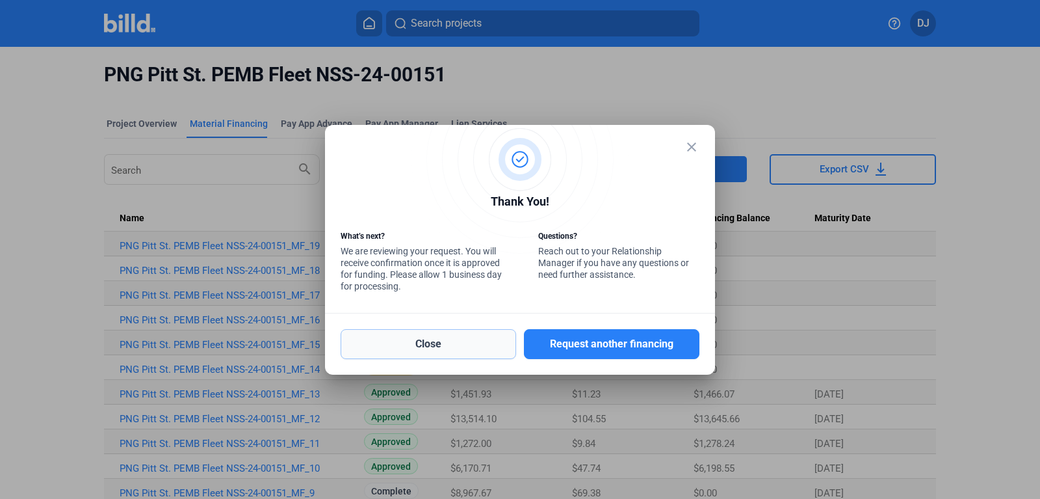
click at [474, 348] on button "Close" at bounding box center [429, 344] width 176 height 30
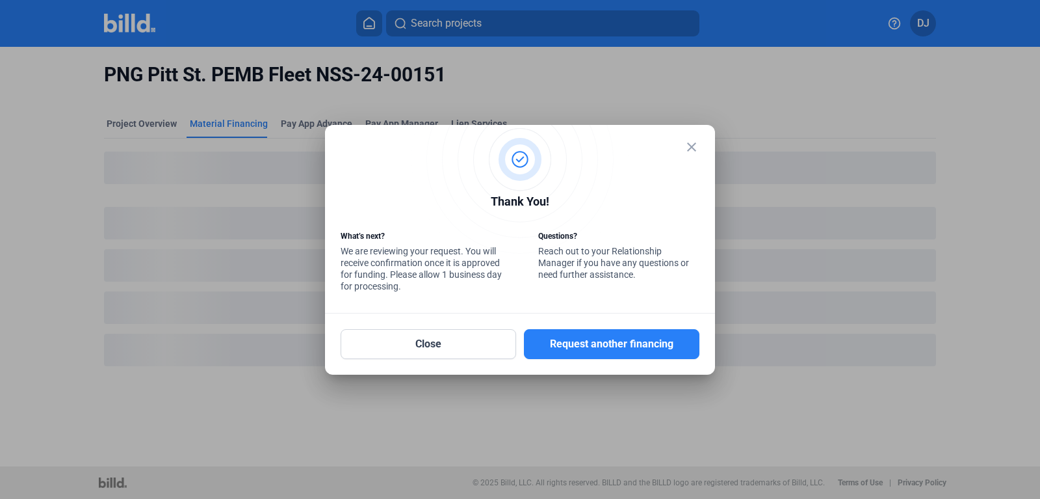
click at [694, 146] on mat-icon "close" at bounding box center [692, 147] width 16 height 16
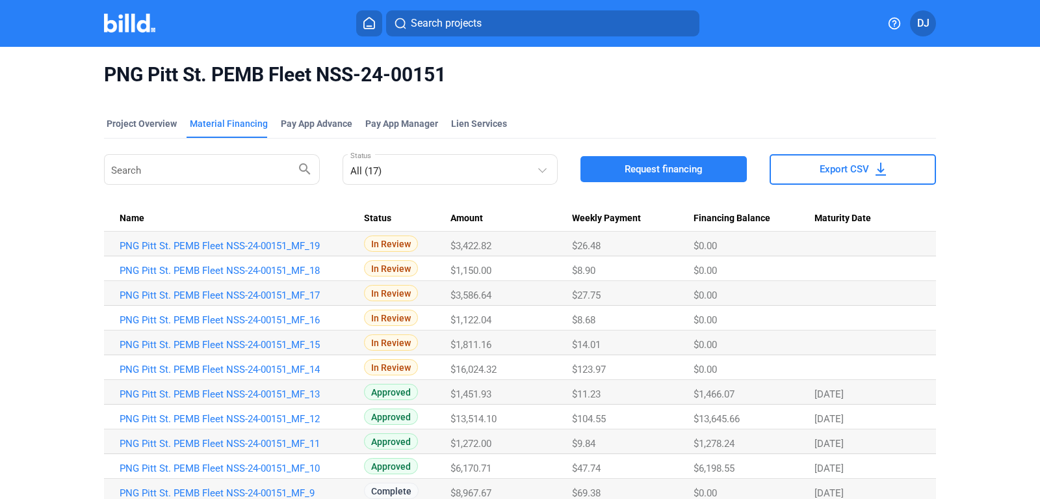
click at [134, 28] on img at bounding box center [129, 23] width 51 height 19
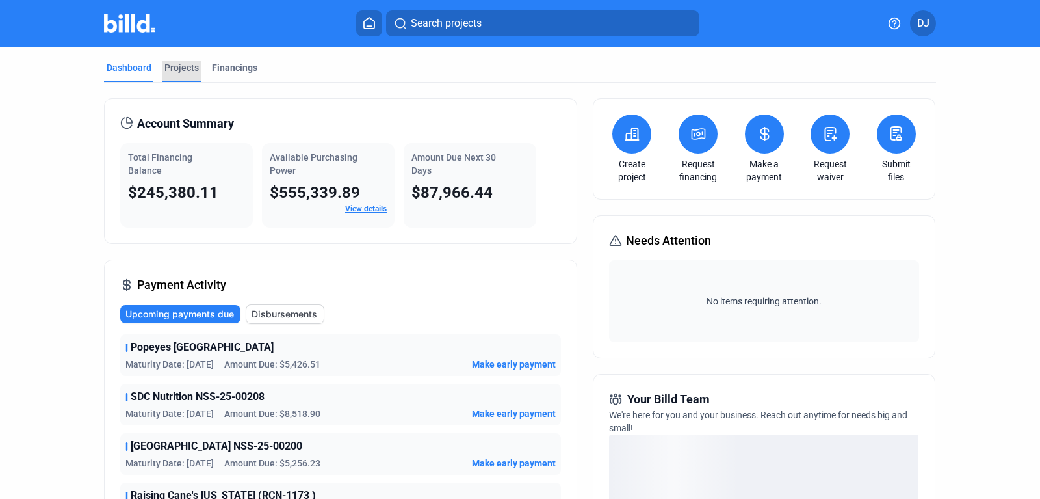
click at [178, 72] on div "Projects" at bounding box center [181, 67] width 34 height 13
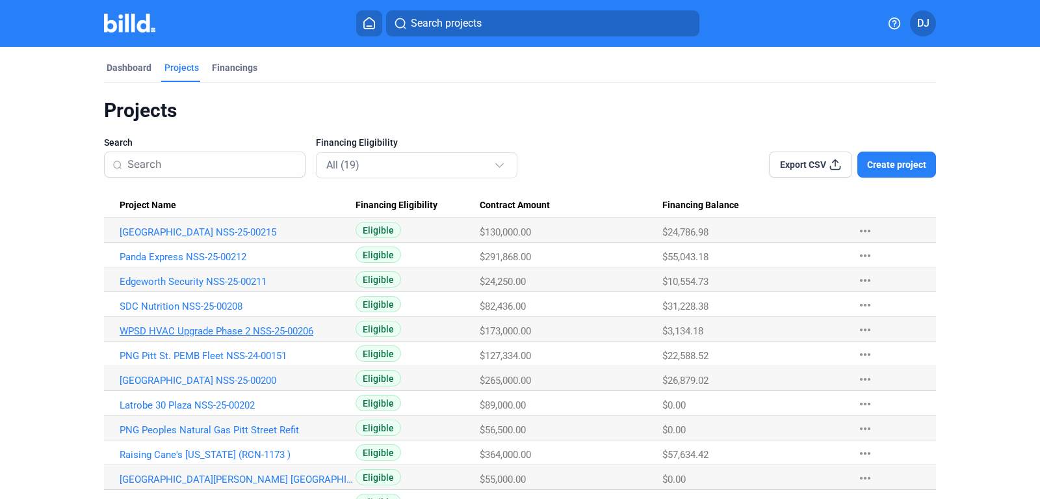
drag, startPoint x: 114, startPoint y: 331, endPoint x: 327, endPoint y: 330, distance: 213.2
click at [327, 330] on Name "WPSD HVAC Upgrade Phase 2 NSS-25-00206" at bounding box center [230, 329] width 252 height 25
copy link "WPSD HVAC Upgrade Phase 2 NSS-25-00206"
click at [272, 328] on link "WPSD HVAC Upgrade Phase 2 NSS-25-00206" at bounding box center [238, 331] width 236 height 12
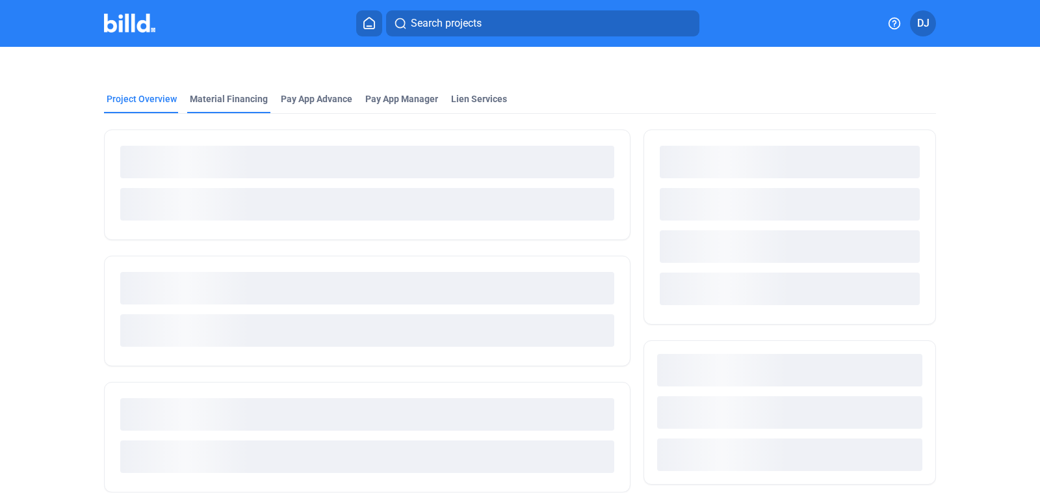
click at [235, 107] on div "Material Financing" at bounding box center [228, 102] width 83 height 21
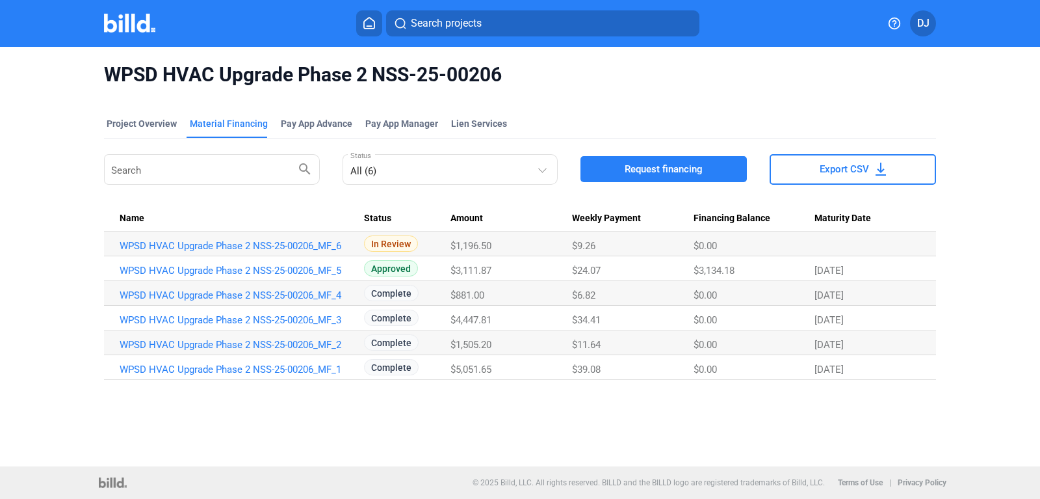
click at [630, 163] on span "Request financing" at bounding box center [664, 169] width 78 height 13
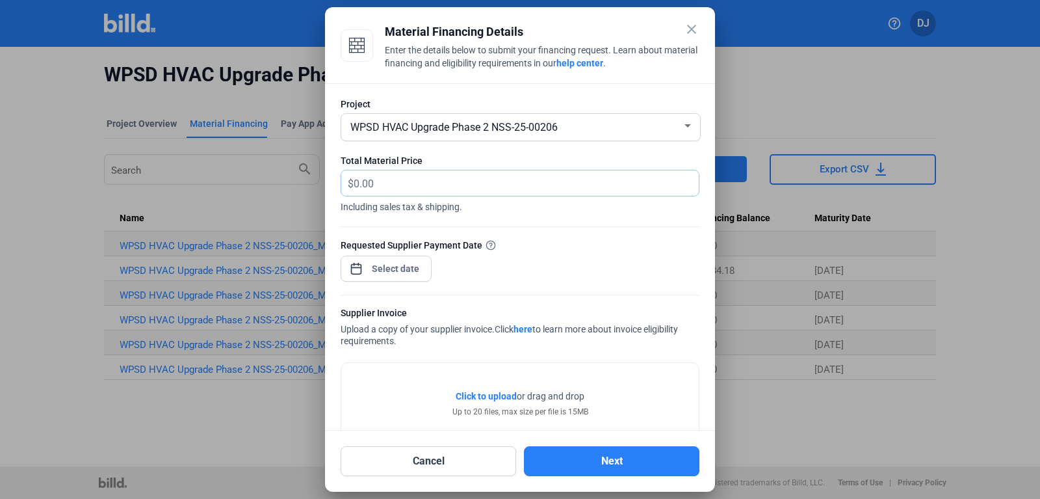
click at [469, 178] on input "text" at bounding box center [526, 182] width 345 height 25
type input "2,431.80"
click at [406, 269] on input at bounding box center [396, 269] width 56 height 16
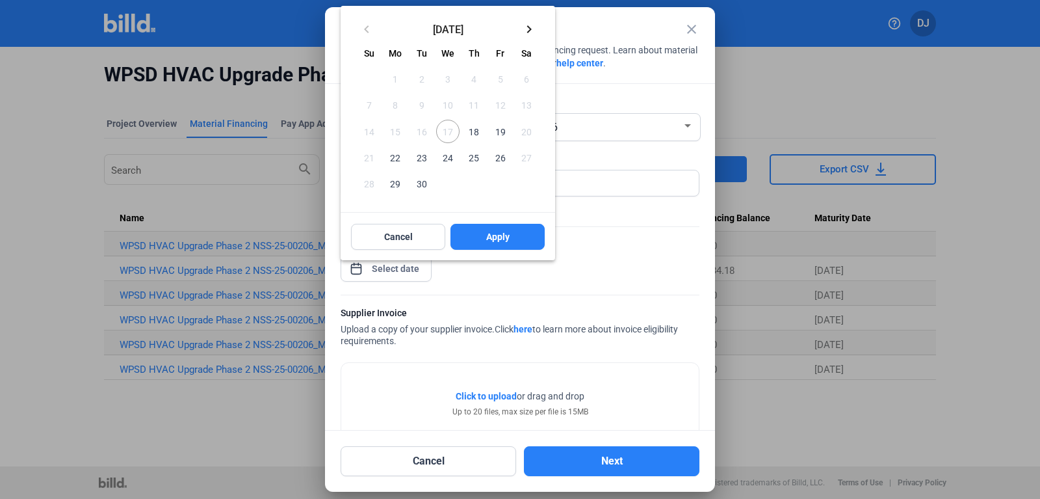
click at [472, 130] on span "18" at bounding box center [473, 131] width 23 height 23
click at [486, 240] on span "Apply" at bounding box center [497, 236] width 23 height 13
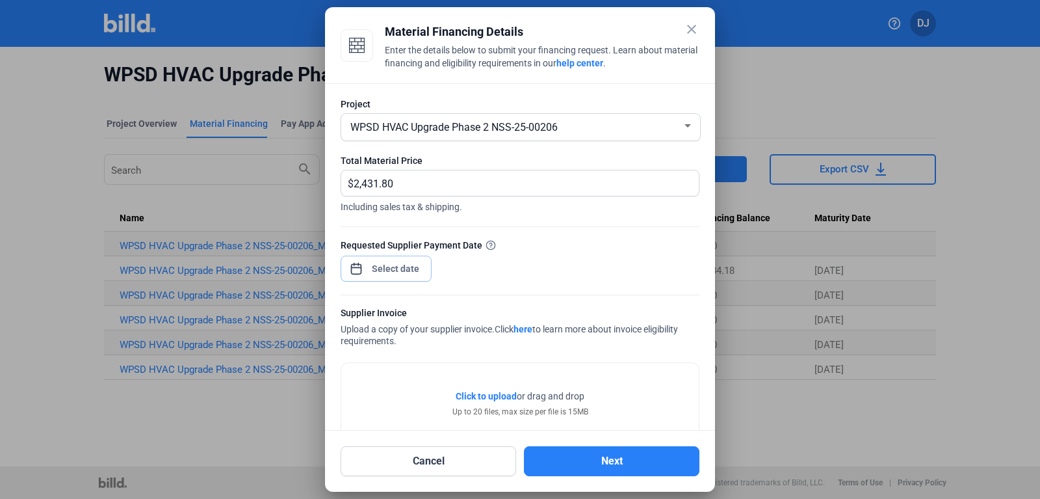
scroll to position [90, 0]
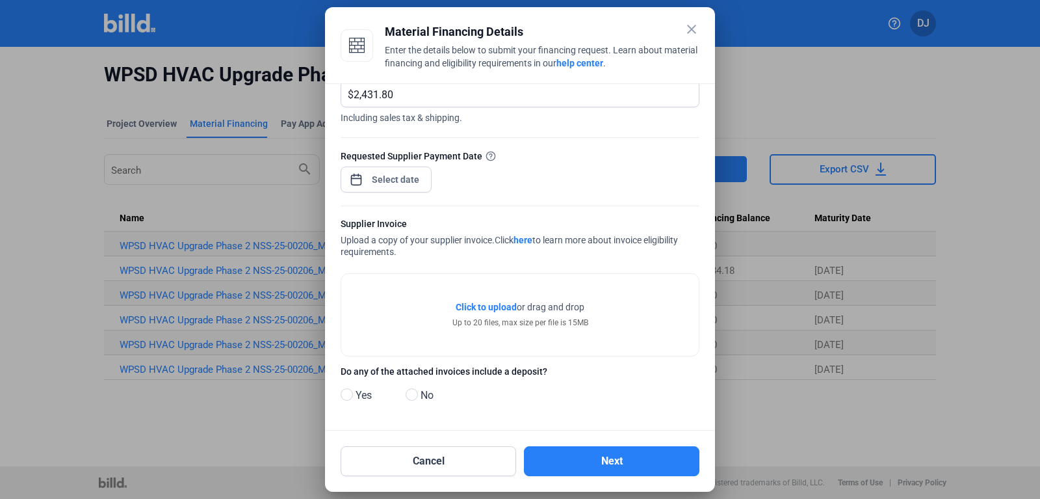
click at [488, 306] on span "Click to upload" at bounding box center [486, 307] width 61 height 10
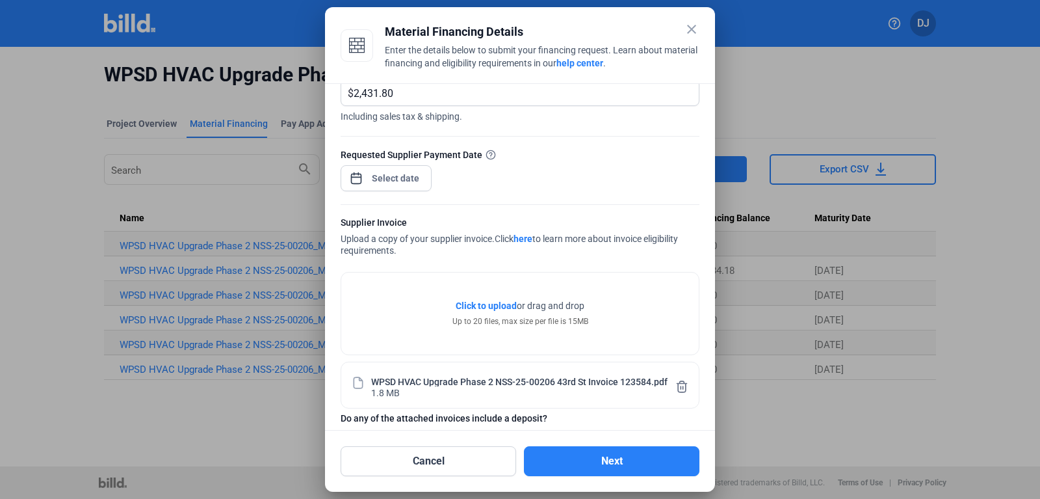
scroll to position [138, 0]
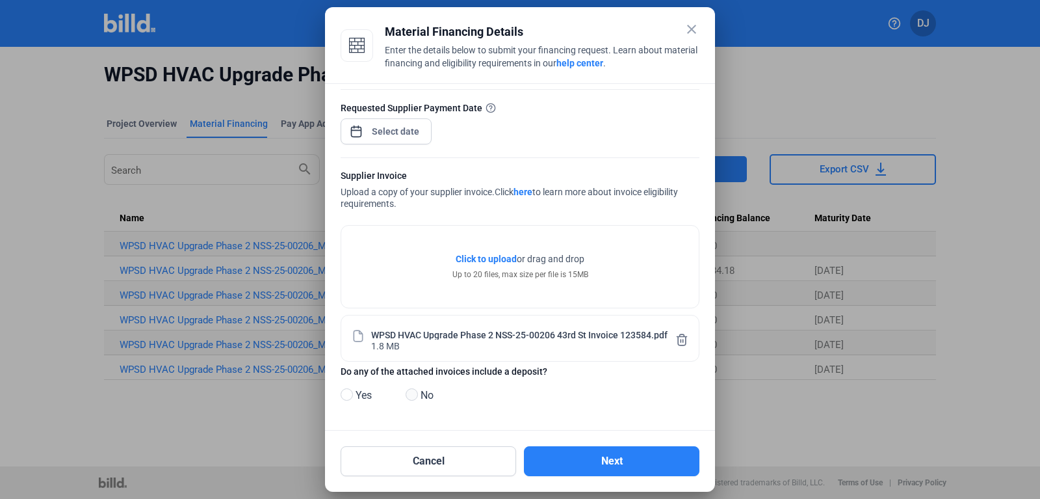
click at [413, 400] on span at bounding box center [412, 394] width 12 height 12
click at [413, 400] on input "No" at bounding box center [411, 395] width 10 height 10
radio input "true"
click at [645, 460] on button "Next" at bounding box center [612, 461] width 176 height 30
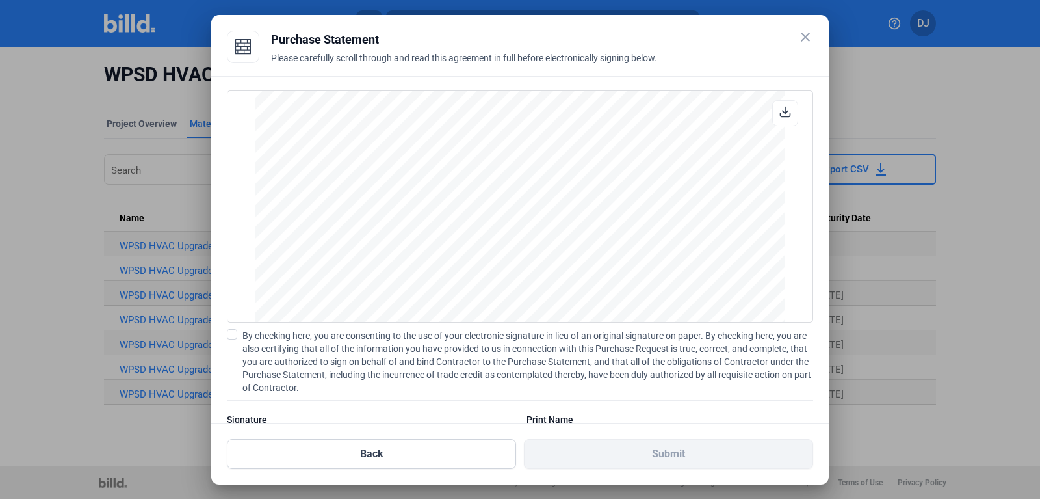
scroll to position [62, 0]
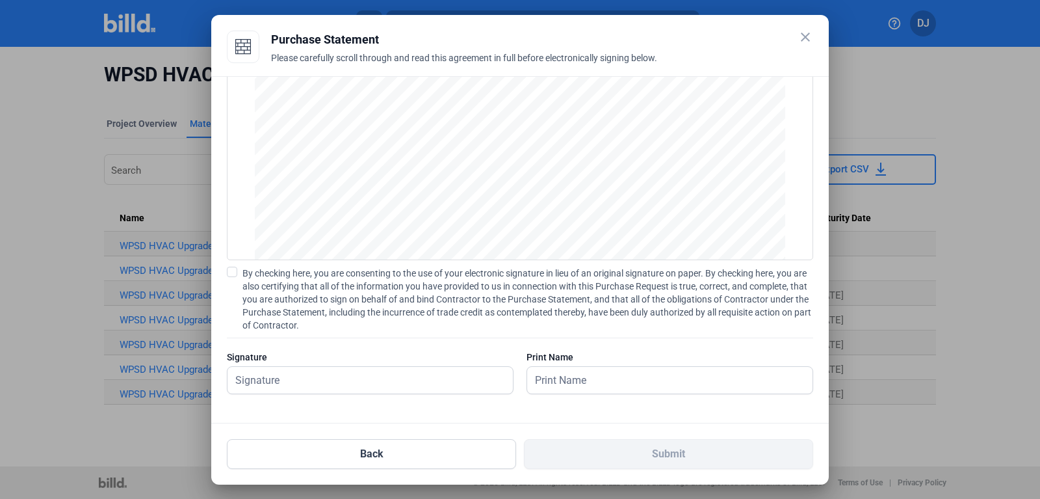
click at [231, 276] on span at bounding box center [232, 272] width 10 height 10
click at [0, 0] on input "By checking here, you are consenting to the use of your electronic signature in…" at bounding box center [0, 0] width 0 height 0
click at [269, 375] on input "text" at bounding box center [363, 380] width 271 height 27
type input "[PERSON_NAME]"
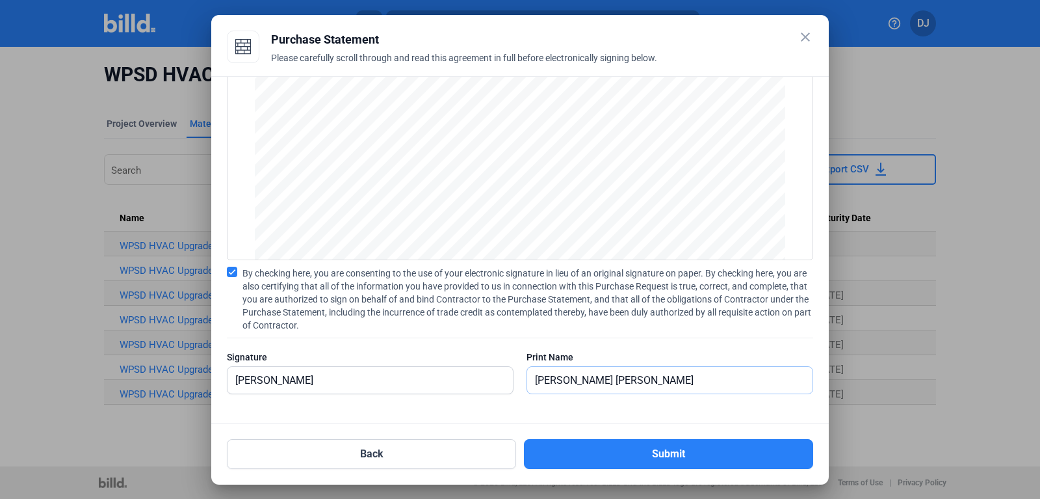
type input "[PERSON_NAME]"
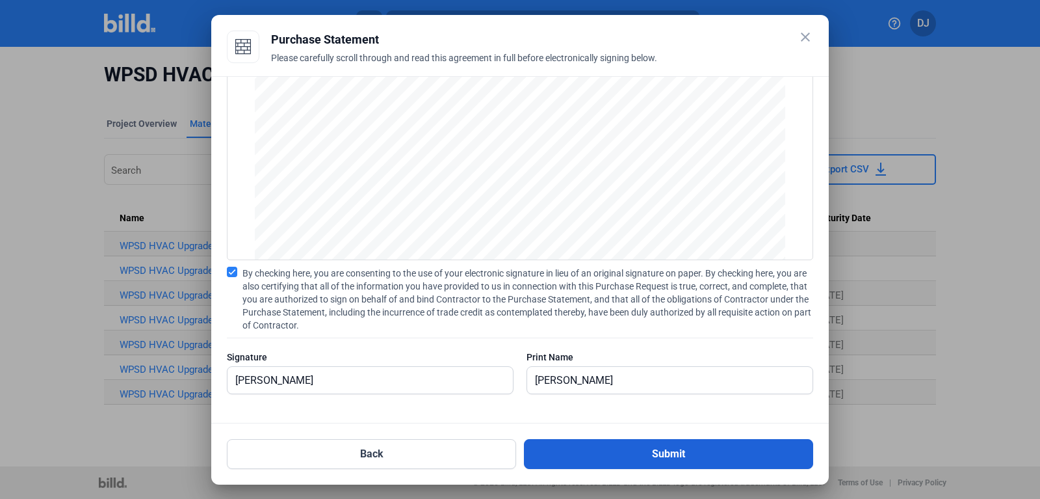
click at [580, 441] on button "Submit" at bounding box center [668, 454] width 289 height 30
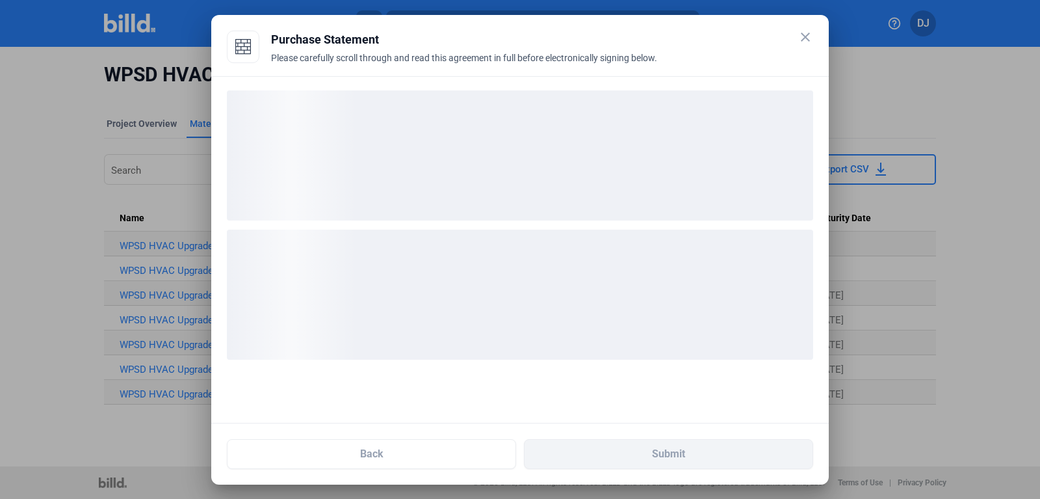
scroll to position [0, 0]
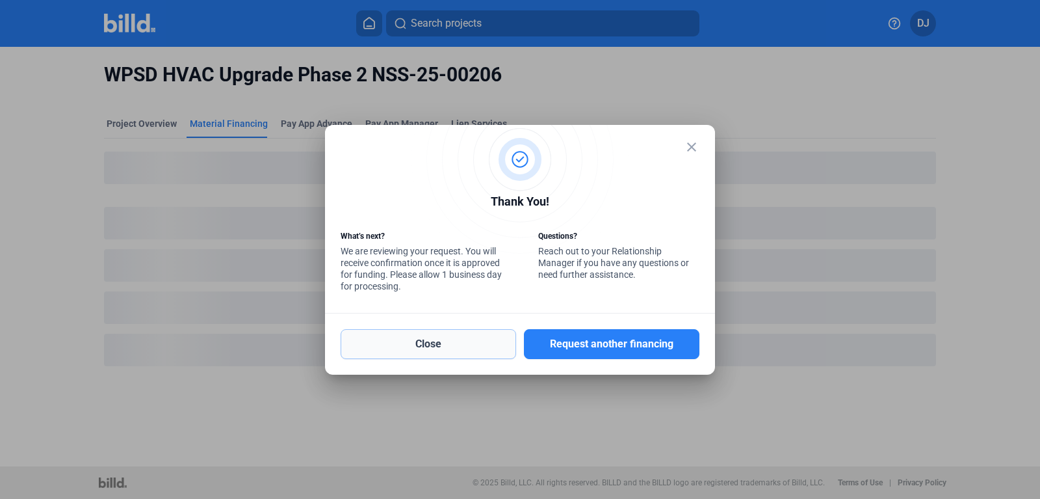
click at [452, 333] on button "Close" at bounding box center [429, 344] width 176 height 30
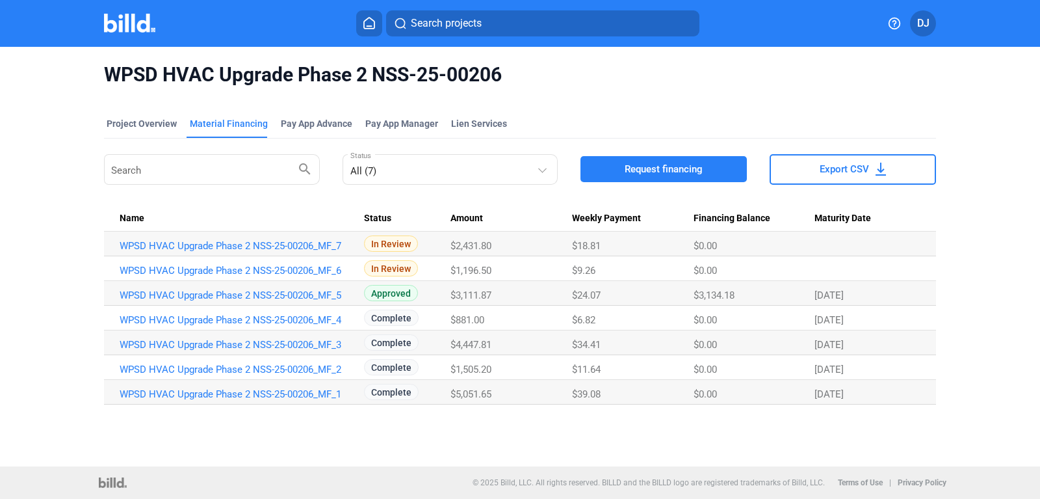
click at [136, 30] on img at bounding box center [129, 23] width 51 height 19
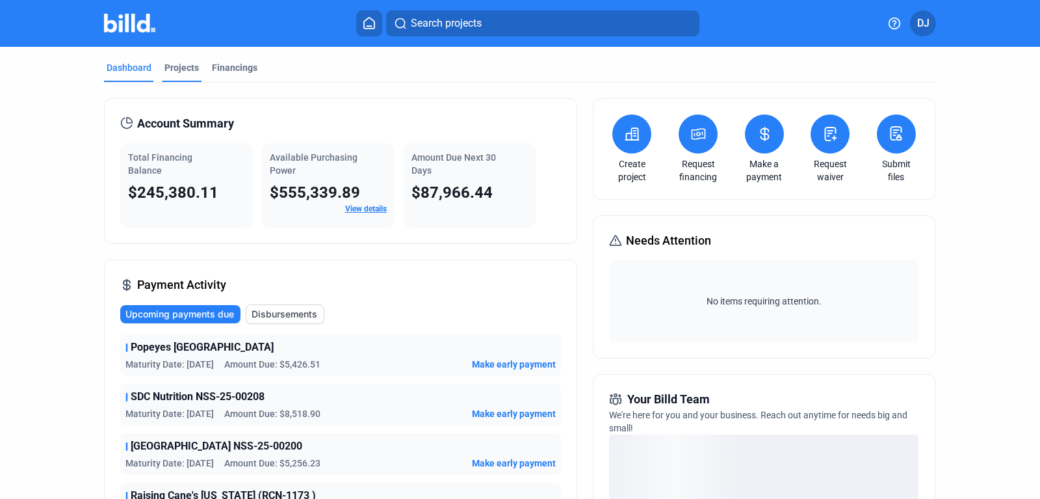
click at [187, 72] on div "Projects" at bounding box center [181, 67] width 34 height 13
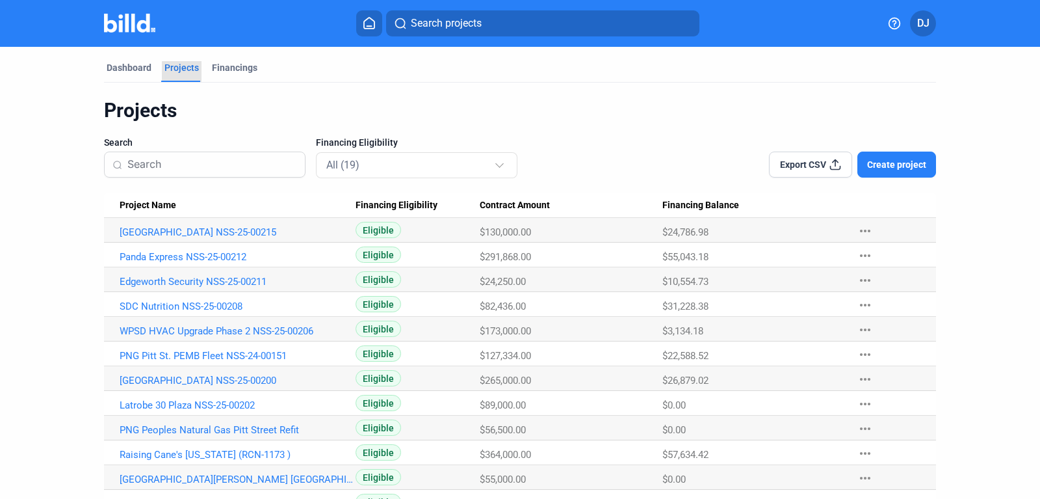
click at [183, 72] on div "Projects" at bounding box center [181, 67] width 34 height 13
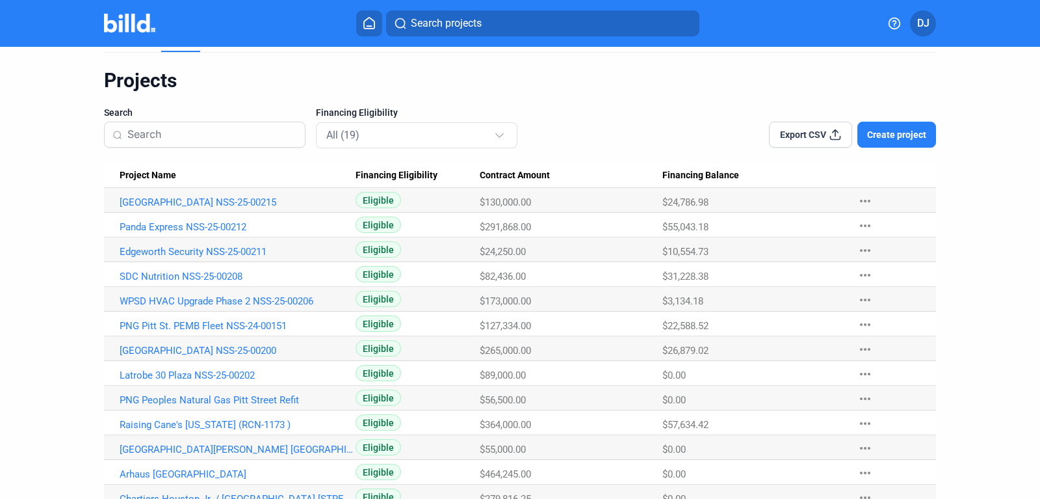
scroll to position [31, 0]
drag, startPoint x: 105, startPoint y: 199, endPoint x: 280, endPoint y: 199, distance: 174.2
click at [280, 199] on Name "[GEOGRAPHIC_DATA] NSS-25-00215" at bounding box center [230, 199] width 252 height 25
copy link "[GEOGRAPHIC_DATA] NSS-25-00215"
click at [239, 198] on link "[GEOGRAPHIC_DATA] NSS-25-00215" at bounding box center [238, 202] width 236 height 12
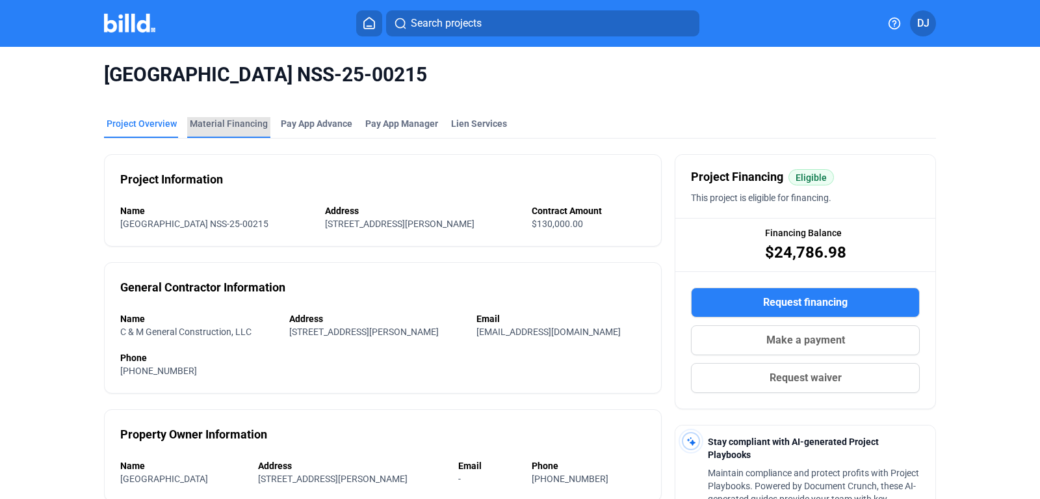
click at [228, 125] on div "Material Financing" at bounding box center [229, 123] width 78 height 13
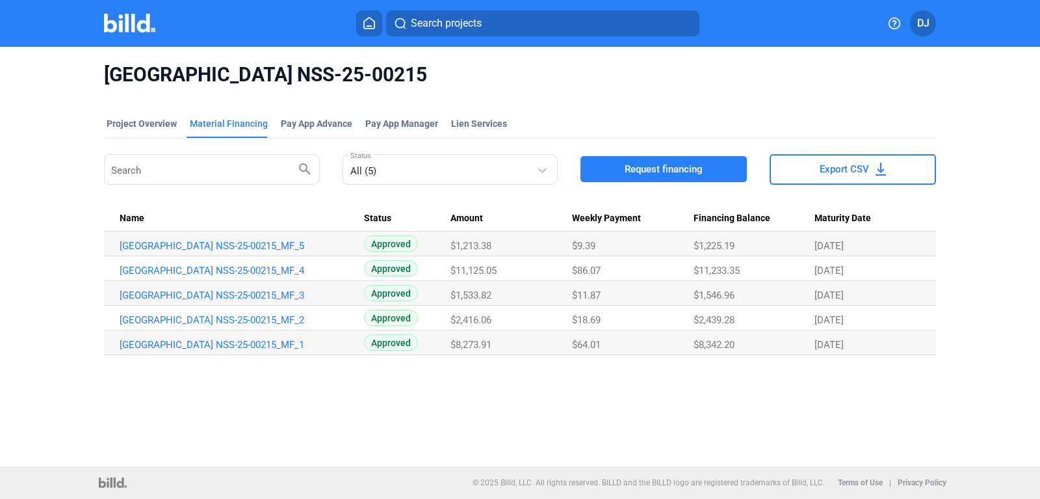
click at [666, 160] on button "Request financing" at bounding box center [663, 169] width 166 height 26
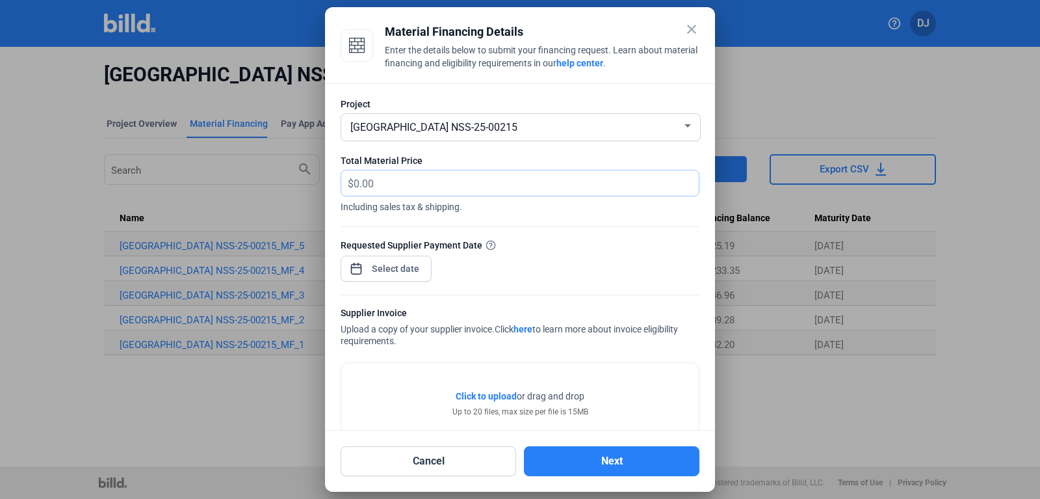
click at [384, 188] on input "text" at bounding box center [519, 182] width 330 height 25
type input "4,483.30"
click at [402, 273] on input at bounding box center [396, 269] width 56 height 16
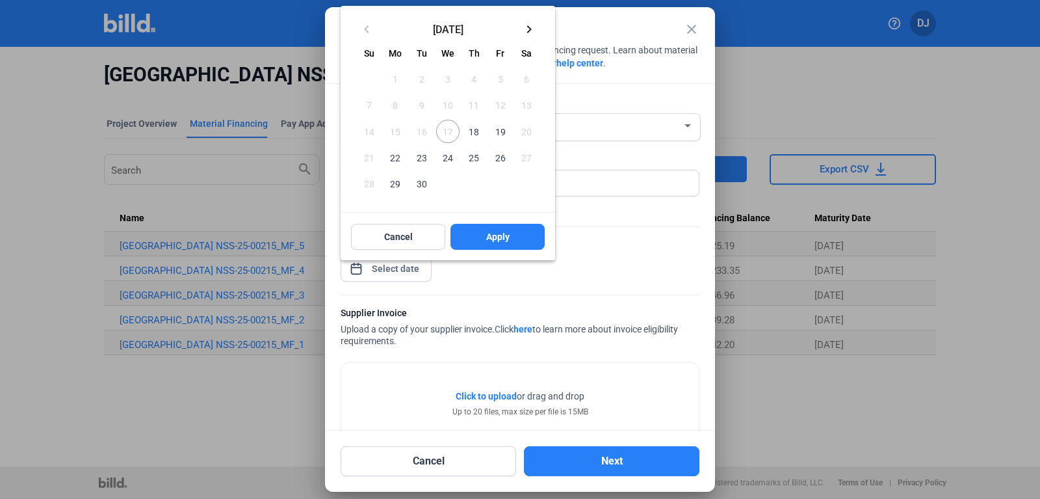
click at [474, 129] on span "18" at bounding box center [473, 131] width 23 height 23
click at [486, 239] on span "Apply" at bounding box center [497, 236] width 23 height 13
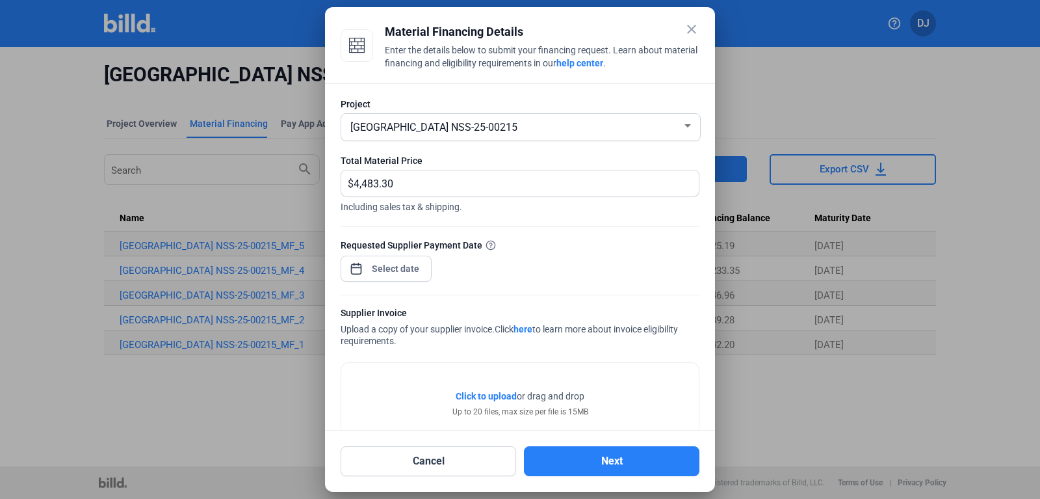
click at [473, 393] on span "Click to upload" at bounding box center [486, 396] width 61 height 10
click at [414, 392] on form "Project [GEOGRAPHIC_DATA] NSS-25-00215 Total Material Price $ 4,483.30 Includin…" at bounding box center [520, 325] width 359 height 454
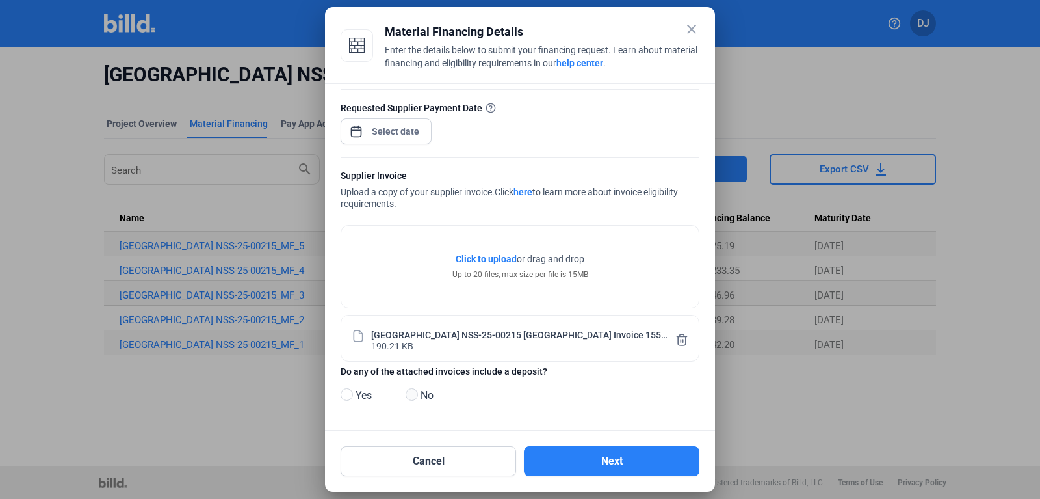
click at [414, 393] on span at bounding box center [412, 394] width 12 height 12
click at [414, 393] on input "No" at bounding box center [411, 395] width 10 height 10
radio input "true"
click at [564, 464] on button "Next" at bounding box center [612, 461] width 176 height 30
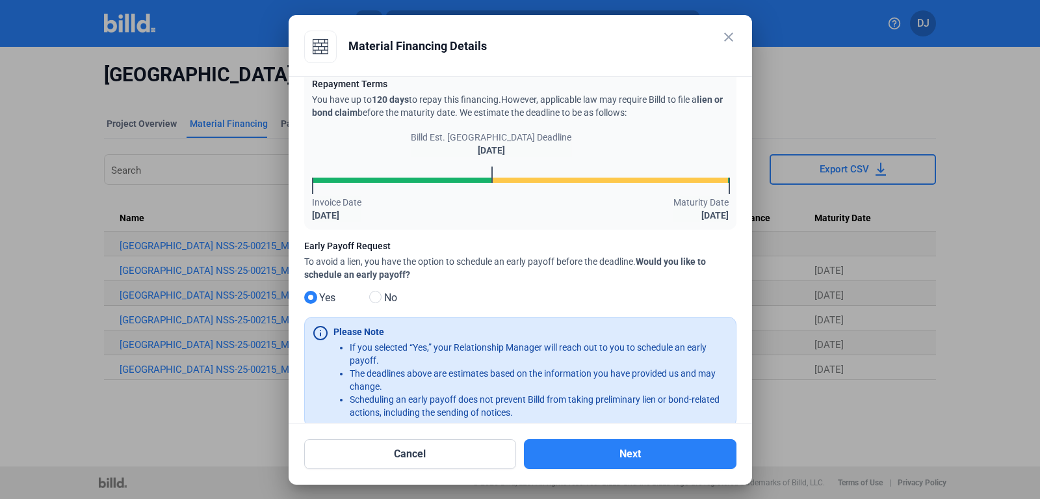
scroll to position [55, 0]
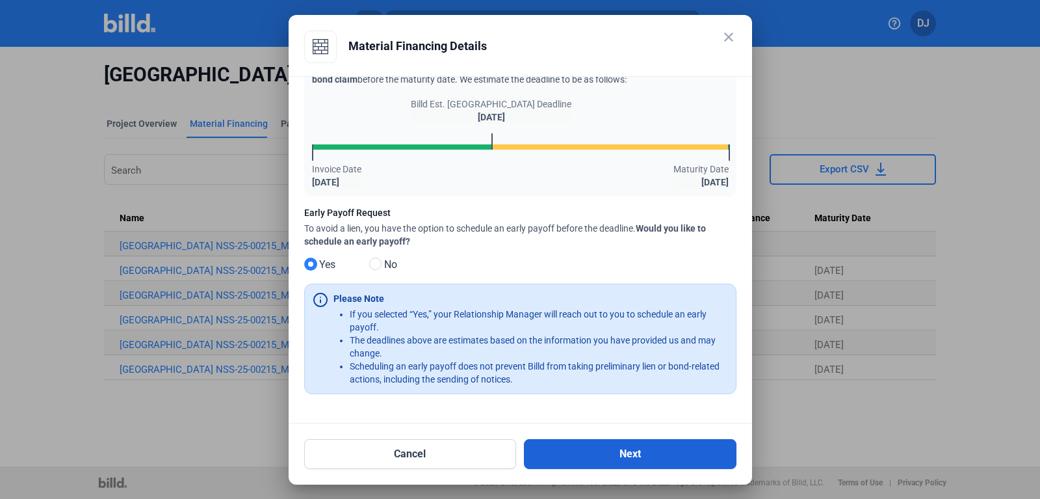
click at [567, 447] on button "Next" at bounding box center [630, 454] width 213 height 30
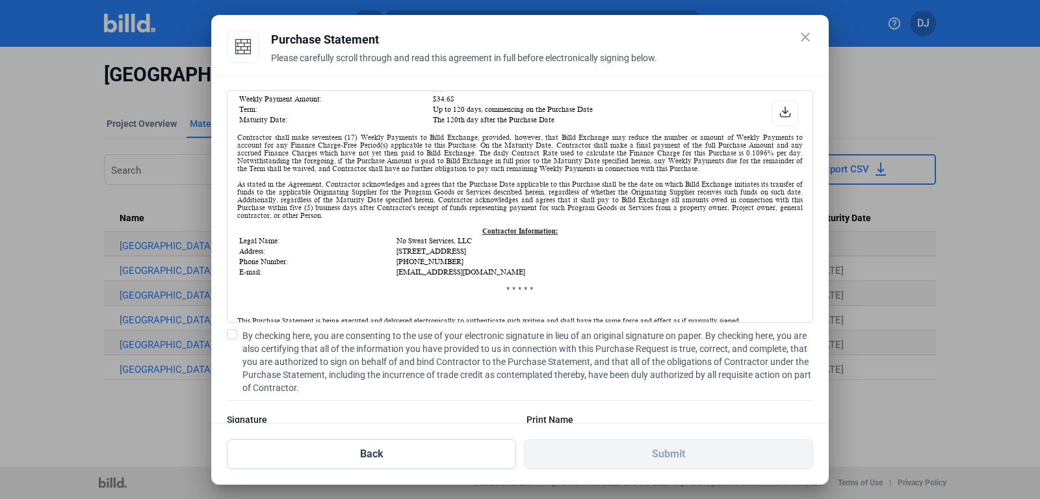
scroll to position [225, 0]
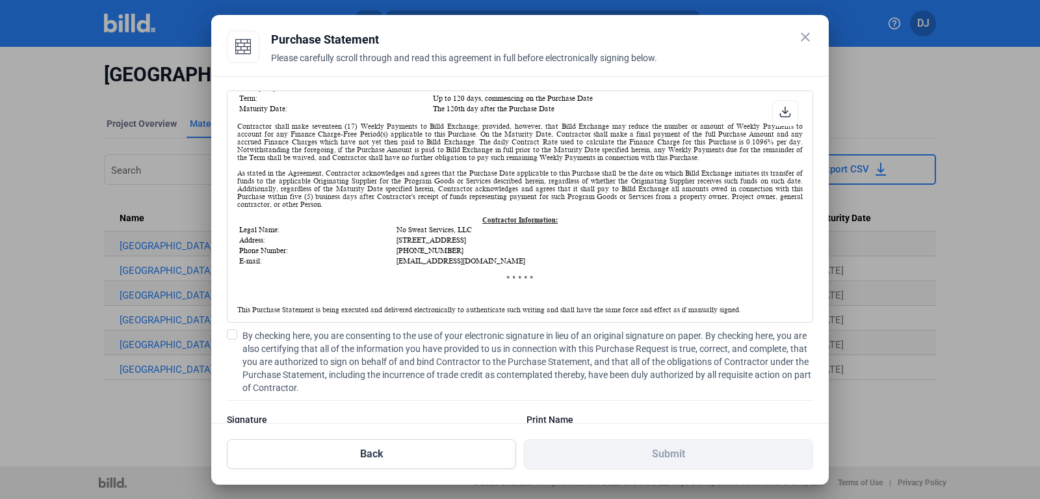
click at [229, 332] on span at bounding box center [232, 334] width 10 height 10
click at [0, 0] on input "By checking here, you are consenting to the use of your electronic signature in…" at bounding box center [0, 0] width 0 height 0
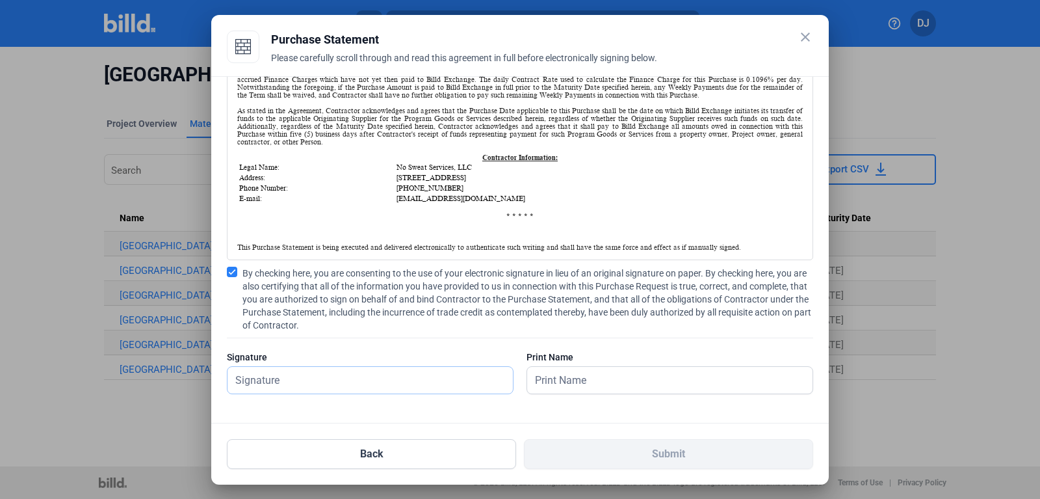
click at [264, 376] on input "text" at bounding box center [363, 380] width 271 height 27
type input "[PERSON_NAME]"
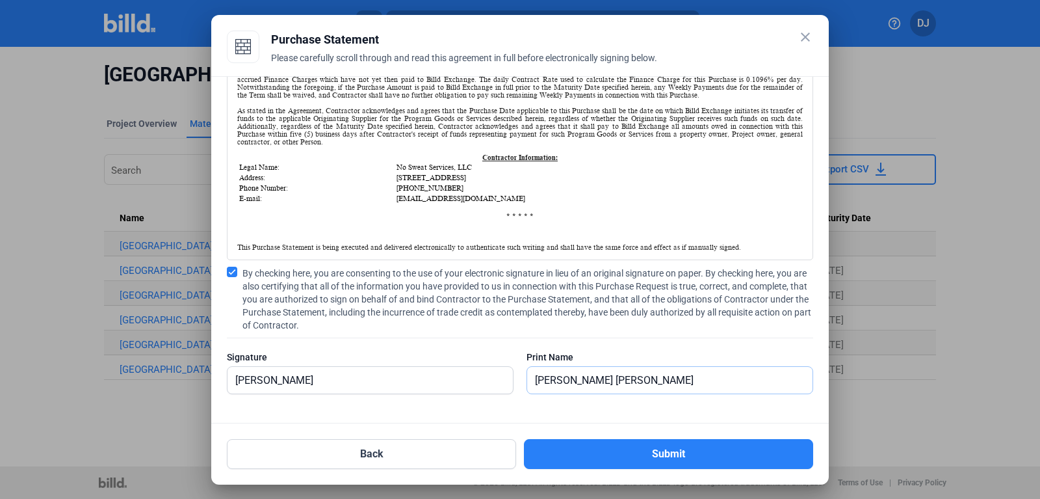
type input "[PERSON_NAME]"
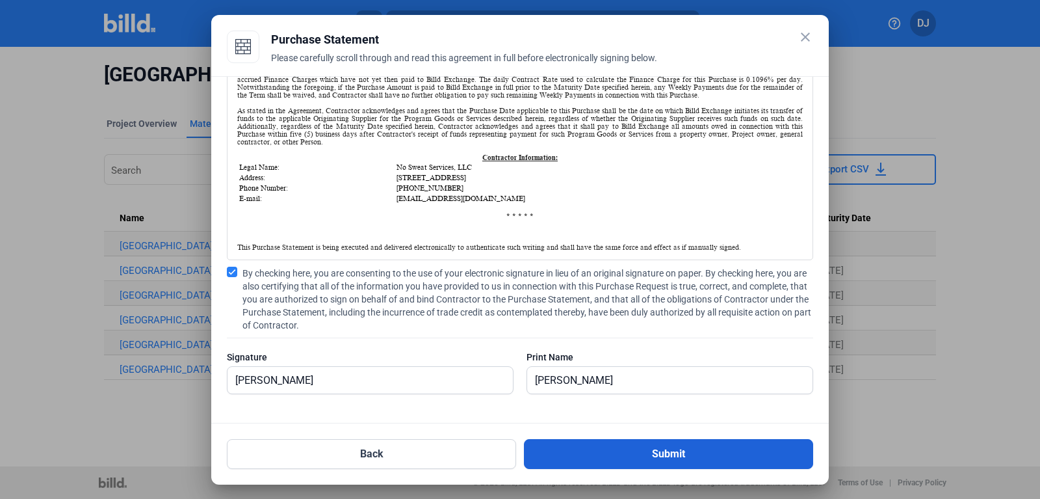
click at [571, 462] on button "Submit" at bounding box center [668, 454] width 289 height 30
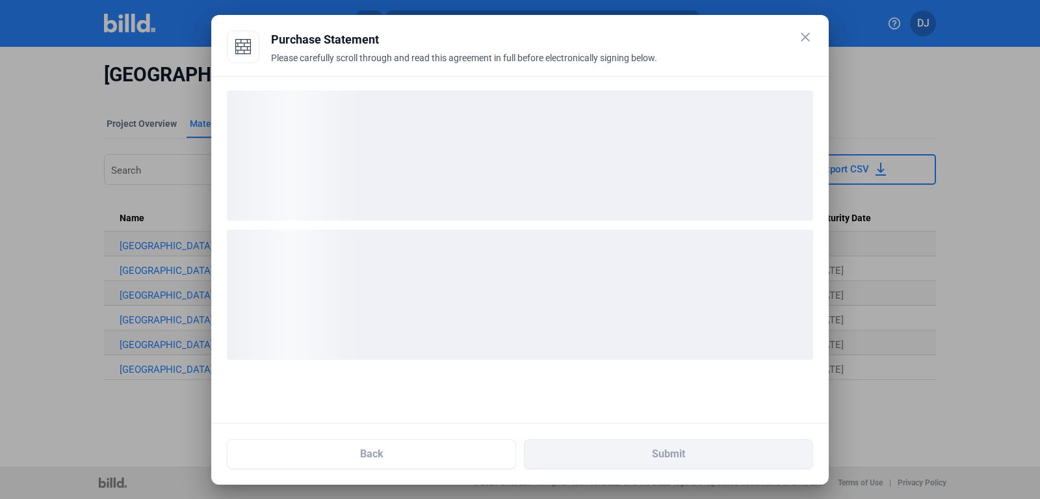
scroll to position [0, 0]
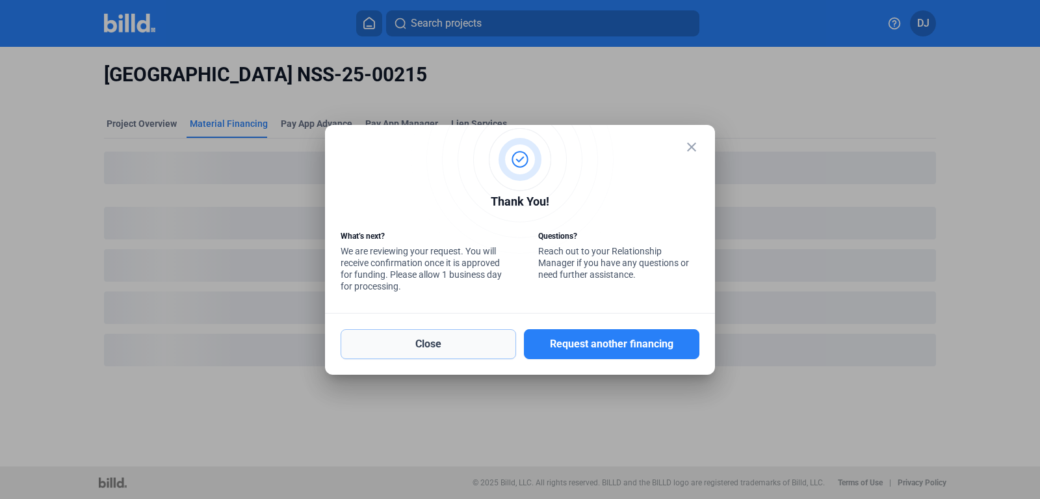
click at [460, 347] on button "Close" at bounding box center [429, 344] width 176 height 30
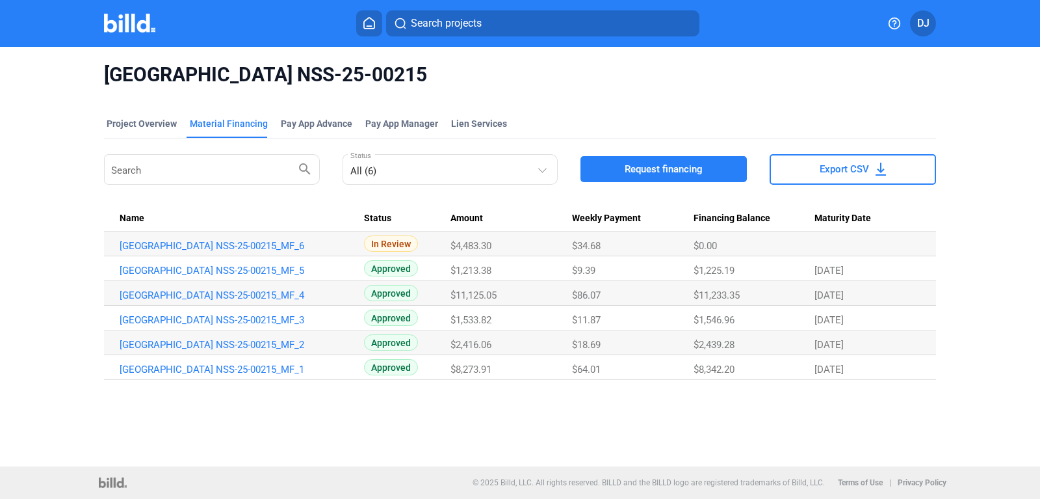
click at [624, 159] on button "Request financing" at bounding box center [663, 169] width 166 height 26
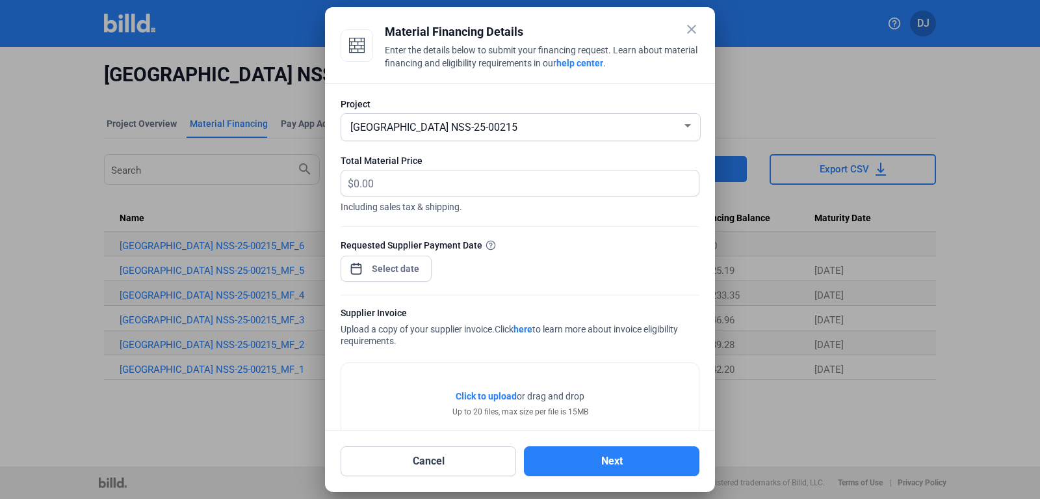
click at [395, 168] on div "Total Material Price $ Including sales tax & shipping." at bounding box center [520, 190] width 359 height 72
click at [387, 187] on input "text" at bounding box center [526, 182] width 345 height 25
type input "5,668.33"
click at [371, 276] on input at bounding box center [396, 269] width 56 height 16
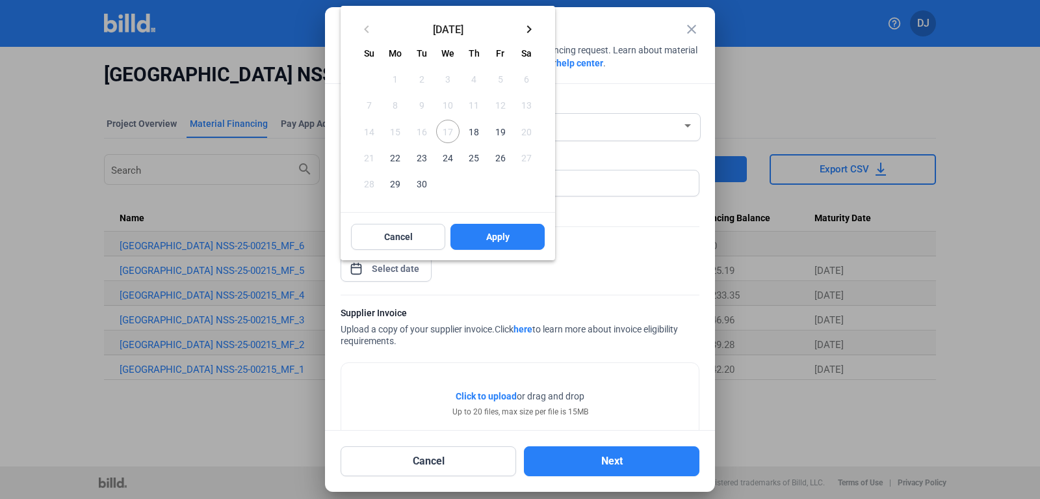
click at [481, 136] on span "18" at bounding box center [473, 131] width 23 height 23
click at [464, 246] on button "Apply" at bounding box center [497, 237] width 94 height 26
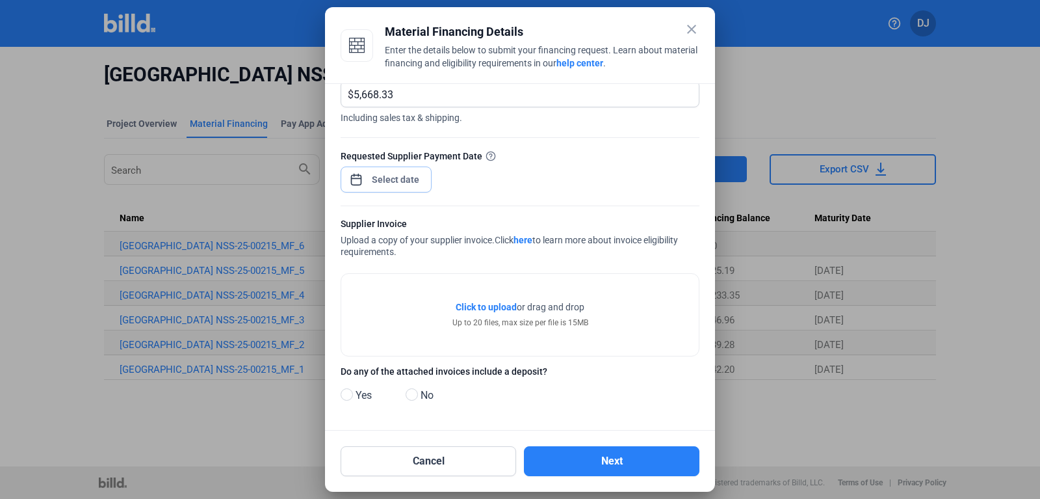
scroll to position [90, 0]
click at [474, 313] on div "Click to upload Tap to upload or drag and drop Up to 20 files, max size per fil…" at bounding box center [520, 314] width 136 height 28
click at [488, 305] on span "Click to upload" at bounding box center [486, 307] width 61 height 10
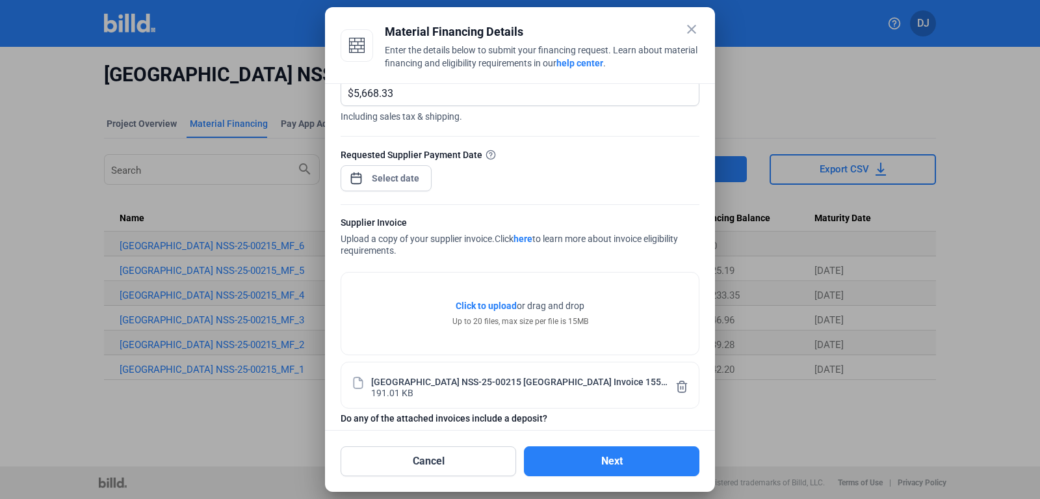
scroll to position [138, 0]
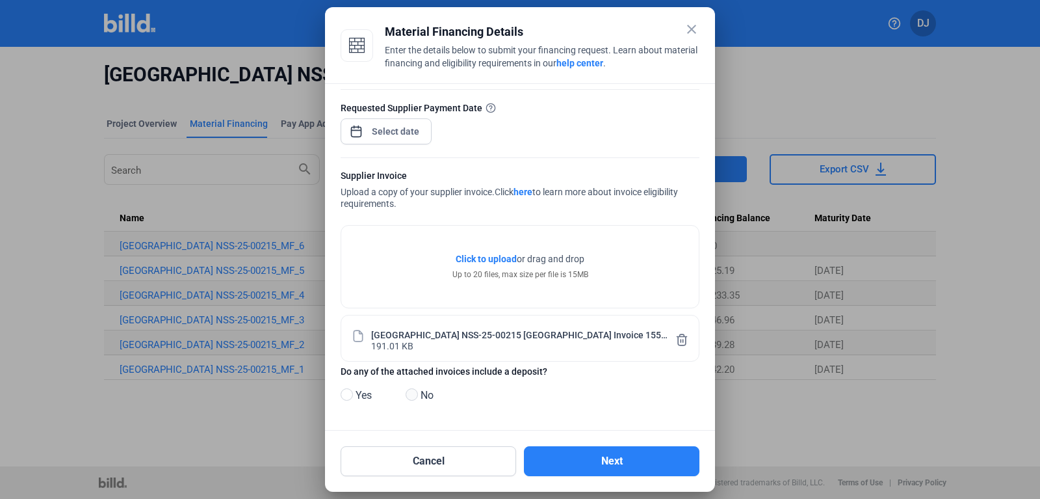
click at [417, 397] on span at bounding box center [412, 394] width 12 height 12
click at [415, 397] on input "No" at bounding box center [411, 395] width 10 height 10
radio input "true"
click at [573, 459] on button "Next" at bounding box center [612, 461] width 176 height 30
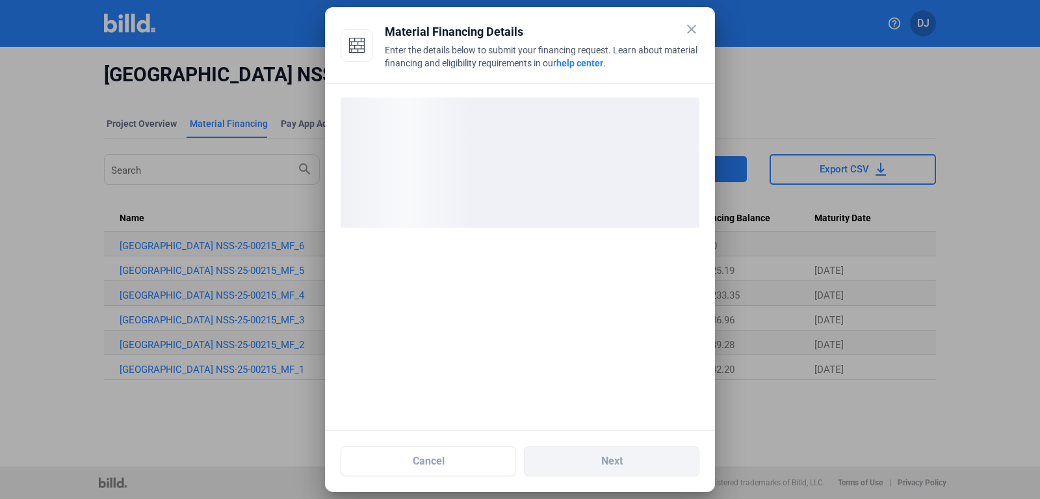
scroll to position [0, 0]
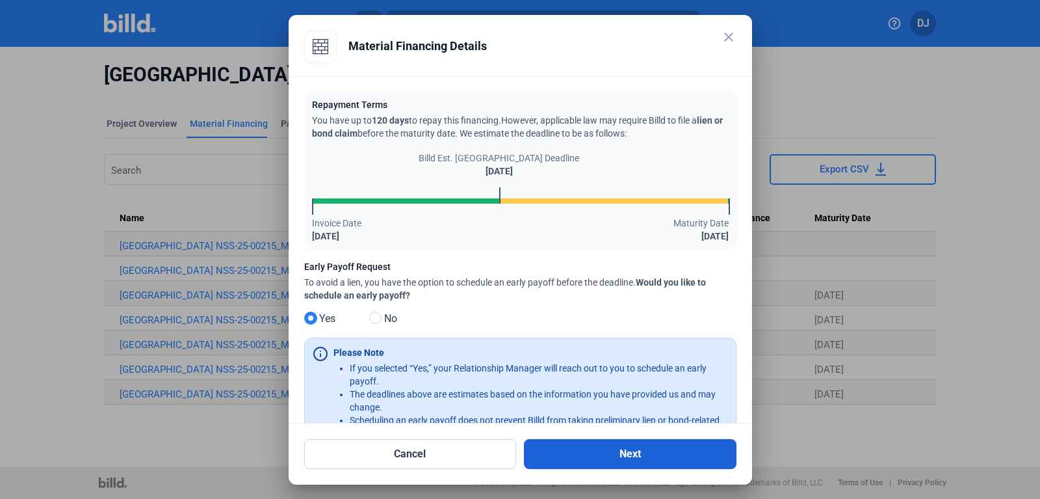
click at [598, 458] on button "Next" at bounding box center [630, 454] width 213 height 30
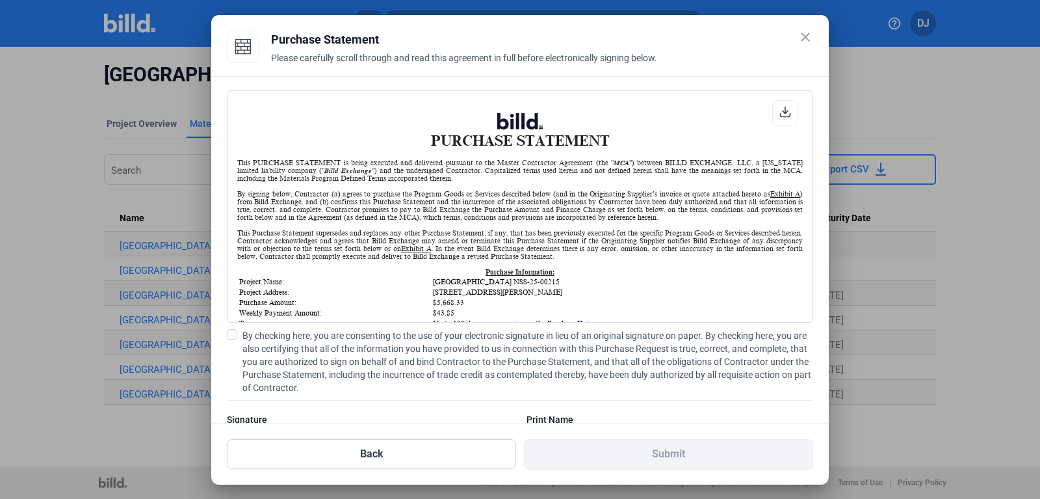
scroll to position [1, 0]
click at [222, 330] on div "PURCHASE STATEMENT This PURCHASE STATEMENT is being executed and delivered purs…" at bounding box center [520, 249] width 618 height 347
click at [226, 334] on div "PURCHASE STATEMENT This PURCHASE STATEMENT is being executed and delivered purs…" at bounding box center [520, 249] width 618 height 347
click at [238, 339] on label "By checking here, you are consenting to the use of your electronic signature in…" at bounding box center [520, 361] width 586 height 65
click at [0, 0] on input "By checking here, you are consenting to the use of your electronic signature in…" at bounding box center [0, 0] width 0 height 0
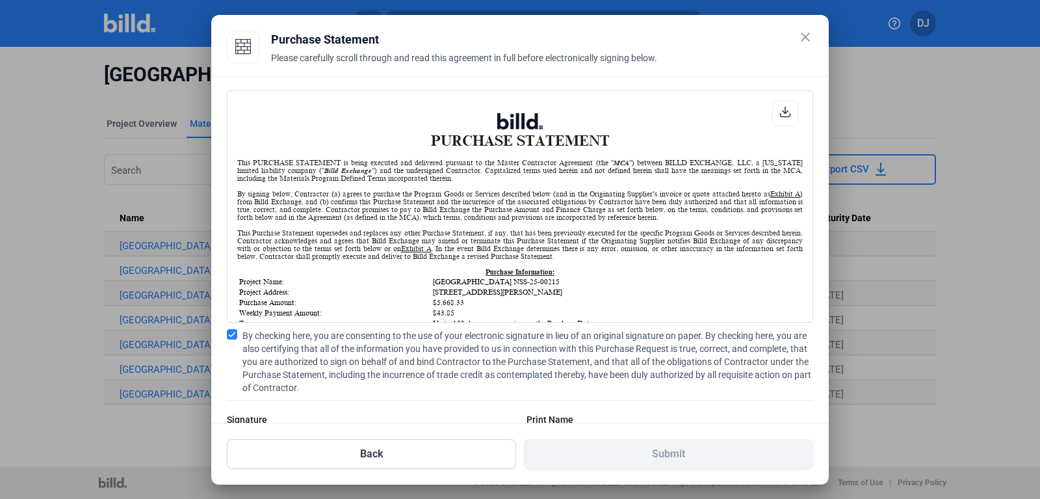
click at [233, 337] on span at bounding box center [232, 334] width 10 height 10
click at [0, 0] on input "By checking here, you are consenting to the use of your electronic signature in…" at bounding box center [0, 0] width 0 height 0
click at [233, 337] on span at bounding box center [232, 334] width 10 height 10
click at [0, 0] on input "By checking here, you are consenting to the use of your electronic signature in…" at bounding box center [0, 0] width 0 height 0
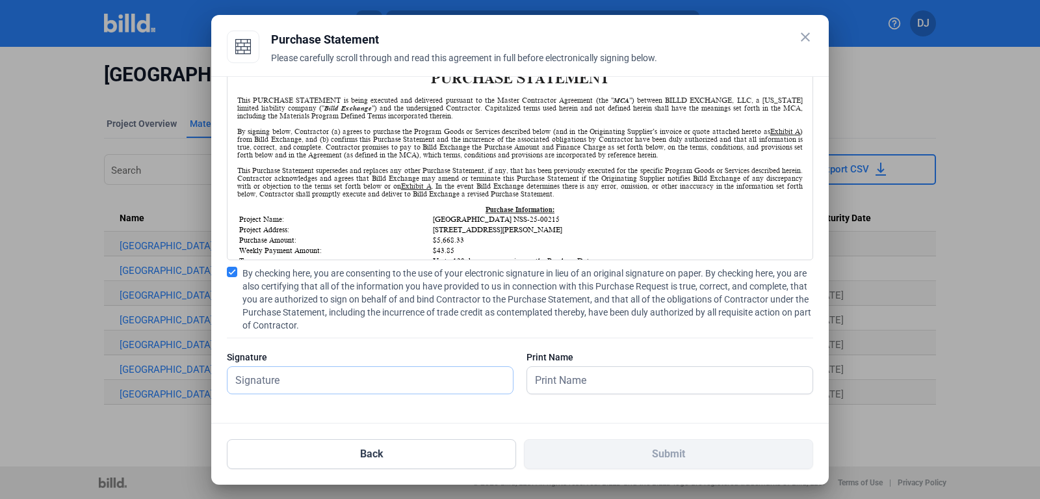
click at [270, 373] on input "text" at bounding box center [370, 380] width 285 height 27
type input "[PERSON_NAME]"
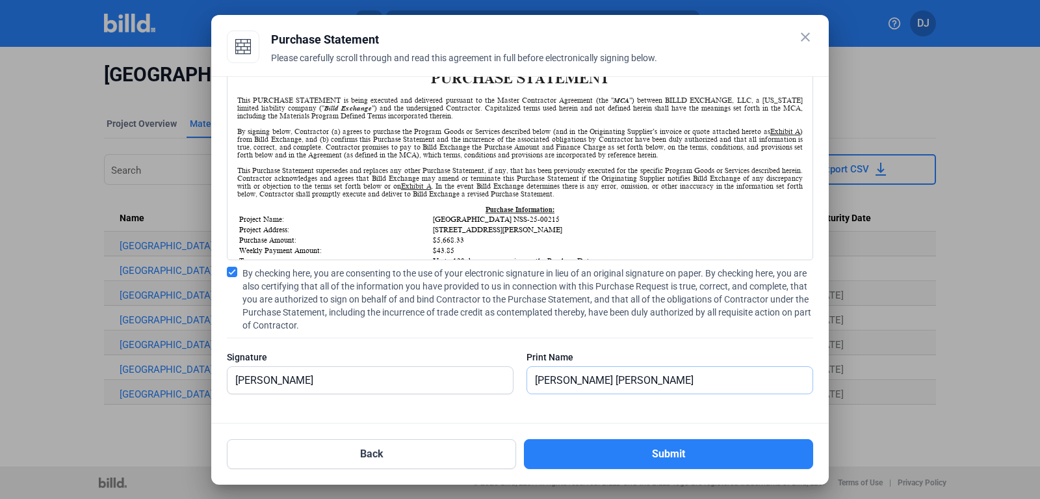
type input "[PERSON_NAME]"
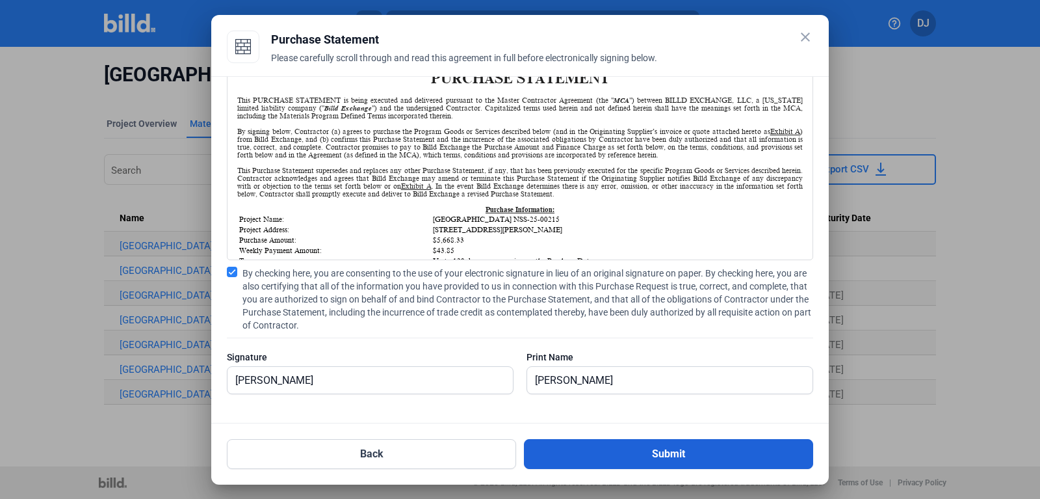
click at [584, 450] on button "Submit" at bounding box center [668, 454] width 289 height 30
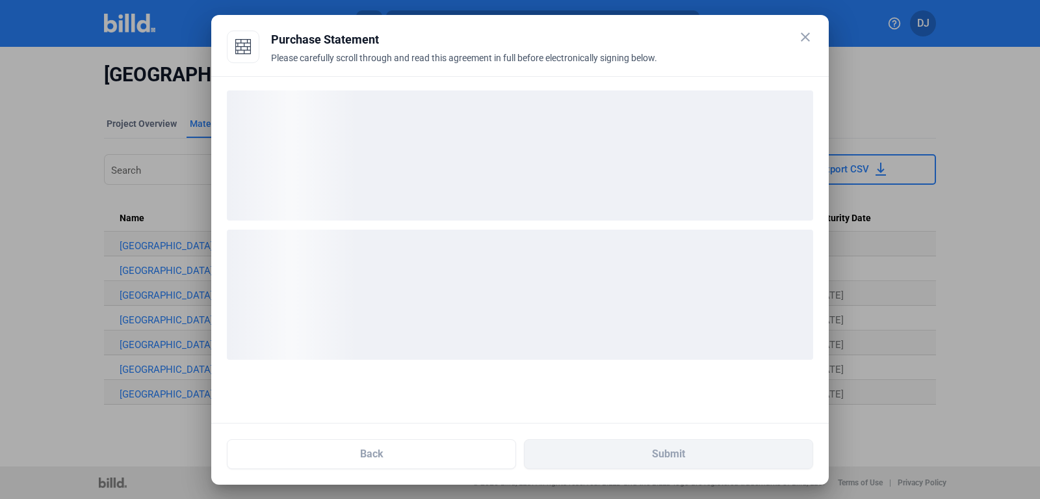
scroll to position [0, 0]
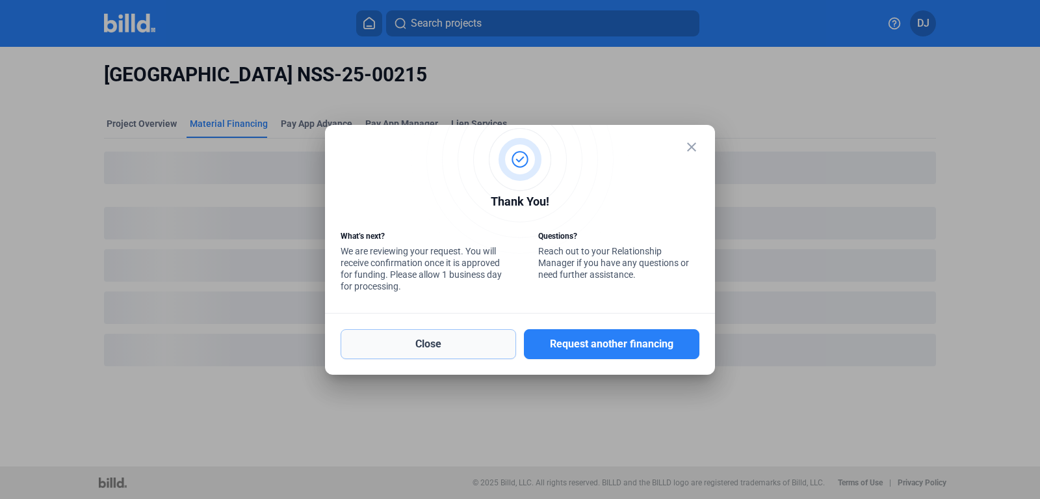
click at [424, 346] on button "Close" at bounding box center [429, 344] width 176 height 30
